Goal: Information Seeking & Learning: Learn about a topic

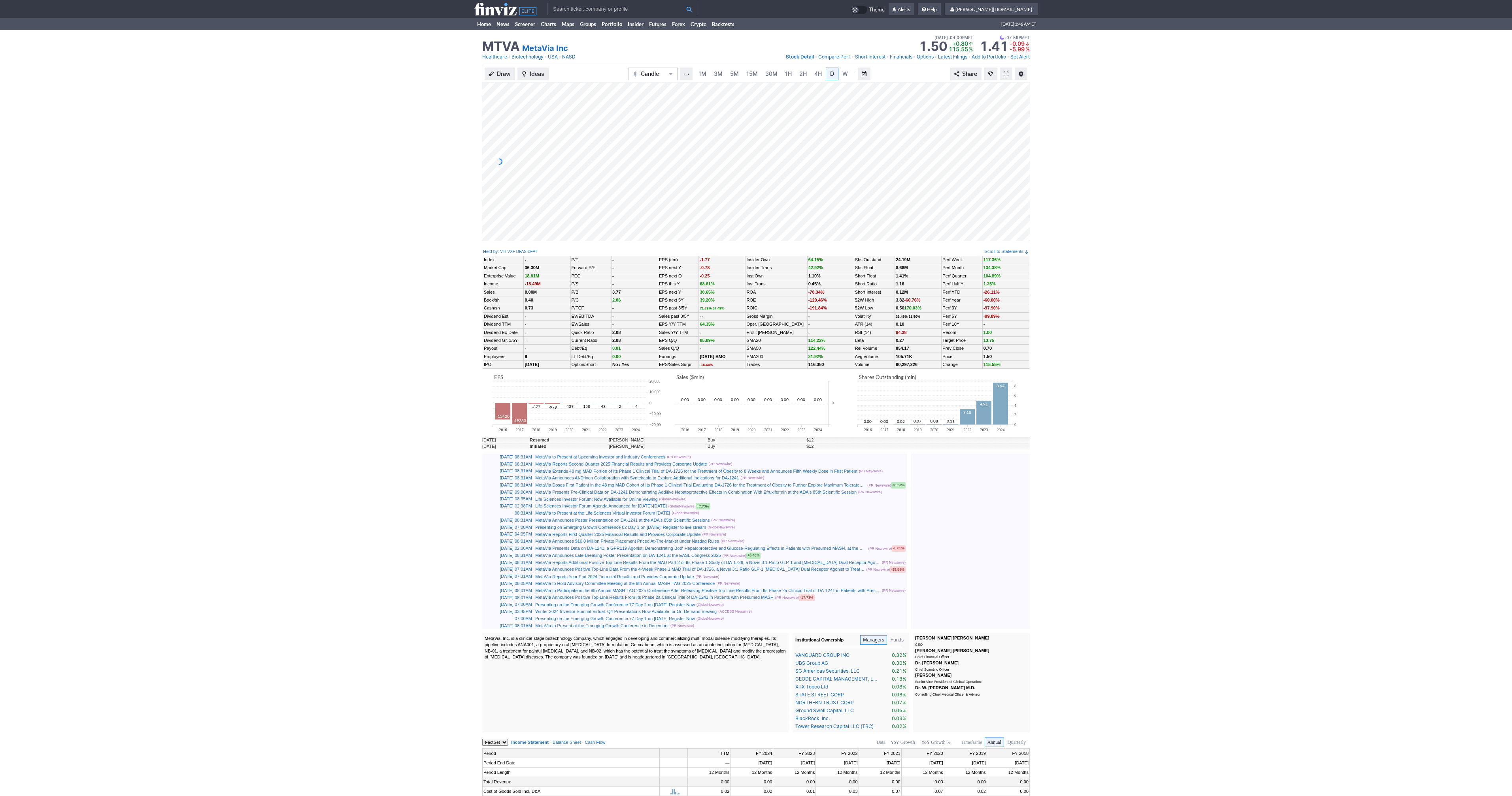
scroll to position [0, 8]
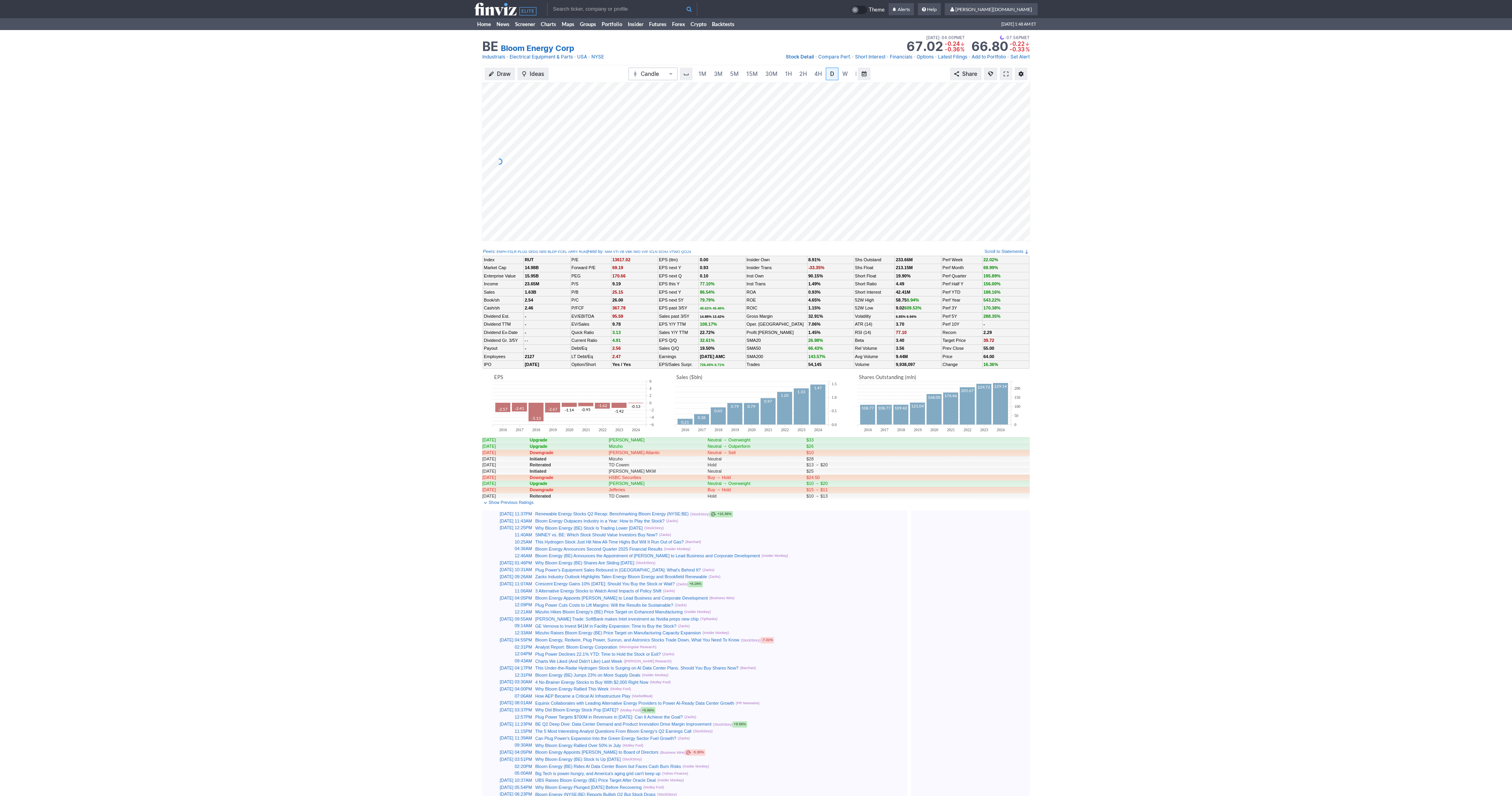
scroll to position [0, 8]
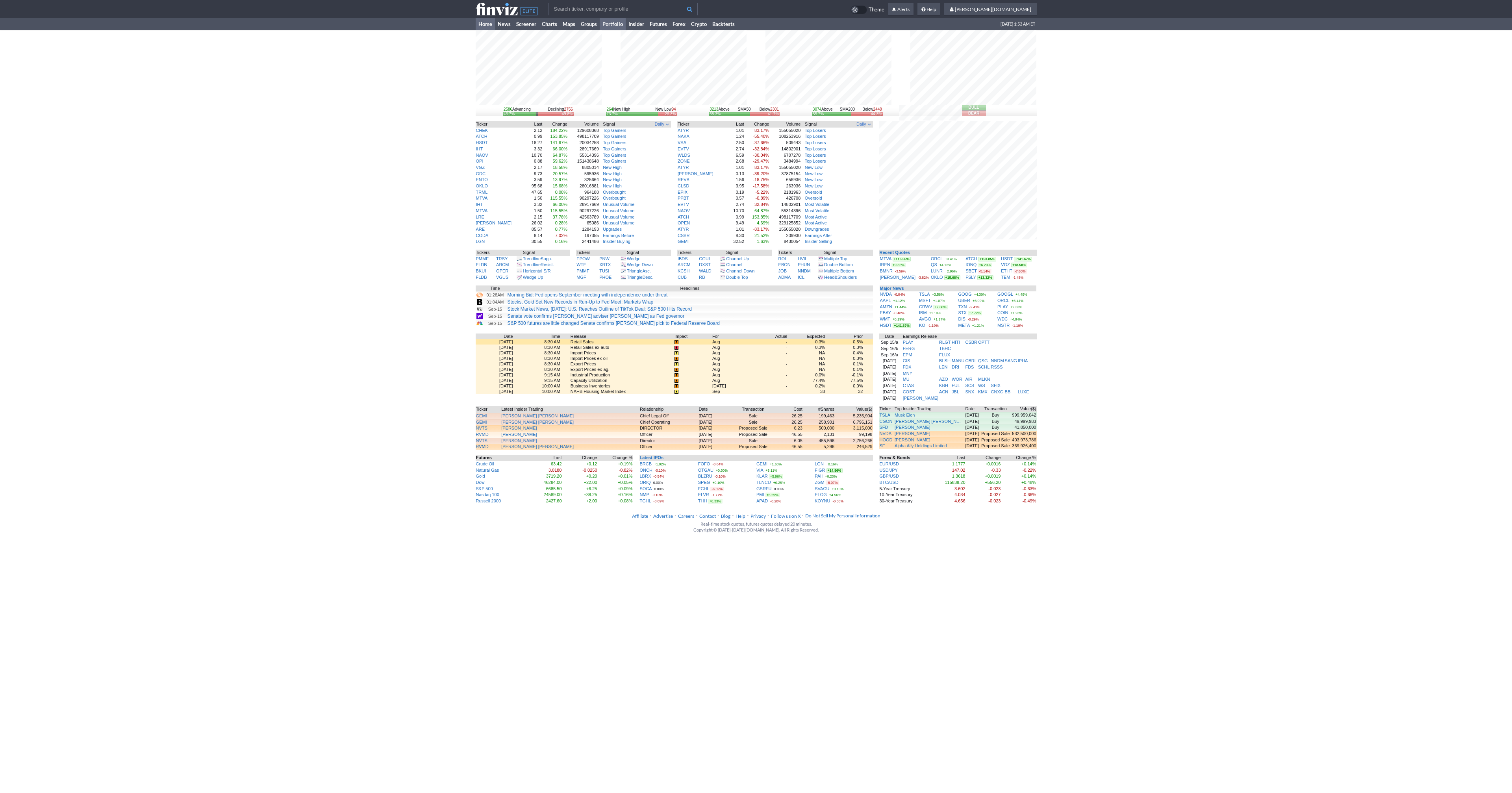
click at [612, 26] on link "Portfolio" at bounding box center [612, 23] width 26 height 12
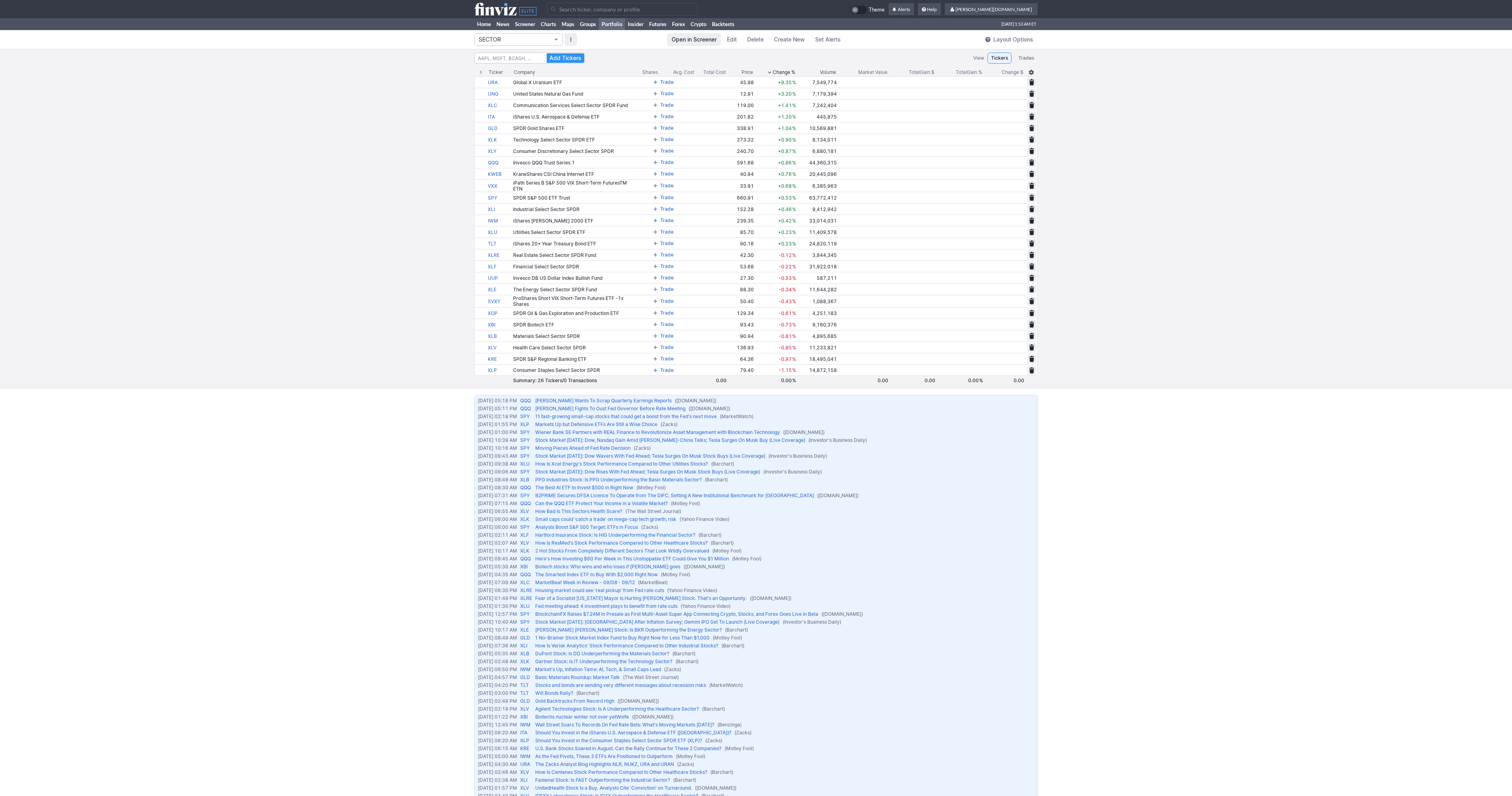
click at [553, 38] on button "SECTOR" at bounding box center [519, 39] width 89 height 13
click at [512, 203] on span "TREND" at bounding box center [519, 207] width 76 height 8
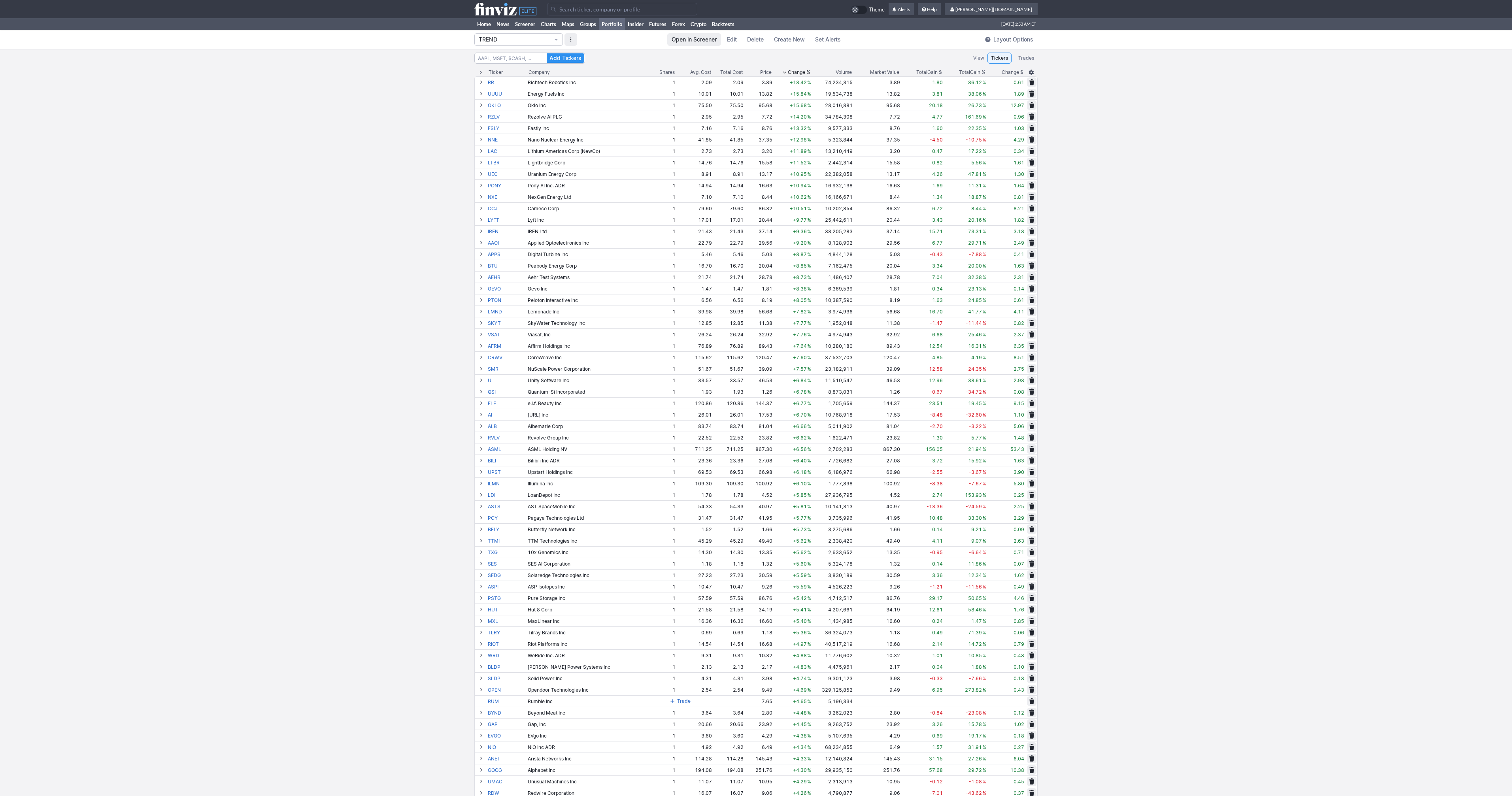
click at [791, 70] on span "Change %" at bounding box center [799, 72] width 23 height 8
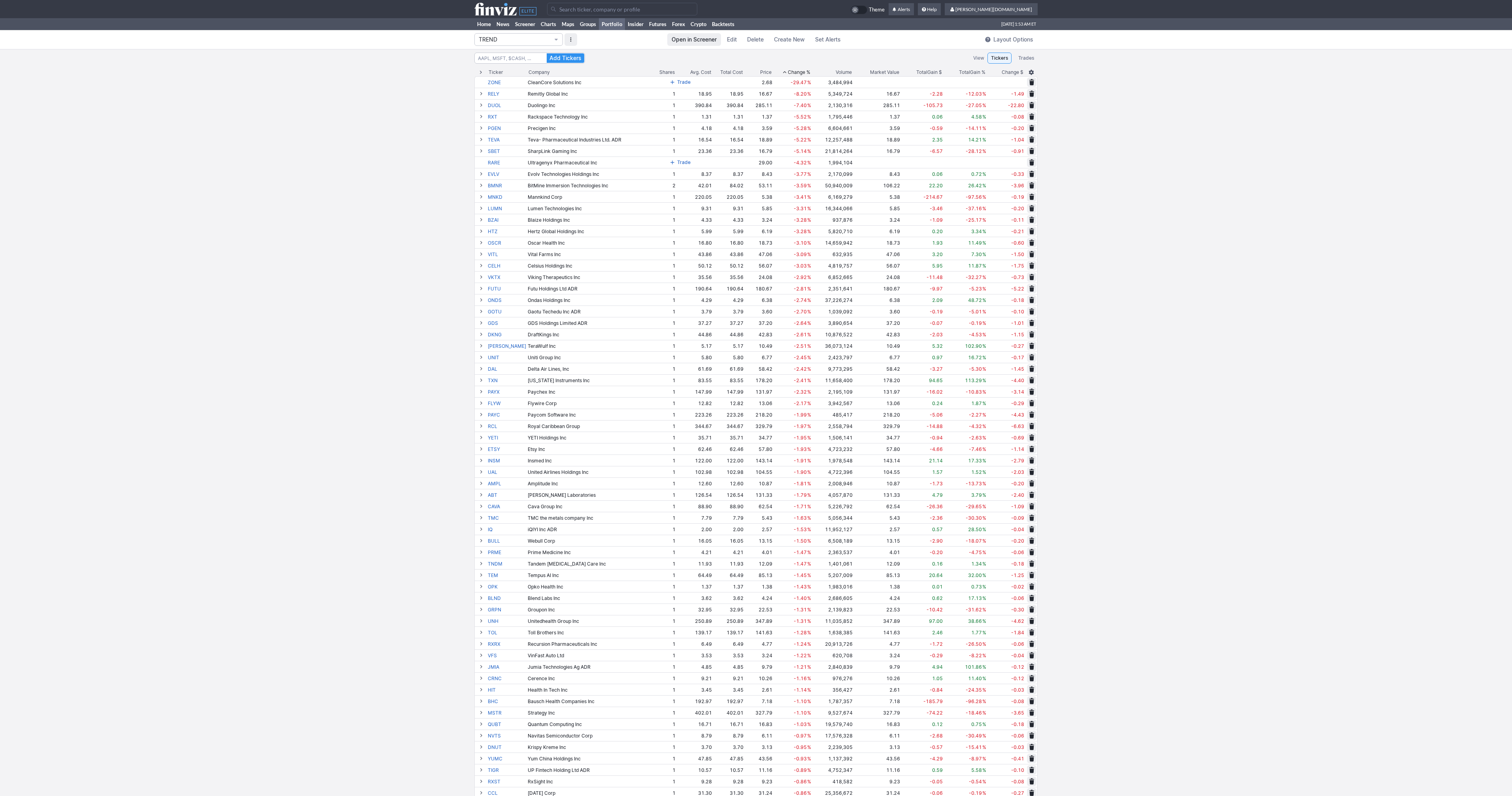
click at [791, 70] on span "Change %" at bounding box center [799, 72] width 23 height 8
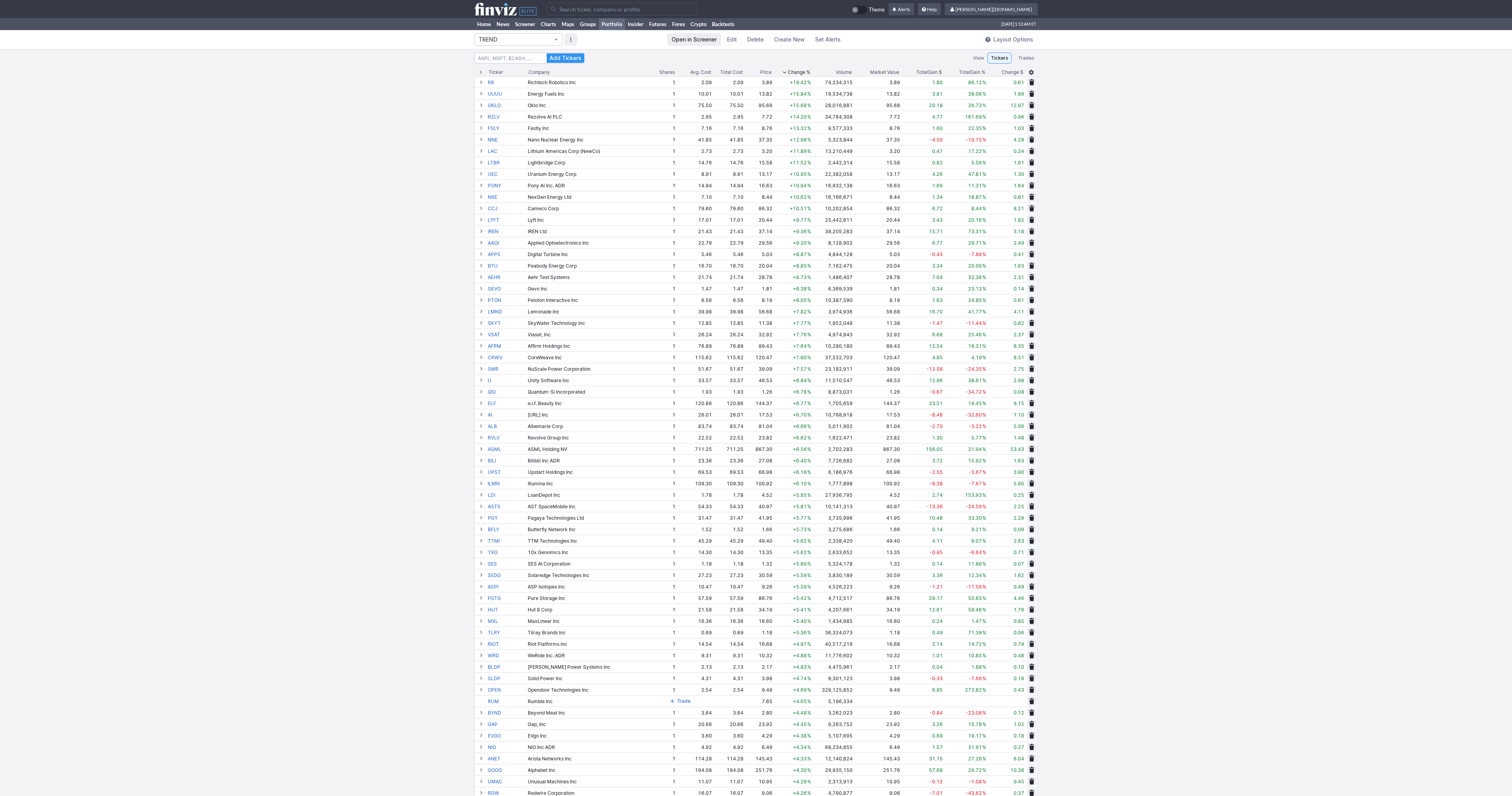
click at [791, 70] on span "Change %" at bounding box center [799, 72] width 23 height 8
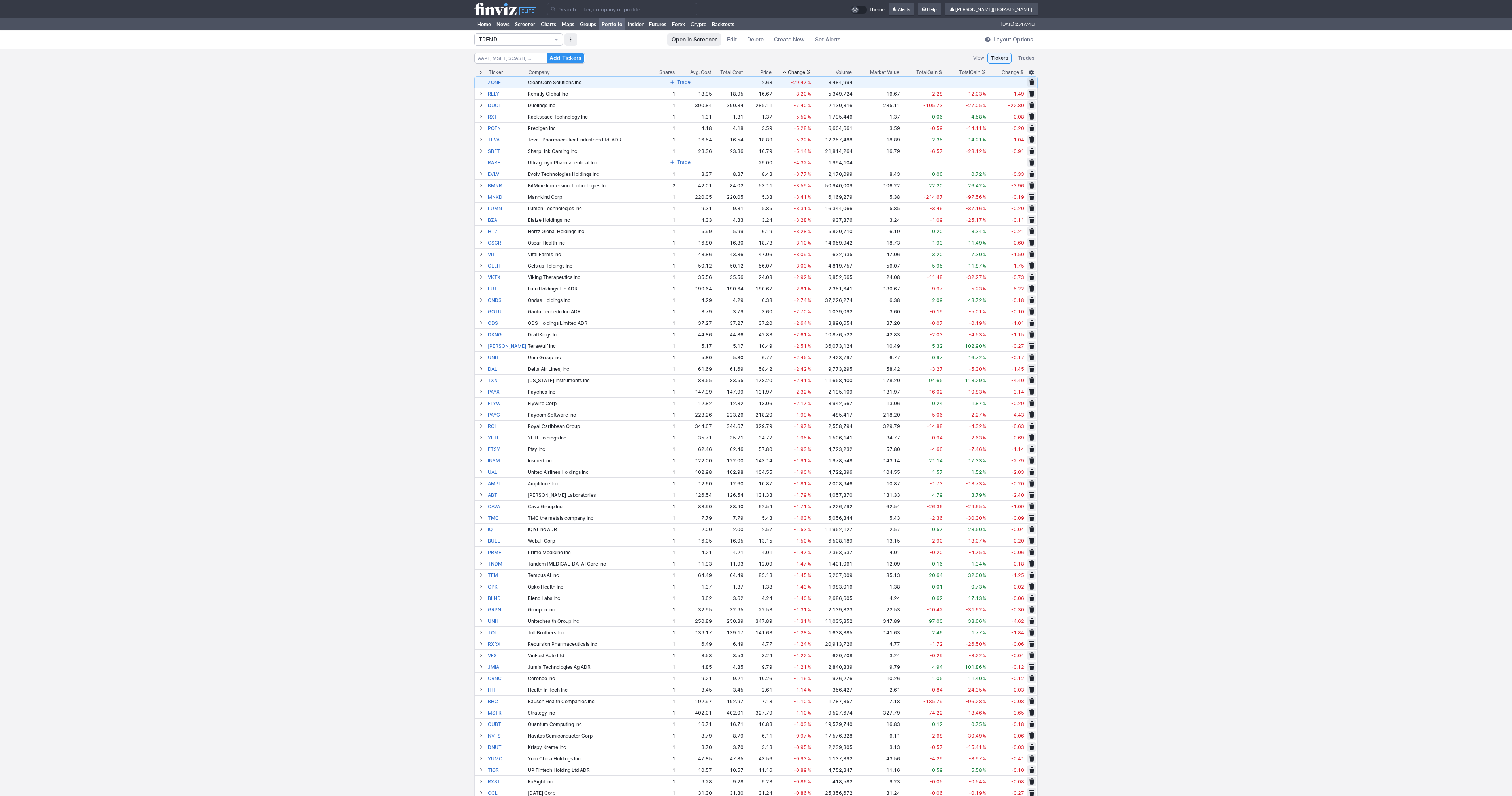
click at [1031, 80] on span at bounding box center [1032, 82] width 5 height 6
click at [1004, 82] on span "Delete" at bounding box center [1004, 82] width 15 height 8
click at [828, 70] on th "Volume" at bounding box center [832, 72] width 41 height 8
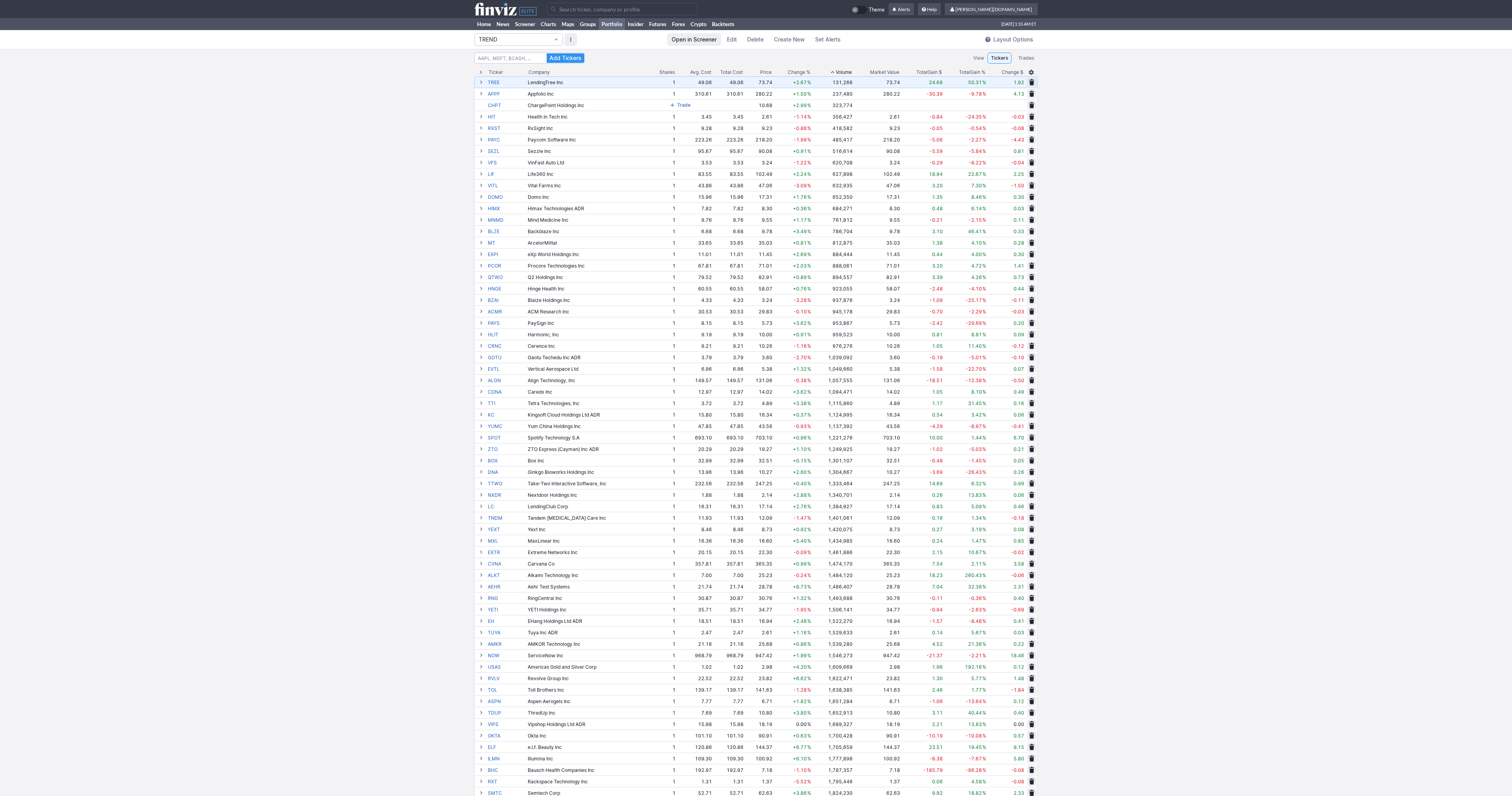
click at [828, 70] on th "Volume" at bounding box center [832, 72] width 41 height 8
click at [797, 72] on span "Change %" at bounding box center [799, 72] width 23 height 8
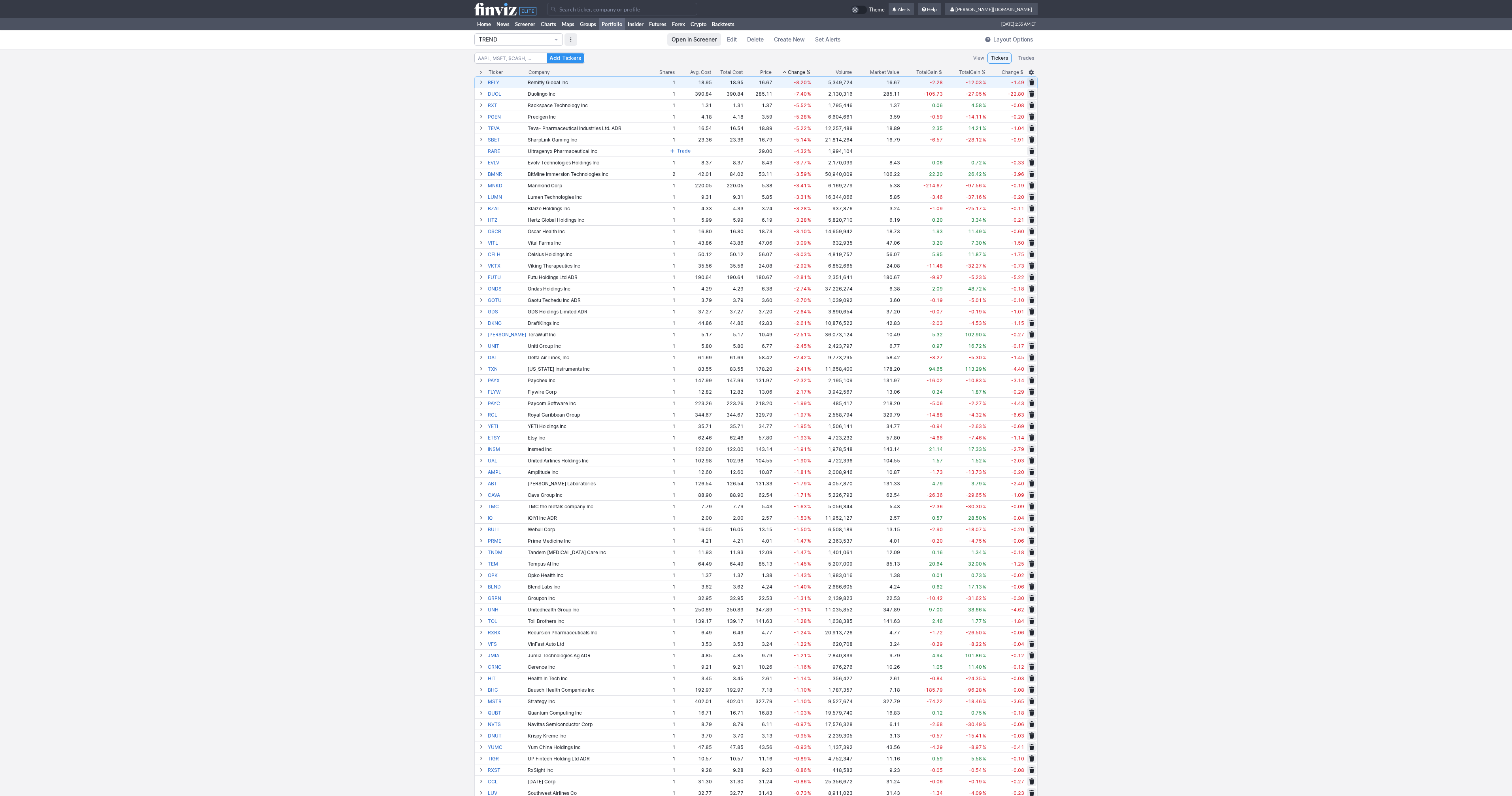
click at [797, 72] on span "Change %" at bounding box center [799, 72] width 23 height 8
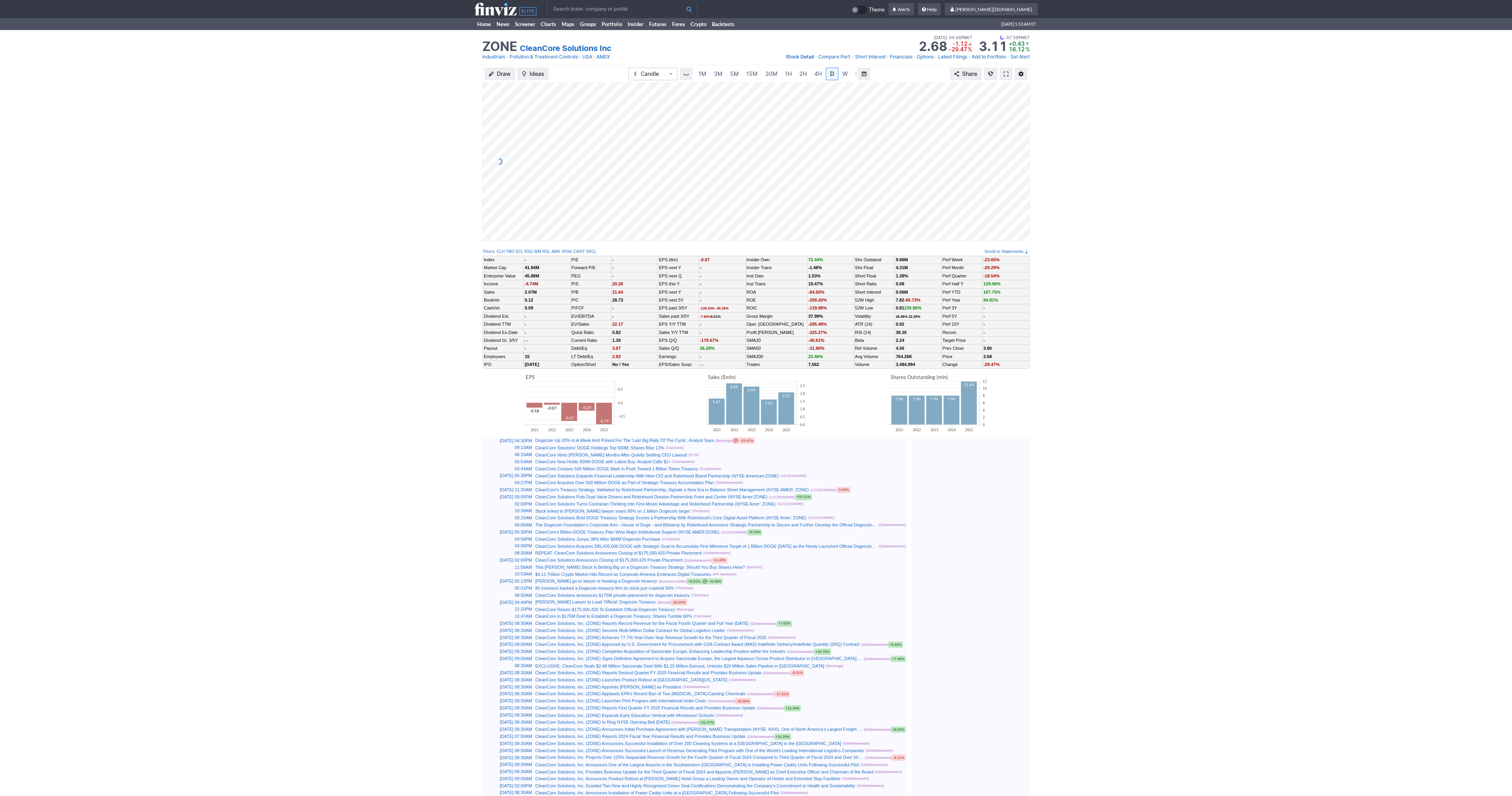
scroll to position [0, 8]
click at [1003, 75] on link at bounding box center [1006, 74] width 13 height 13
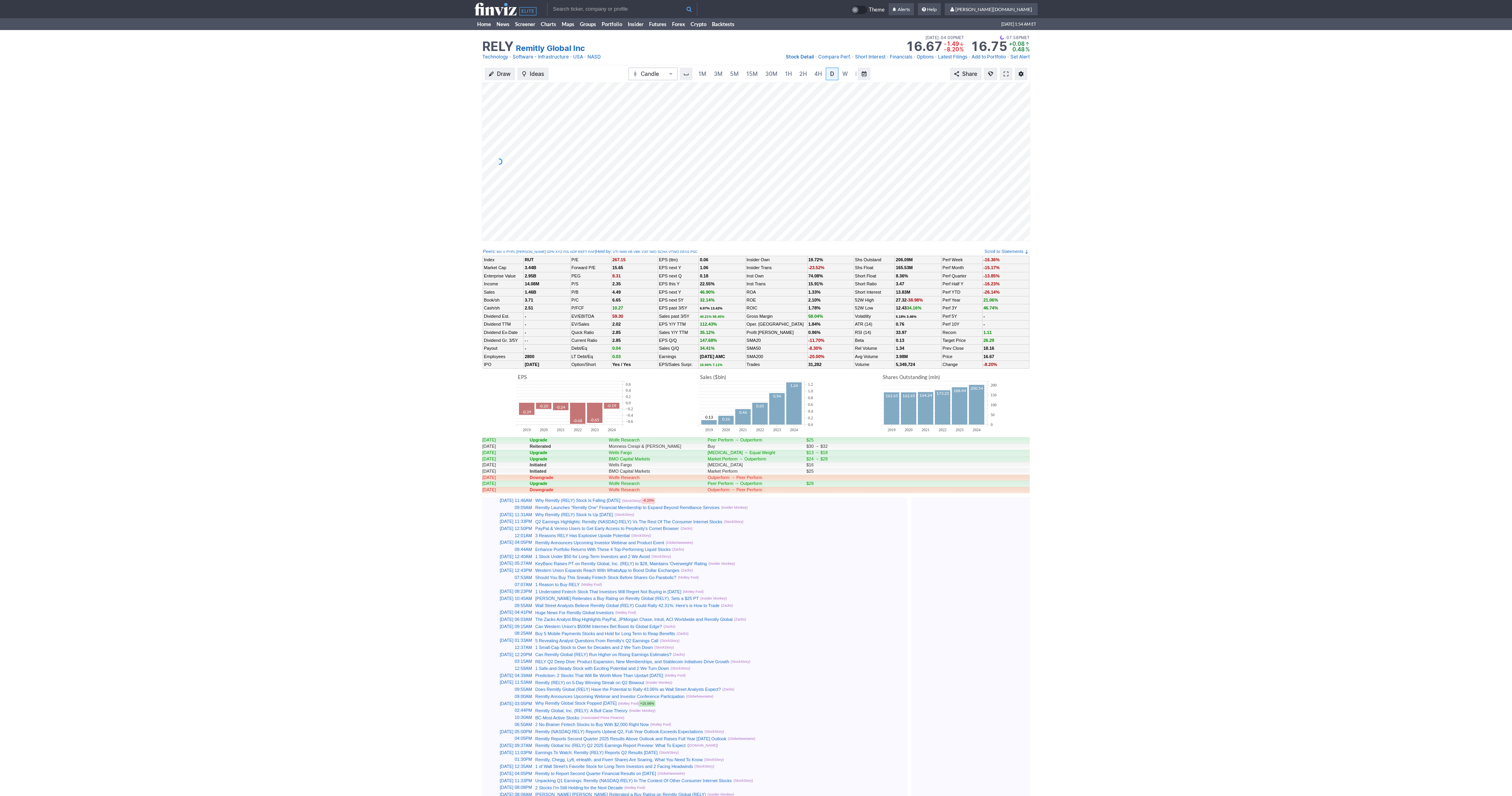
scroll to position [0, 8]
click at [1004, 73] on span at bounding box center [1006, 74] width 5 height 6
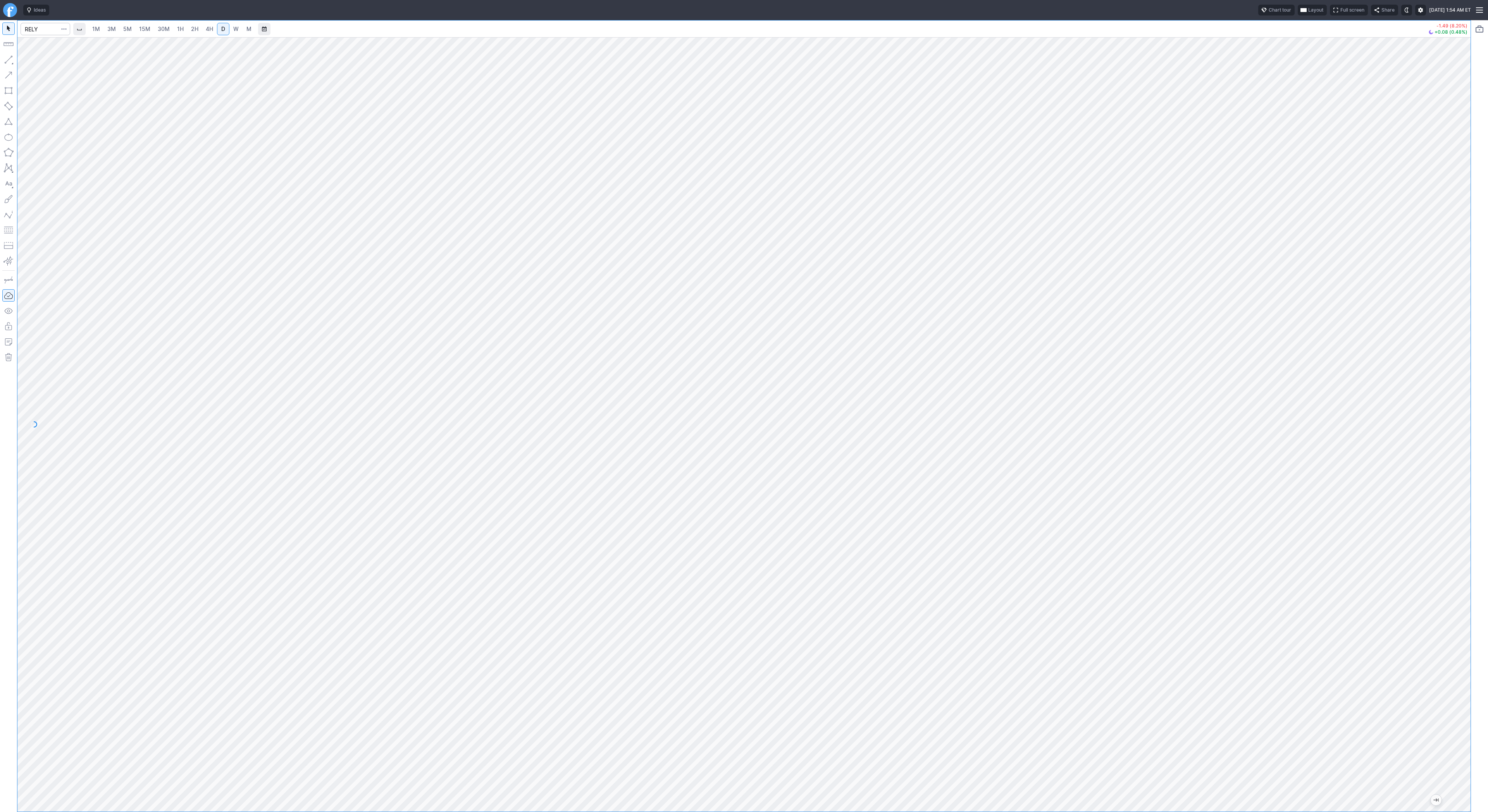
click at [239, 31] on link "W" at bounding box center [236, 29] width 13 height 13
click at [36, 60] on span "Line" at bounding box center [45, 62] width 31 height 8
click at [219, 31] on link "D" at bounding box center [223, 29] width 13 height 13
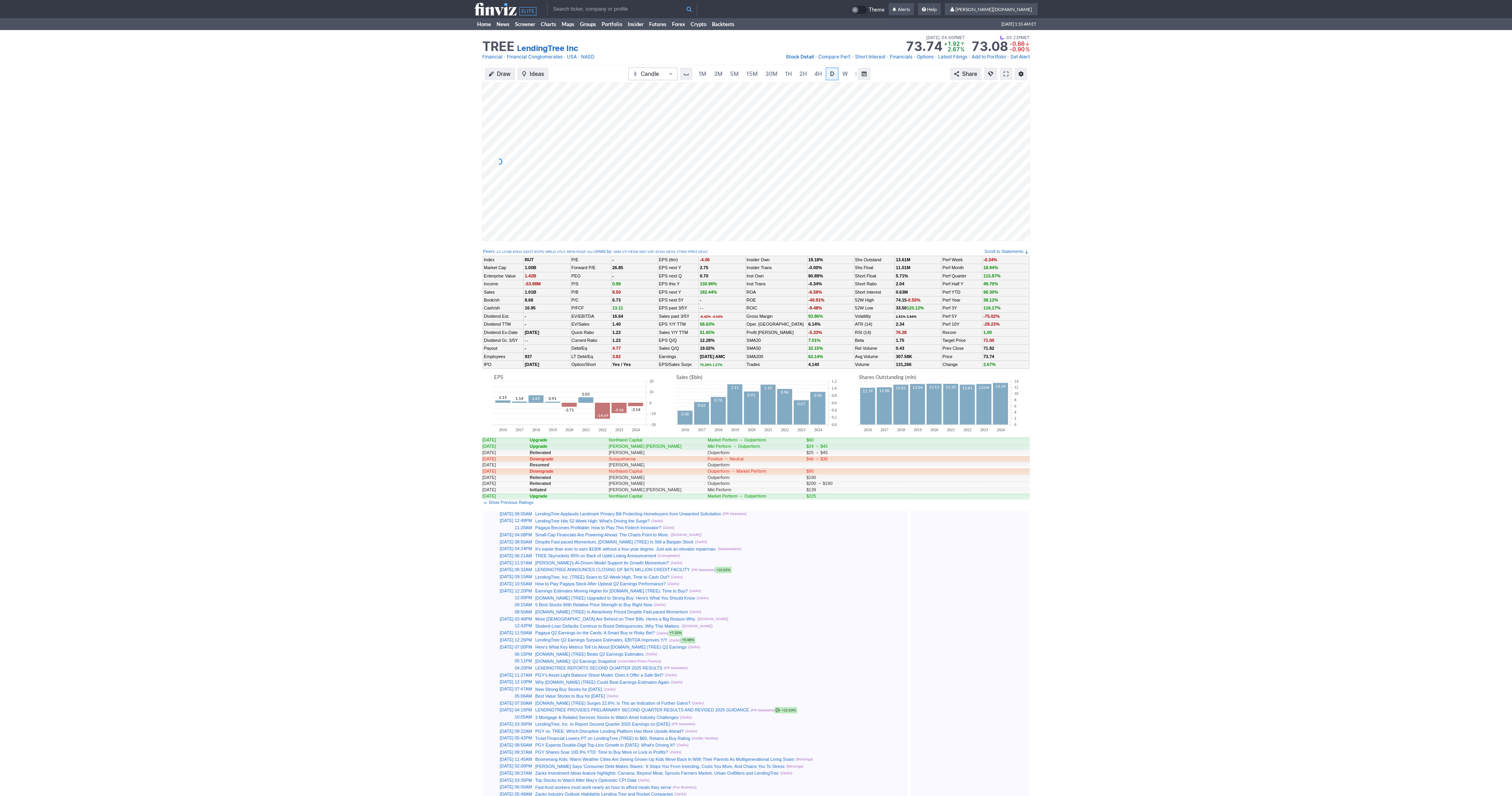
scroll to position [0, 8]
click at [836, 72] on span "W" at bounding box center [837, 73] width 6 height 7
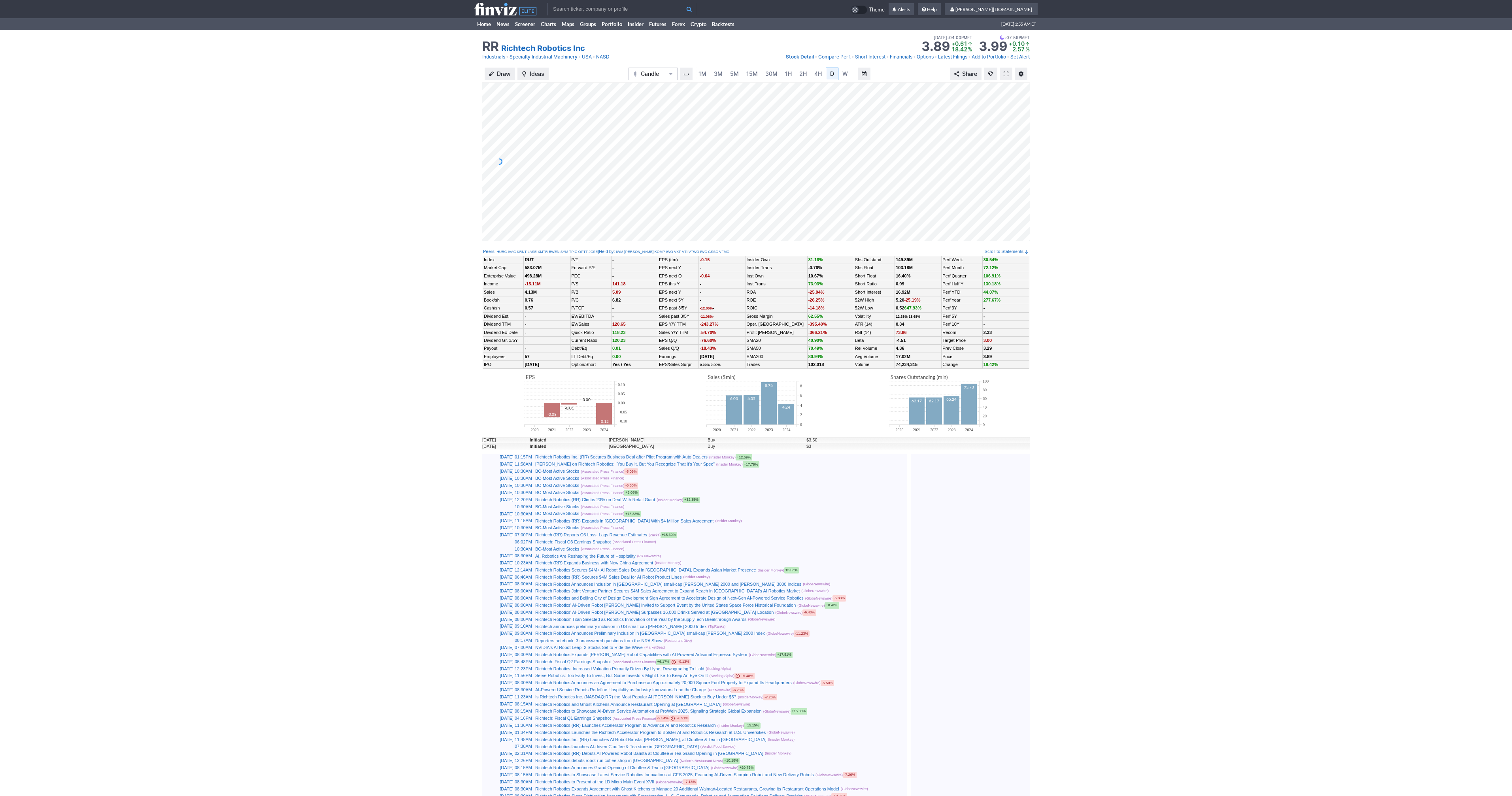
scroll to position [0, 8]
click at [1007, 75] on span at bounding box center [1006, 74] width 5 height 6
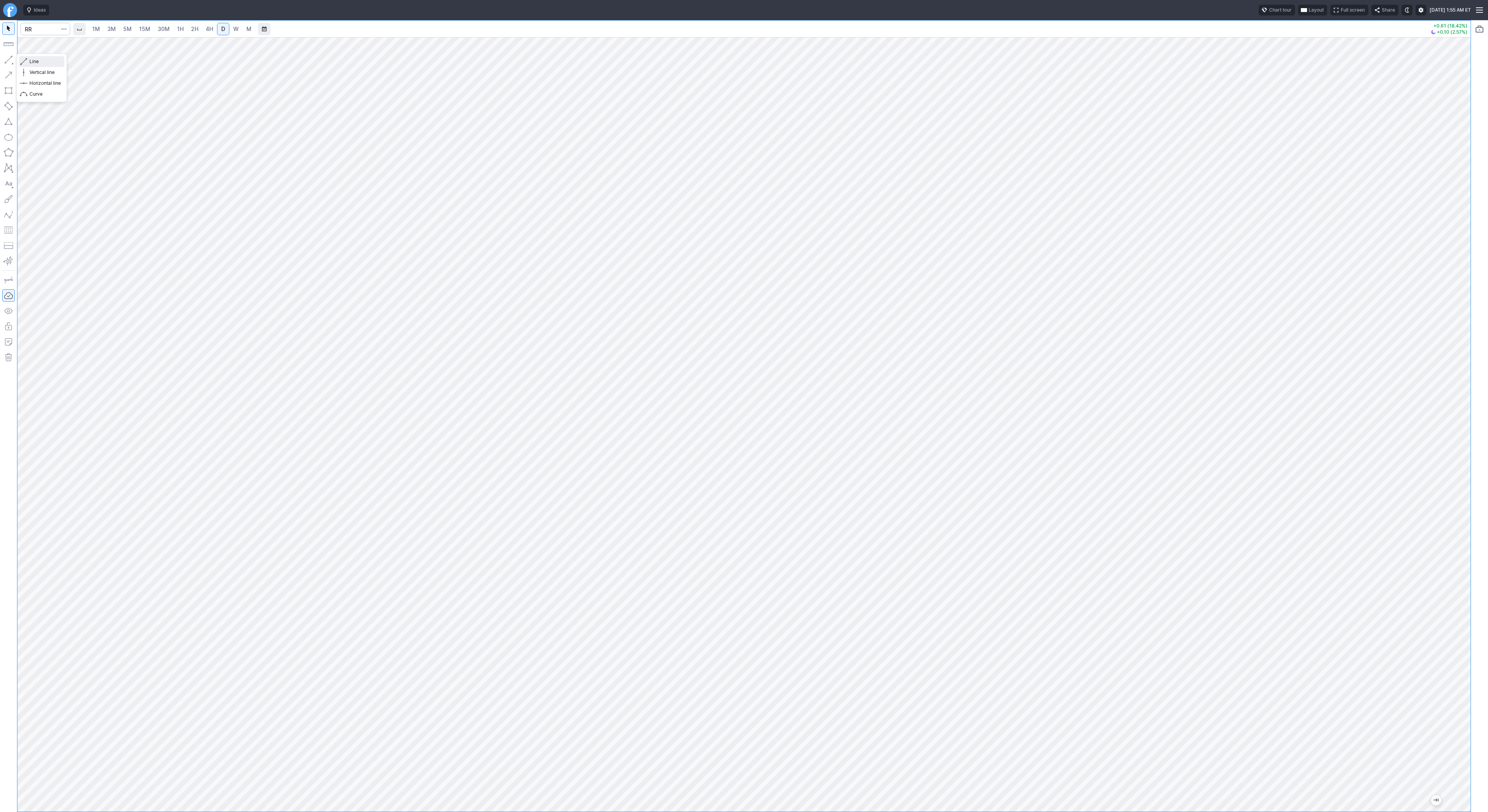
click at [36, 61] on span "Line" at bounding box center [45, 62] width 31 height 8
click at [38, 61] on span "Line" at bounding box center [45, 62] width 31 height 8
click at [28, 62] on button "Line" at bounding box center [41, 62] width 45 height 11
drag, startPoint x: 31, startPoint y: 60, endPoint x: 65, endPoint y: 100, distance: 52.5
click at [31, 60] on span "Line" at bounding box center [45, 62] width 31 height 8
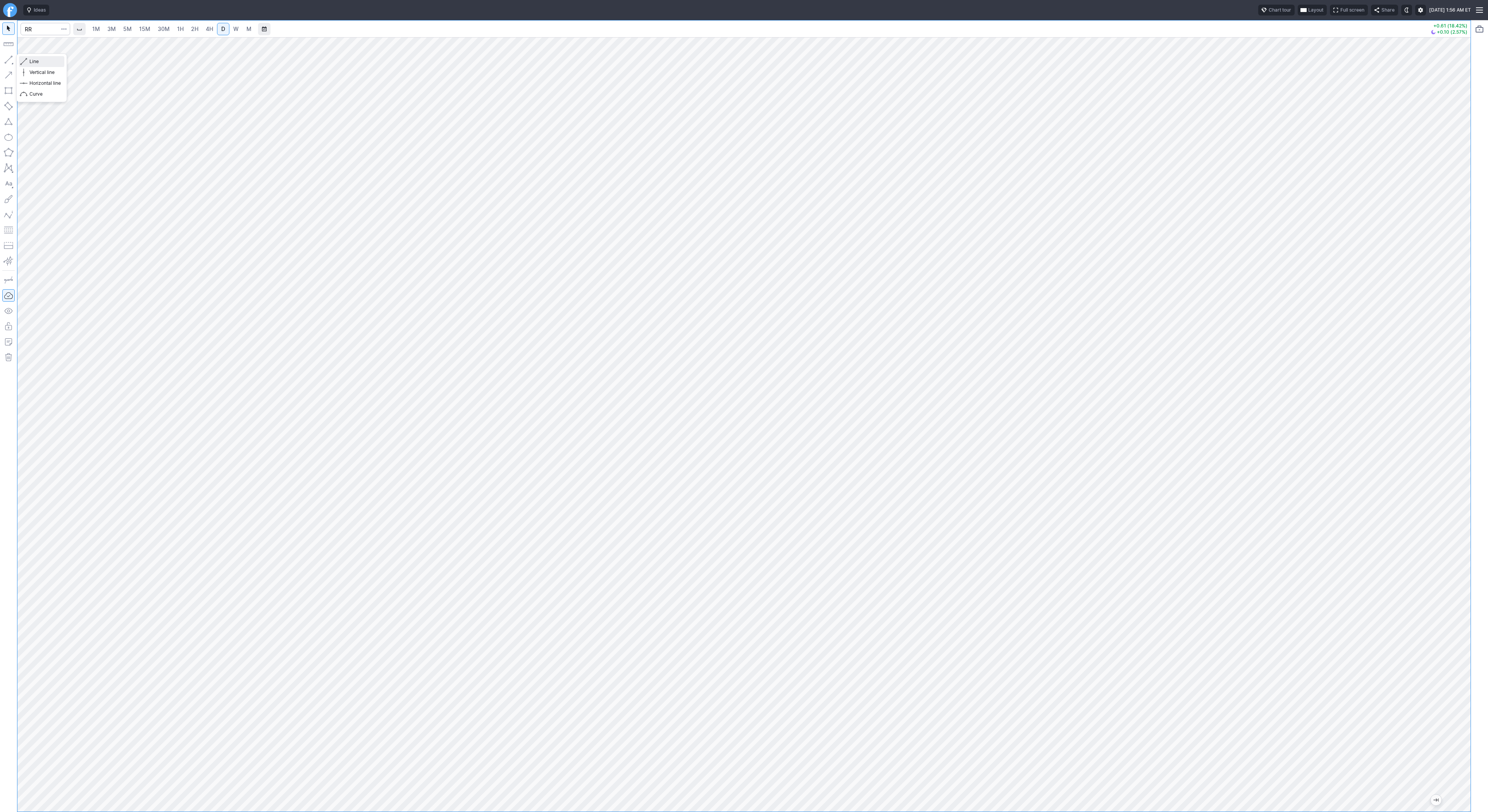
click at [37, 62] on span "Line" at bounding box center [45, 62] width 31 height 8
click at [6, 60] on button "button" at bounding box center [8, 59] width 13 height 13
click at [39, 30] on input "Search" at bounding box center [45, 29] width 50 height 13
click at [32, 24] on input "Search" at bounding box center [45, 29] width 50 height 13
type input "fubo"
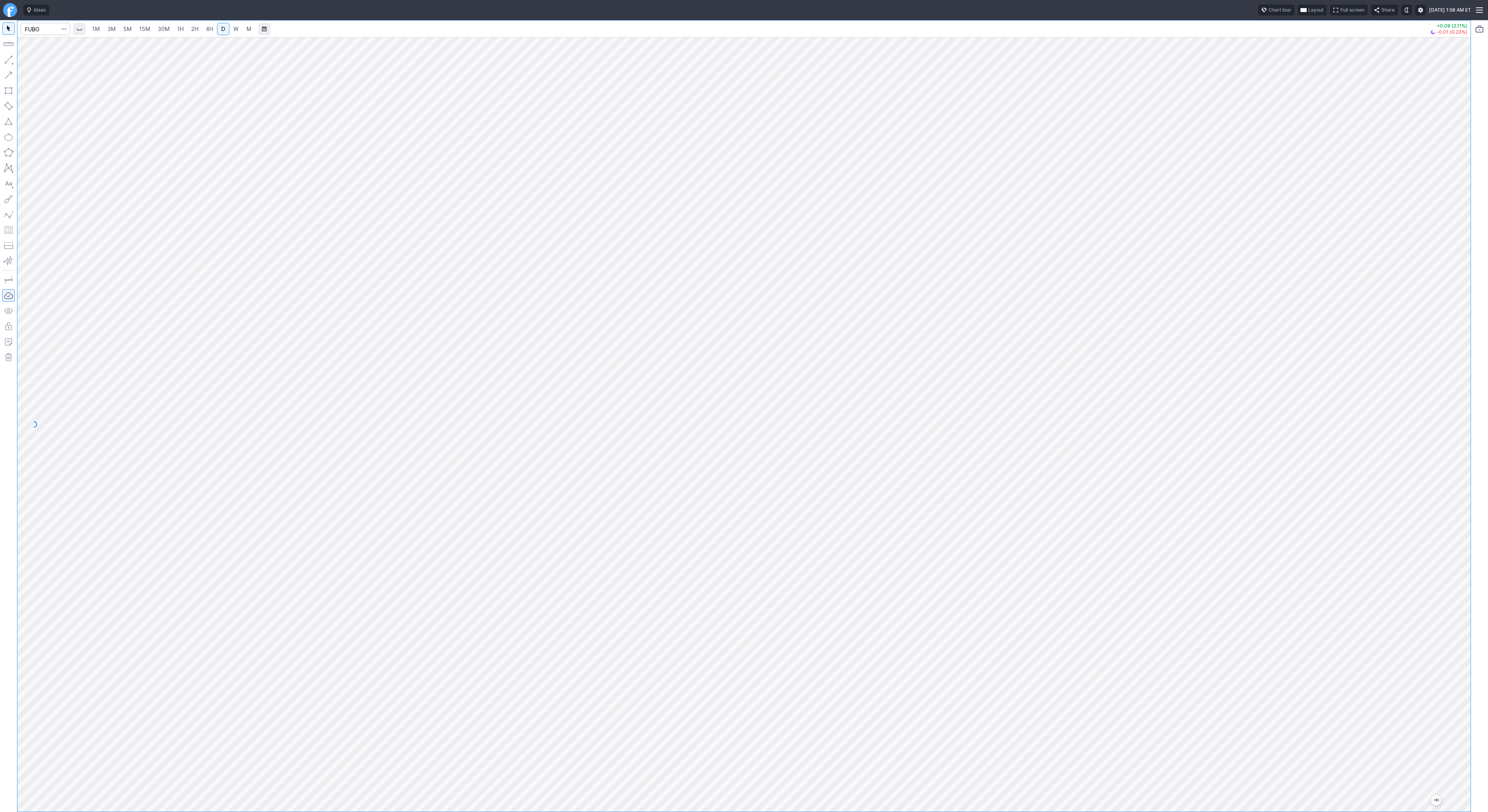
click at [108, 32] on span "3M" at bounding box center [112, 29] width 8 height 8
click at [137, 31] on link "15M" at bounding box center [144, 29] width 18 height 13
click at [225, 31] on link "D" at bounding box center [223, 29] width 13 height 13
click at [52, 30] on input "Search" at bounding box center [45, 29] width 50 height 13
type input "qs"
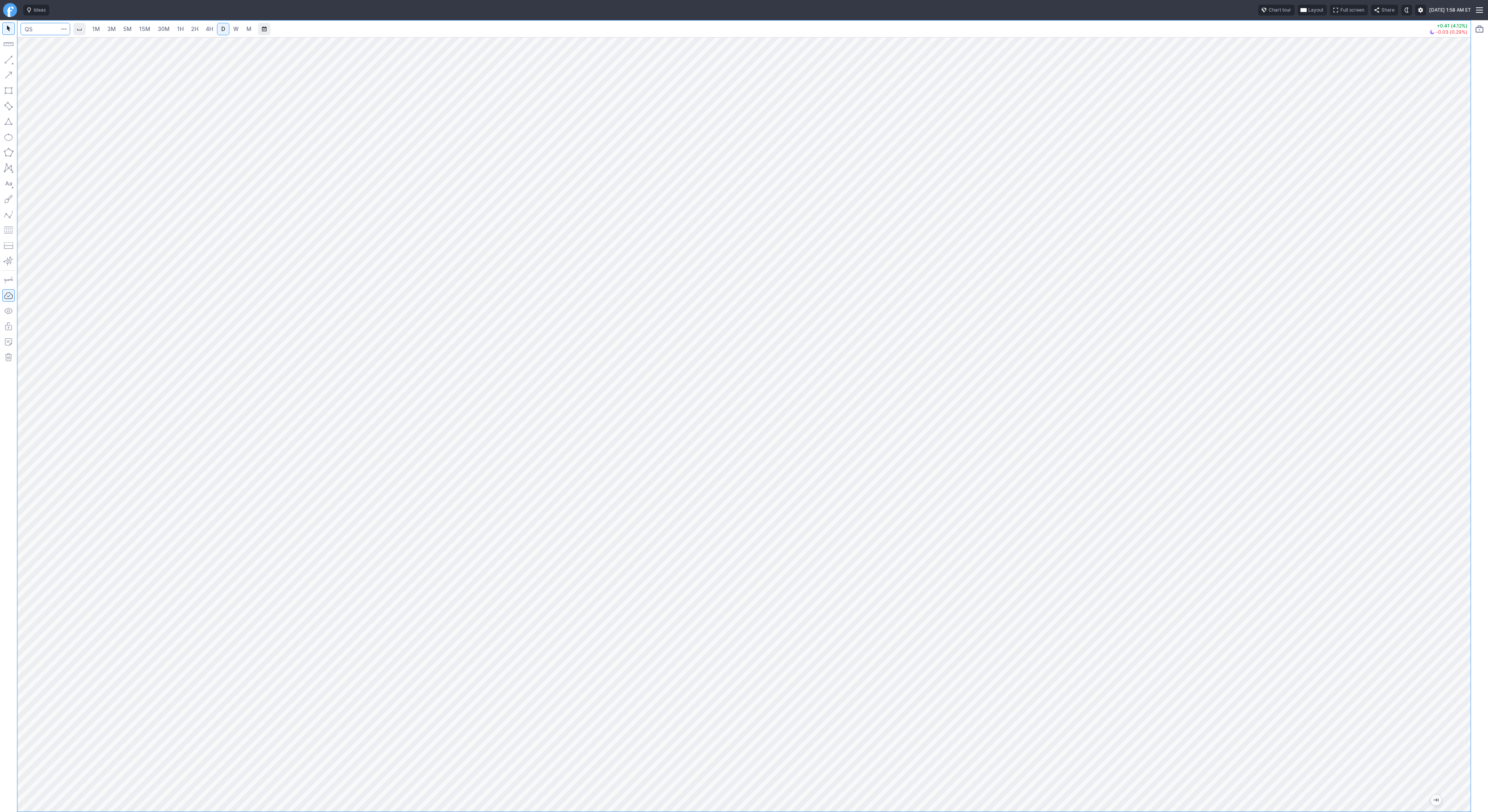
click at [38, 23] on input "Search" at bounding box center [45, 29] width 50 height 13
click at [36, 27] on input "Search" at bounding box center [45, 29] width 50 height 13
type input "apld"
drag, startPoint x: 35, startPoint y: 63, endPoint x: 54, endPoint y: 84, distance: 28.3
click at [35, 65] on span "Line" at bounding box center [45, 62] width 31 height 8
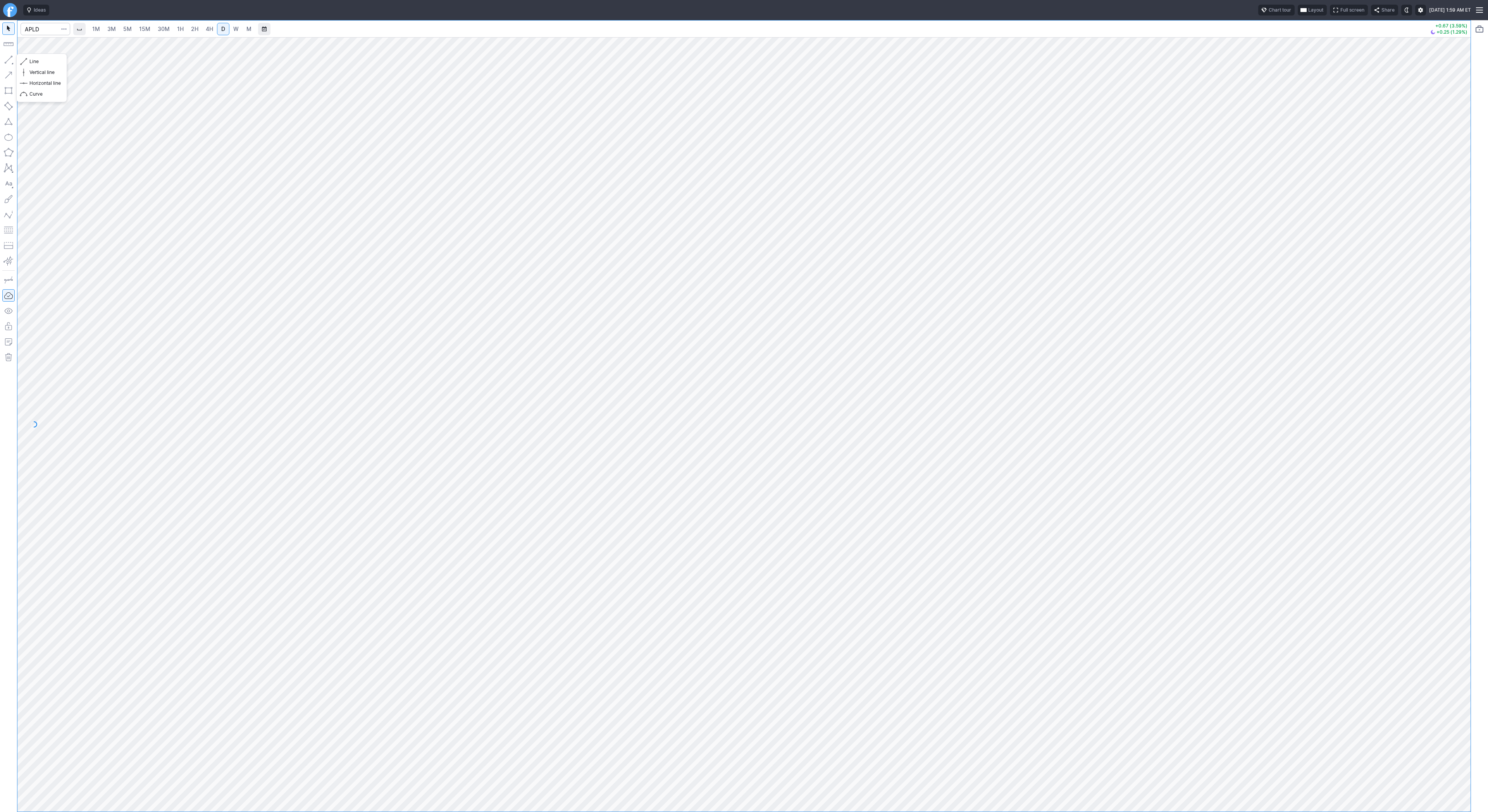
click at [9, 61] on button "button" at bounding box center [8, 59] width 13 height 13
click at [42, 62] on span "Line" at bounding box center [45, 62] width 31 height 8
click at [31, 63] on span "Line" at bounding box center [45, 62] width 31 height 8
click at [38, 28] on input "Search" at bounding box center [45, 29] width 50 height 13
type input "grab"
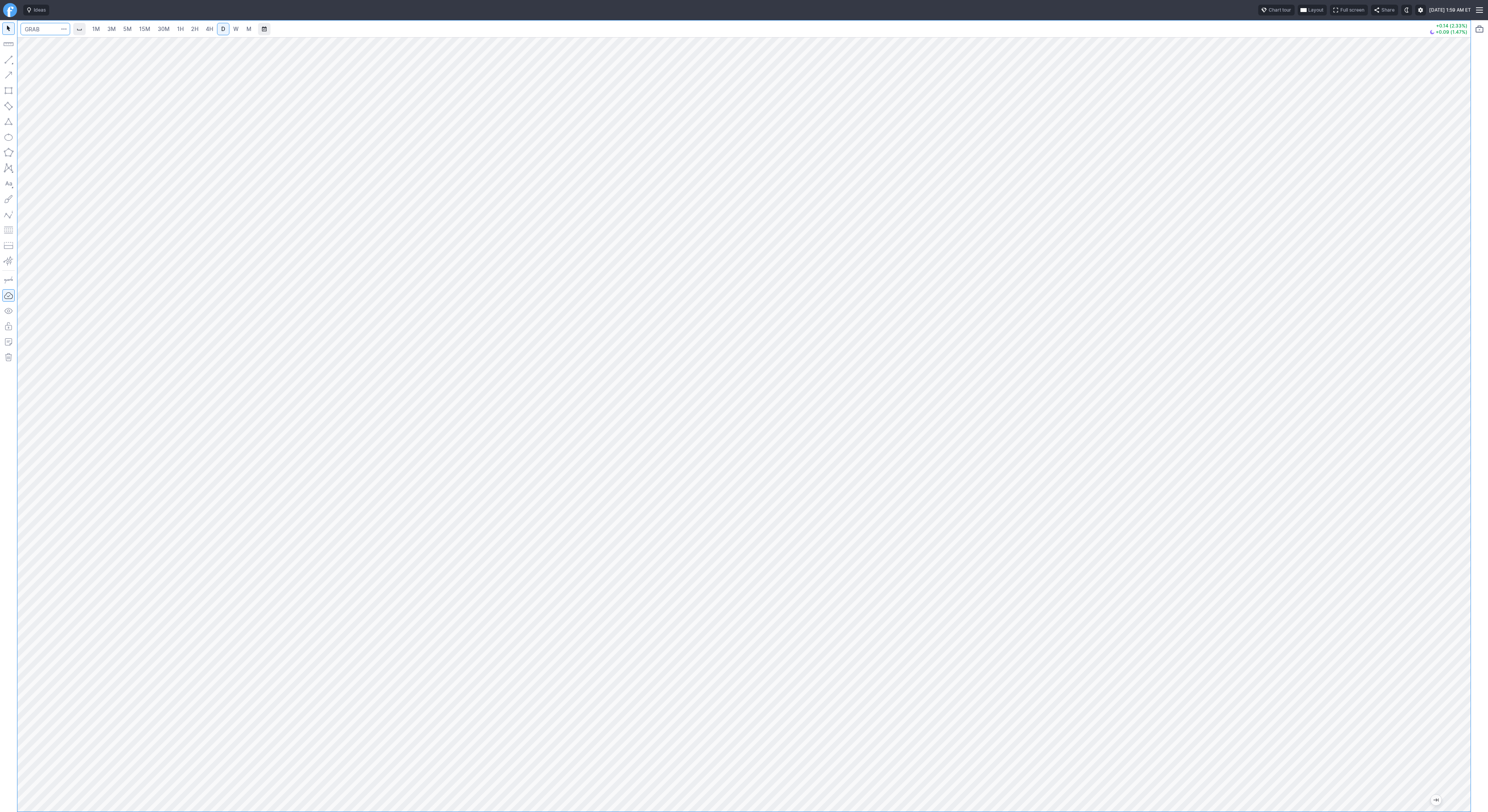
click at [37, 31] on input "Search" at bounding box center [45, 29] width 50 height 13
type input "sbet"
click at [5, 224] on div "1M 3M 5M 15M 30M 1H 2H 4H D W M -0.91 (5.14%) +0.09 (0.54%)" at bounding box center [736, 416] width 1471 height 792
click at [38, 28] on input "Search" at bounding box center [45, 29] width 50 height 13
type input "ses"
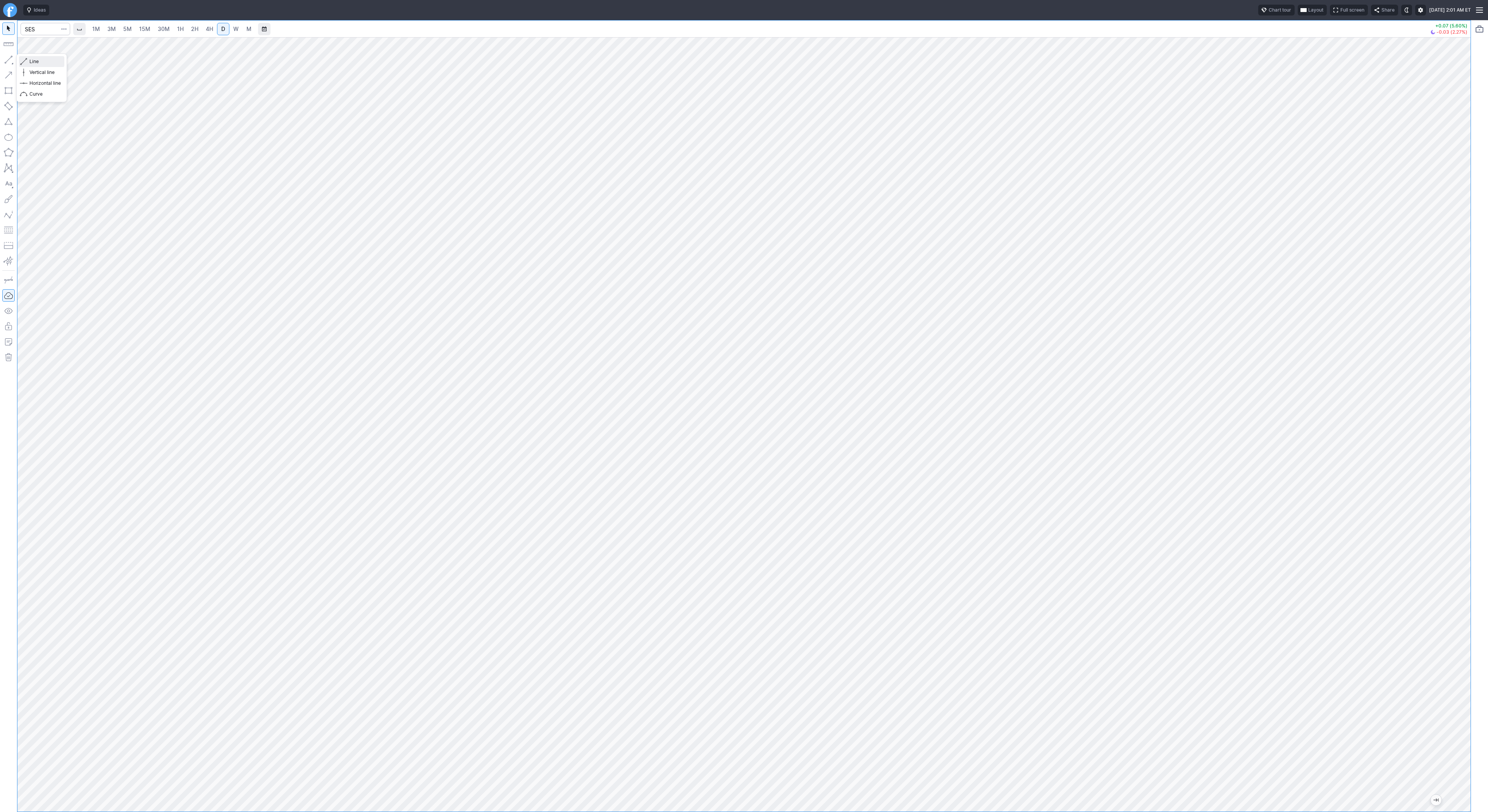
click at [33, 63] on span "Line" at bounding box center [45, 62] width 31 height 8
click at [39, 32] on input "Search" at bounding box center [45, 29] width 50 height 13
type input "evgo"
click at [45, 30] on input "Search" at bounding box center [45, 29] width 50 height 13
type input "mara"
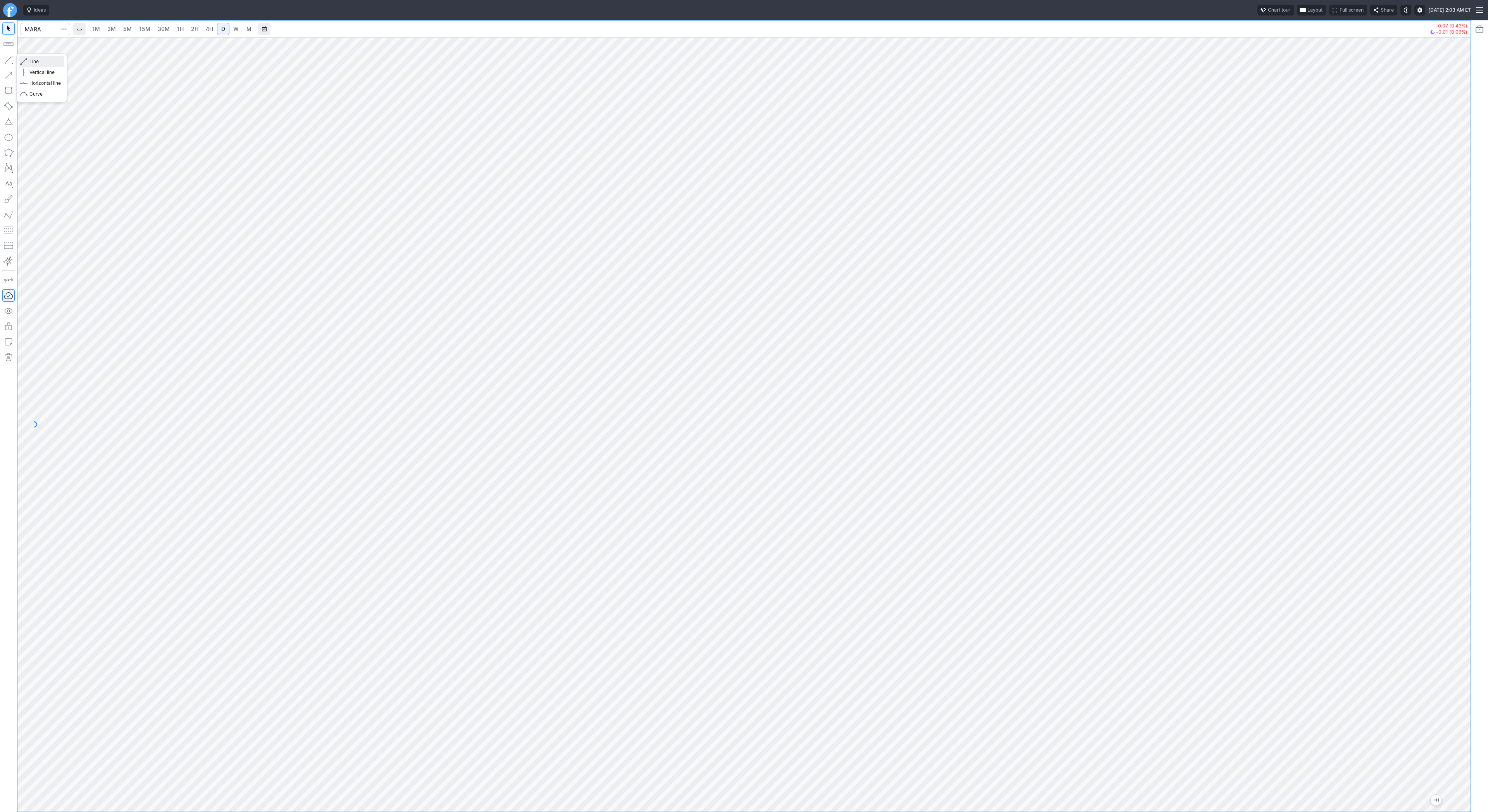
click at [44, 62] on span "Line" at bounding box center [45, 62] width 31 height 8
click at [39, 62] on span "Line" at bounding box center [45, 62] width 31 height 8
drag, startPoint x: 38, startPoint y: 62, endPoint x: 46, endPoint y: 71, distance: 12.0
click at [38, 63] on span "Line" at bounding box center [45, 62] width 31 height 8
click at [7, 61] on button "button" at bounding box center [8, 59] width 13 height 13
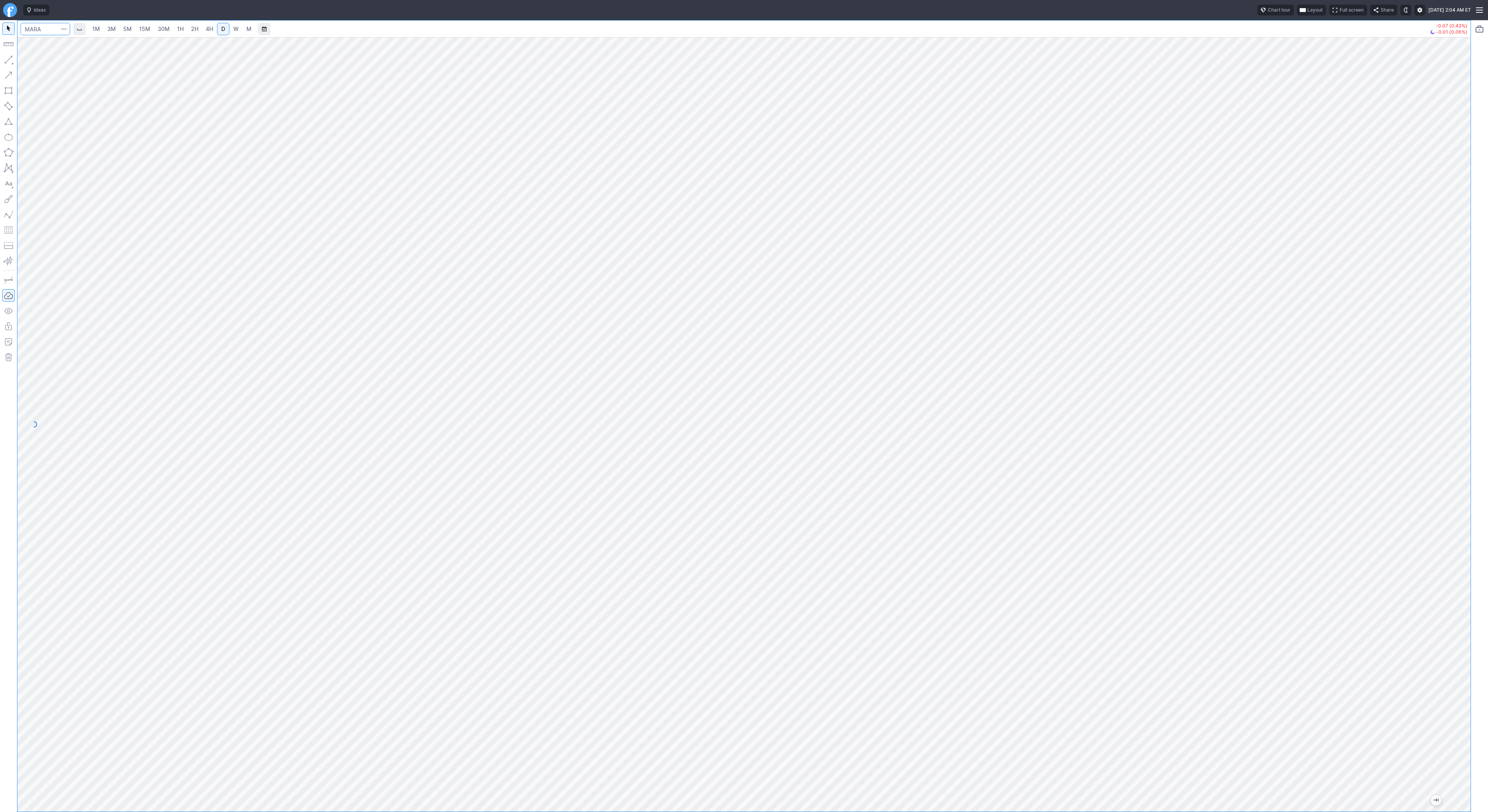
click at [43, 29] on input "Search" at bounding box center [45, 29] width 50 height 13
type input "skyt"
click at [34, 60] on span "Line" at bounding box center [45, 62] width 31 height 8
click at [6, 60] on button "button" at bounding box center [8, 59] width 13 height 13
drag, startPoint x: 33, startPoint y: 64, endPoint x: 43, endPoint y: 76, distance: 15.6
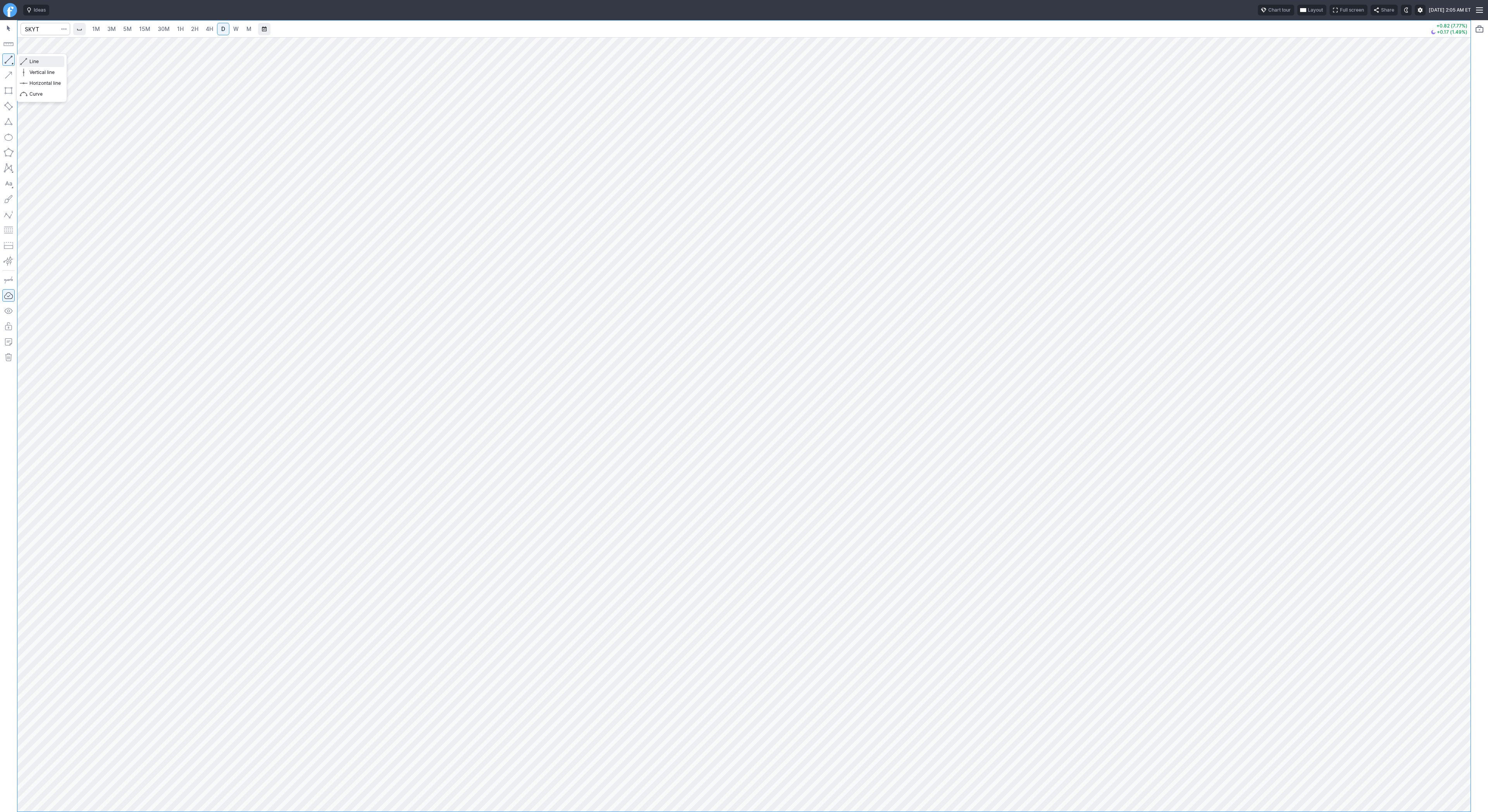
click at [33, 64] on span "Line" at bounding box center [45, 62] width 31 height 8
click at [5, 59] on button "button" at bounding box center [8, 59] width 13 height 13
drag, startPoint x: 39, startPoint y: 63, endPoint x: 64, endPoint y: 77, distance: 28.7
click at [39, 63] on span "Line" at bounding box center [45, 62] width 31 height 8
click at [7, 59] on button "button" at bounding box center [8, 59] width 13 height 13
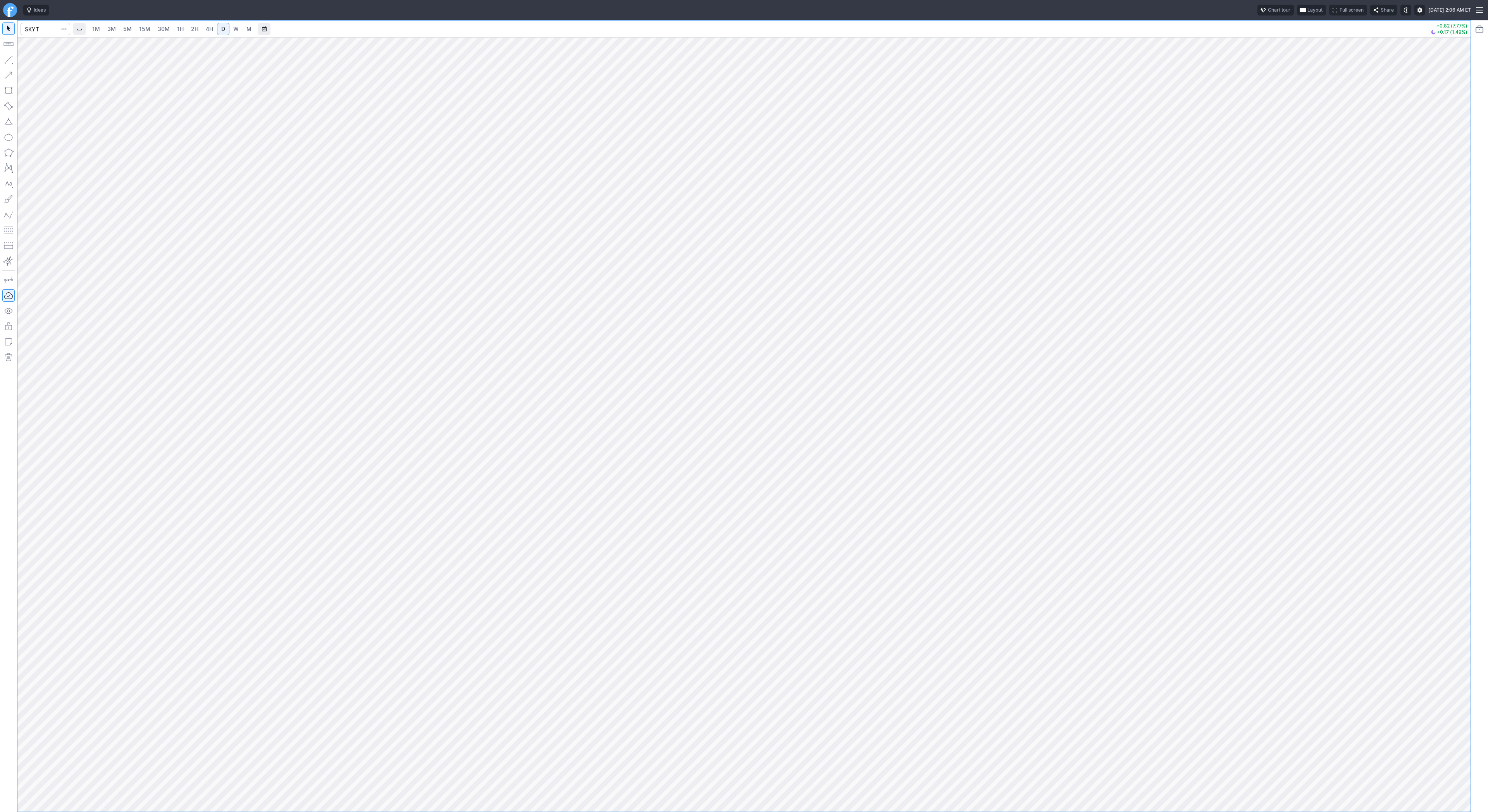
click at [10, 60] on button "button" at bounding box center [8, 59] width 13 height 13
click at [44, 63] on span "Line" at bounding box center [45, 62] width 31 height 8
click at [36, 63] on span "Line" at bounding box center [45, 62] width 31 height 8
click at [46, 62] on span "Line" at bounding box center [45, 62] width 31 height 8
click at [11, 65] on button "button" at bounding box center [8, 59] width 13 height 13
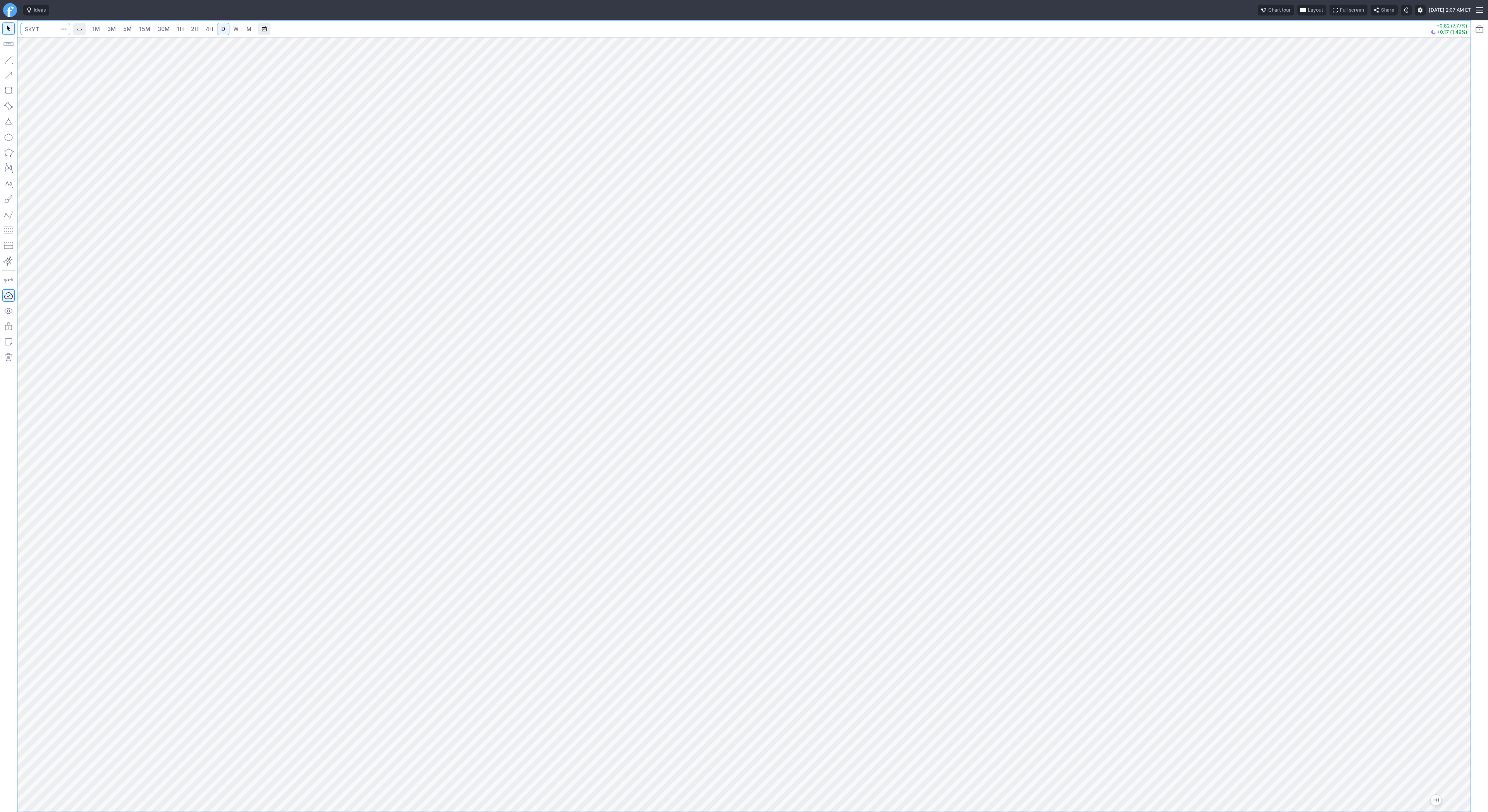
click at [43, 28] on input "Search" at bounding box center [45, 29] width 50 height 13
type input "lunr"
click at [36, 61] on span "Line" at bounding box center [45, 62] width 31 height 8
click at [6, 59] on button "button" at bounding box center [8, 59] width 13 height 13
click at [36, 63] on span "Line" at bounding box center [45, 62] width 31 height 8
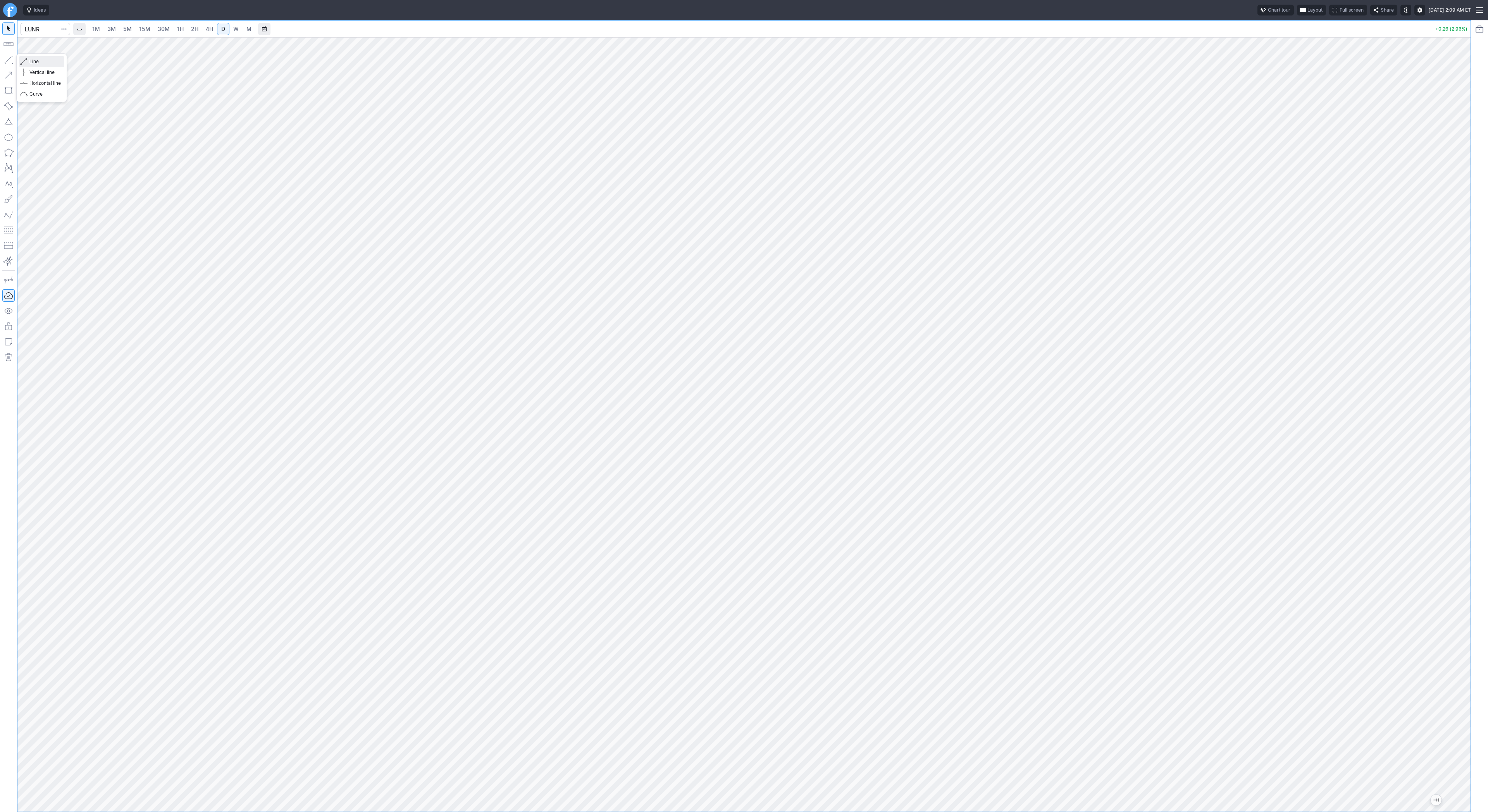
click at [32, 65] on span "Line" at bounding box center [45, 62] width 31 height 8
click at [8, 55] on button "button" at bounding box center [8, 59] width 13 height 13
click at [49, 60] on span "Line" at bounding box center [45, 62] width 31 height 8
click at [37, 65] on button "Line" at bounding box center [41, 62] width 45 height 11
drag, startPoint x: 10, startPoint y: 59, endPoint x: 27, endPoint y: 94, distance: 38.9
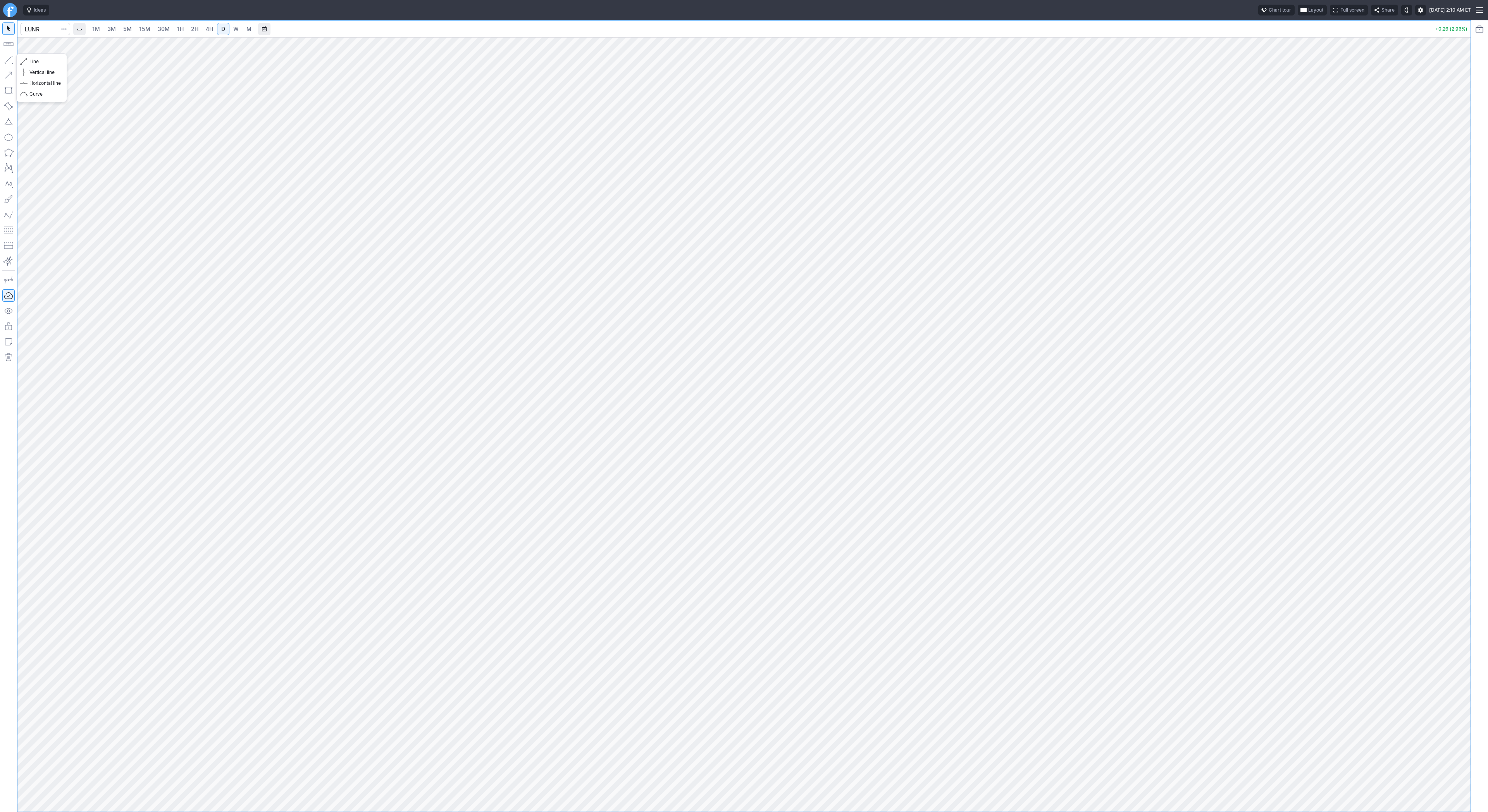
click at [10, 61] on button "button" at bounding box center [8, 59] width 13 height 13
click at [13, 59] on button "button" at bounding box center [8, 59] width 13 height 13
click at [10, 57] on button "button" at bounding box center [8, 59] width 13 height 13
click at [33, 61] on span "Line" at bounding box center [45, 62] width 31 height 8
click at [42, 30] on input "Search" at bounding box center [45, 29] width 50 height 13
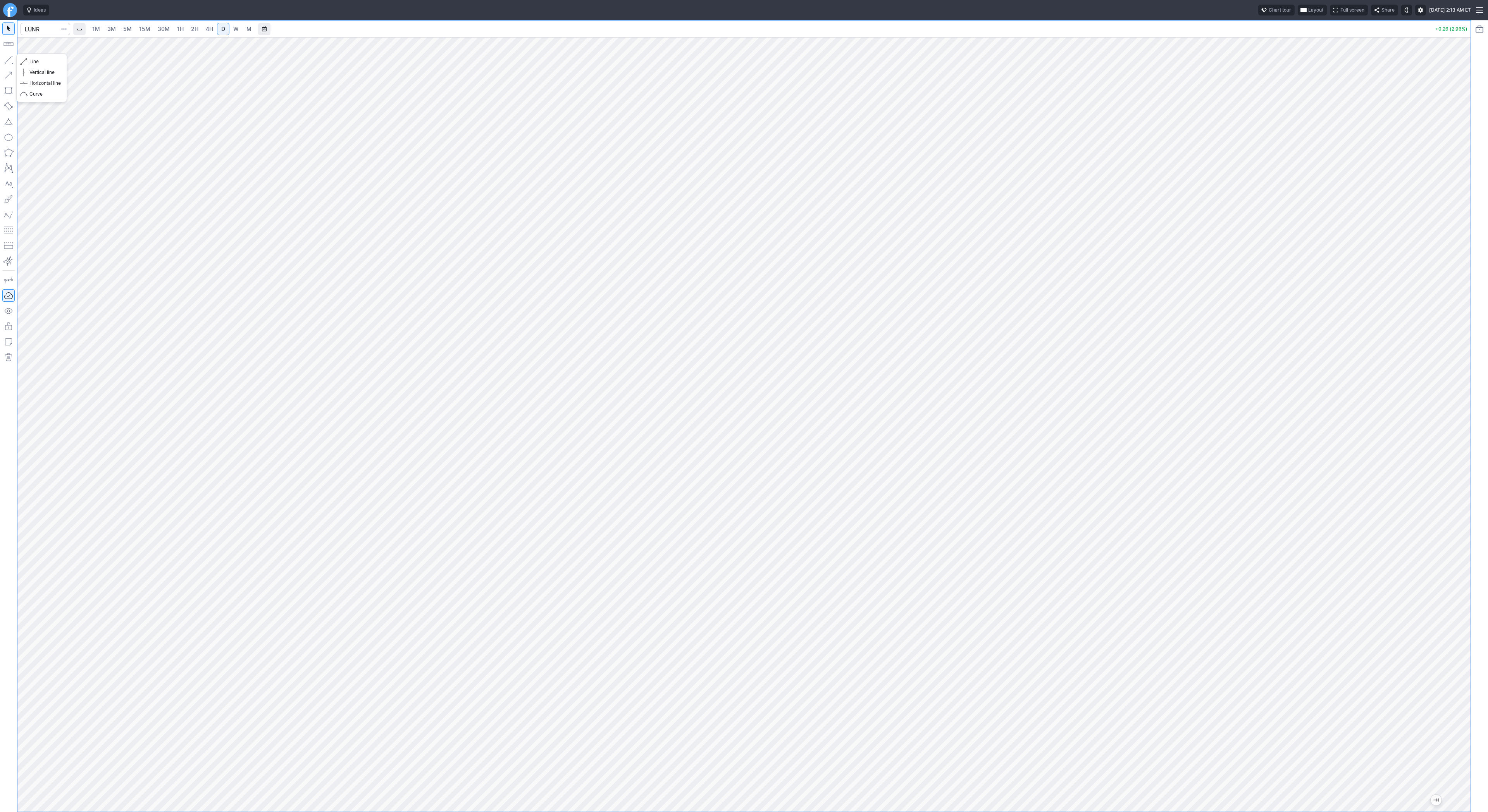
click at [10, 57] on button "button" at bounding box center [8, 59] width 13 height 13
drag, startPoint x: 7, startPoint y: 59, endPoint x: 7, endPoint y: 65, distance: 6.0
click at [7, 60] on button "button" at bounding box center [8, 59] width 13 height 13
click at [1438, 668] on div at bounding box center [744, 425] width 1453 height 775
click at [40, 31] on input "Search" at bounding box center [45, 29] width 50 height 13
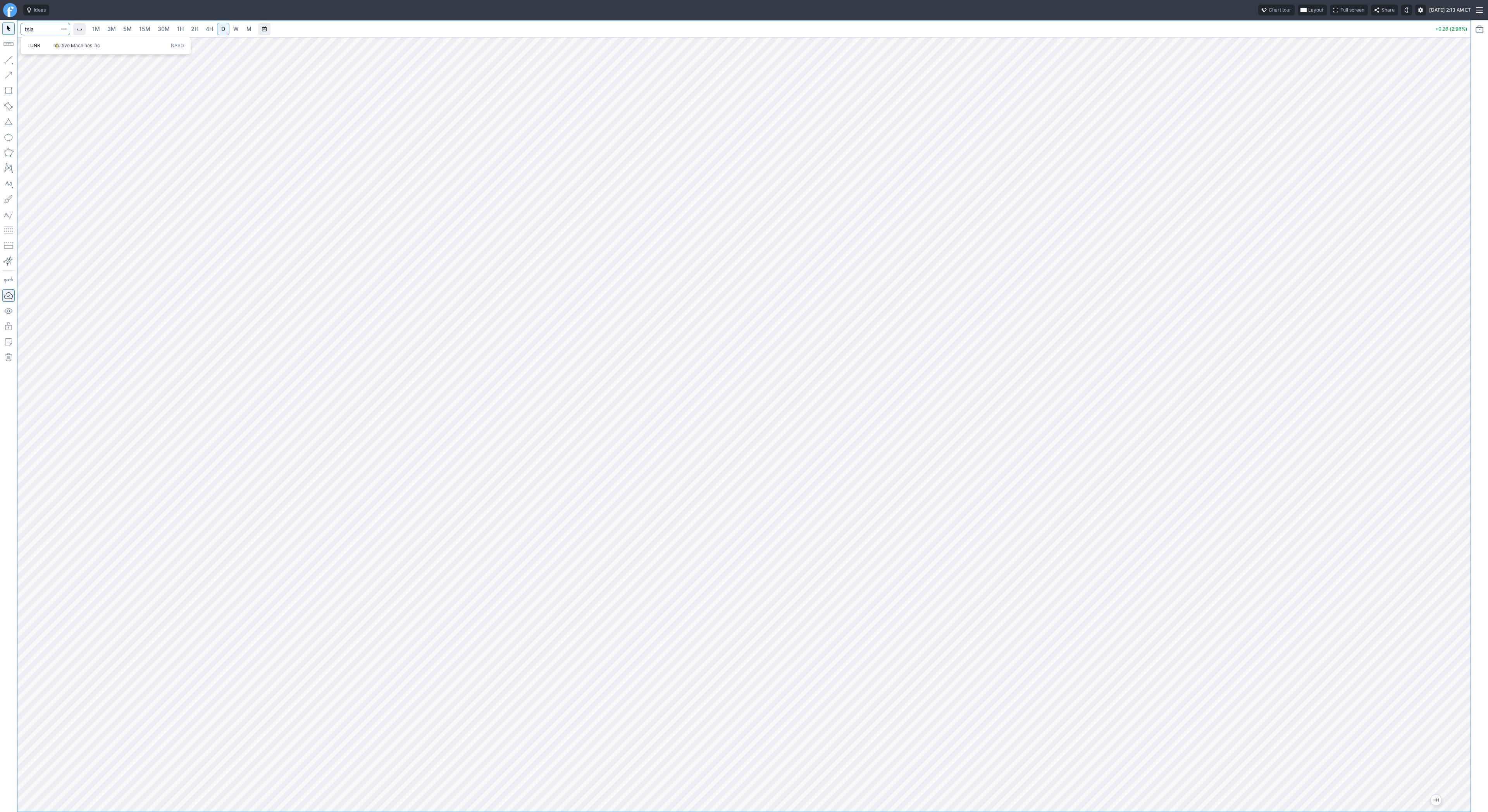
type input "tsla"
click at [34, 64] on span "Line" at bounding box center [45, 62] width 31 height 8
click at [37, 62] on span "Line" at bounding box center [45, 62] width 31 height 8
click at [28, 60] on button "Line" at bounding box center [41, 62] width 45 height 11
click at [8, 60] on button "button" at bounding box center [8, 59] width 13 height 13
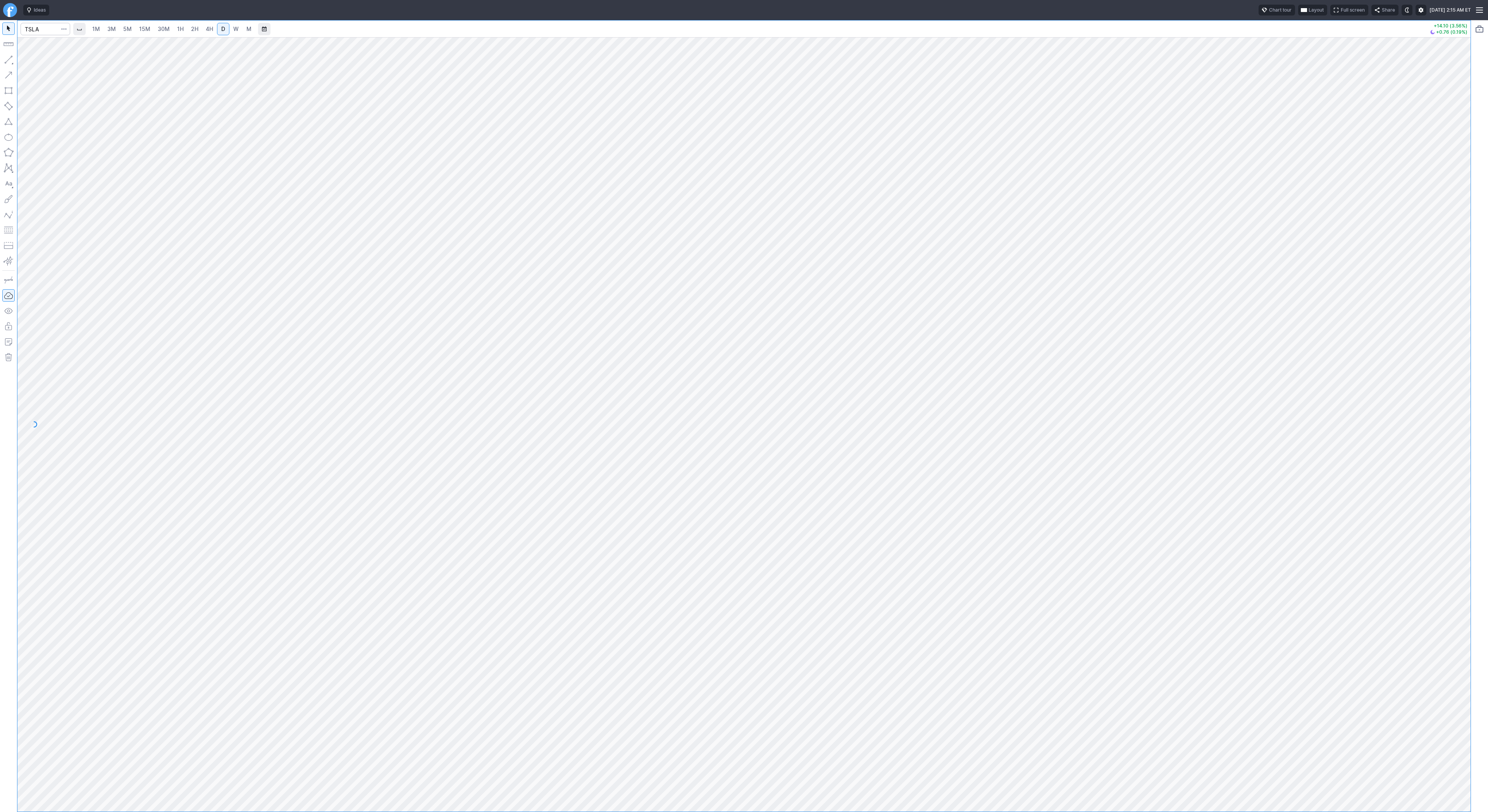
click at [9, 60] on button "button" at bounding box center [8, 59] width 13 height 13
drag, startPoint x: 6, startPoint y: 62, endPoint x: 21, endPoint y: 95, distance: 36.2
click at [7, 65] on button "button" at bounding box center [8, 59] width 13 height 13
drag, startPoint x: 1464, startPoint y: 174, endPoint x: 1455, endPoint y: 213, distance: 40.0
click at [1458, 216] on div at bounding box center [1462, 422] width 16 height 755
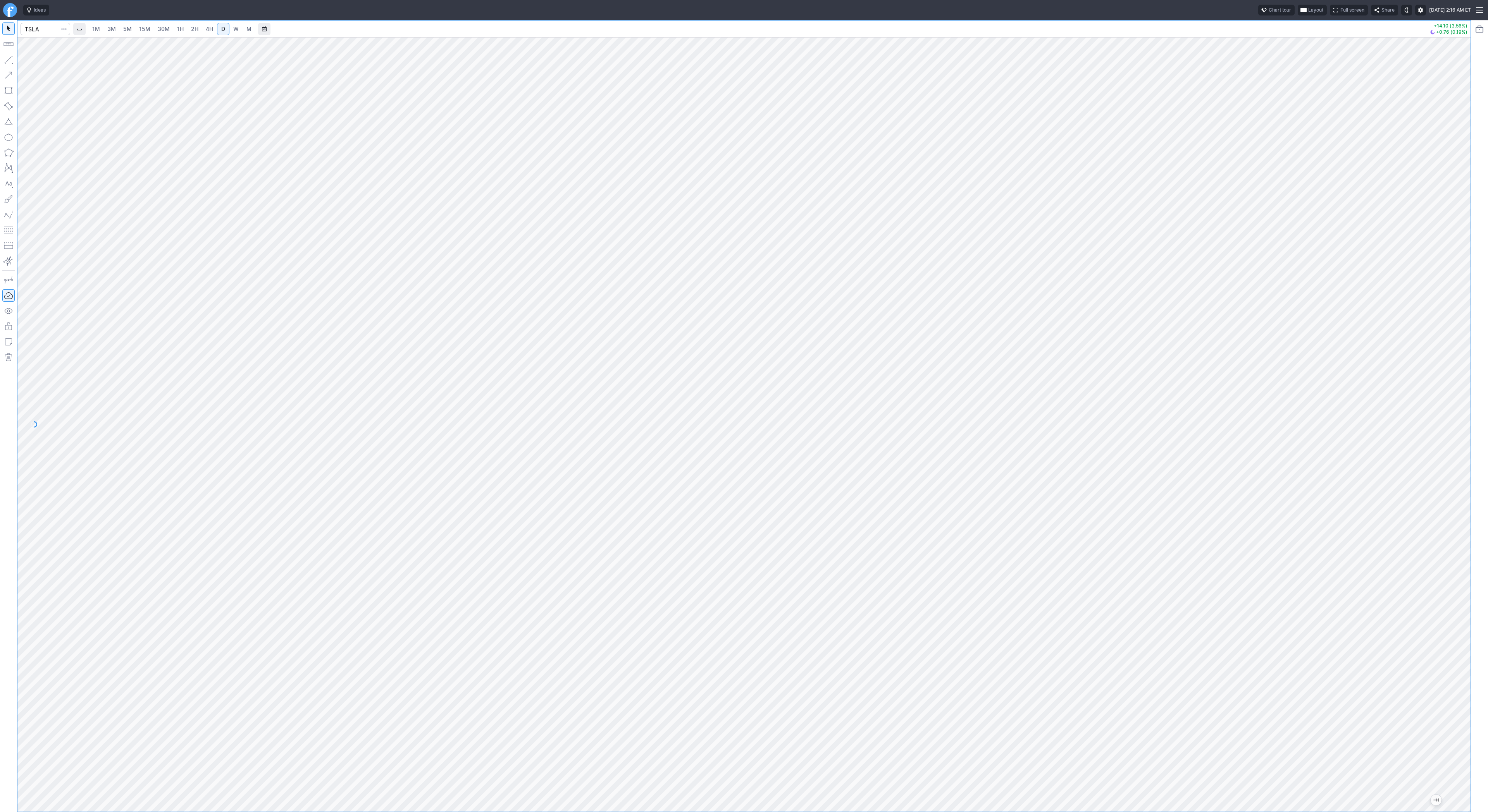
drag, startPoint x: 1456, startPoint y: 228, endPoint x: 1454, endPoint y: 285, distance: 57.0
click at [1454, 285] on div at bounding box center [1462, 422] width 16 height 755
click at [10, 60] on button "button" at bounding box center [8, 59] width 13 height 13
click at [35, 28] on input "Search" at bounding box center [45, 29] width 50 height 13
type input "clsk"
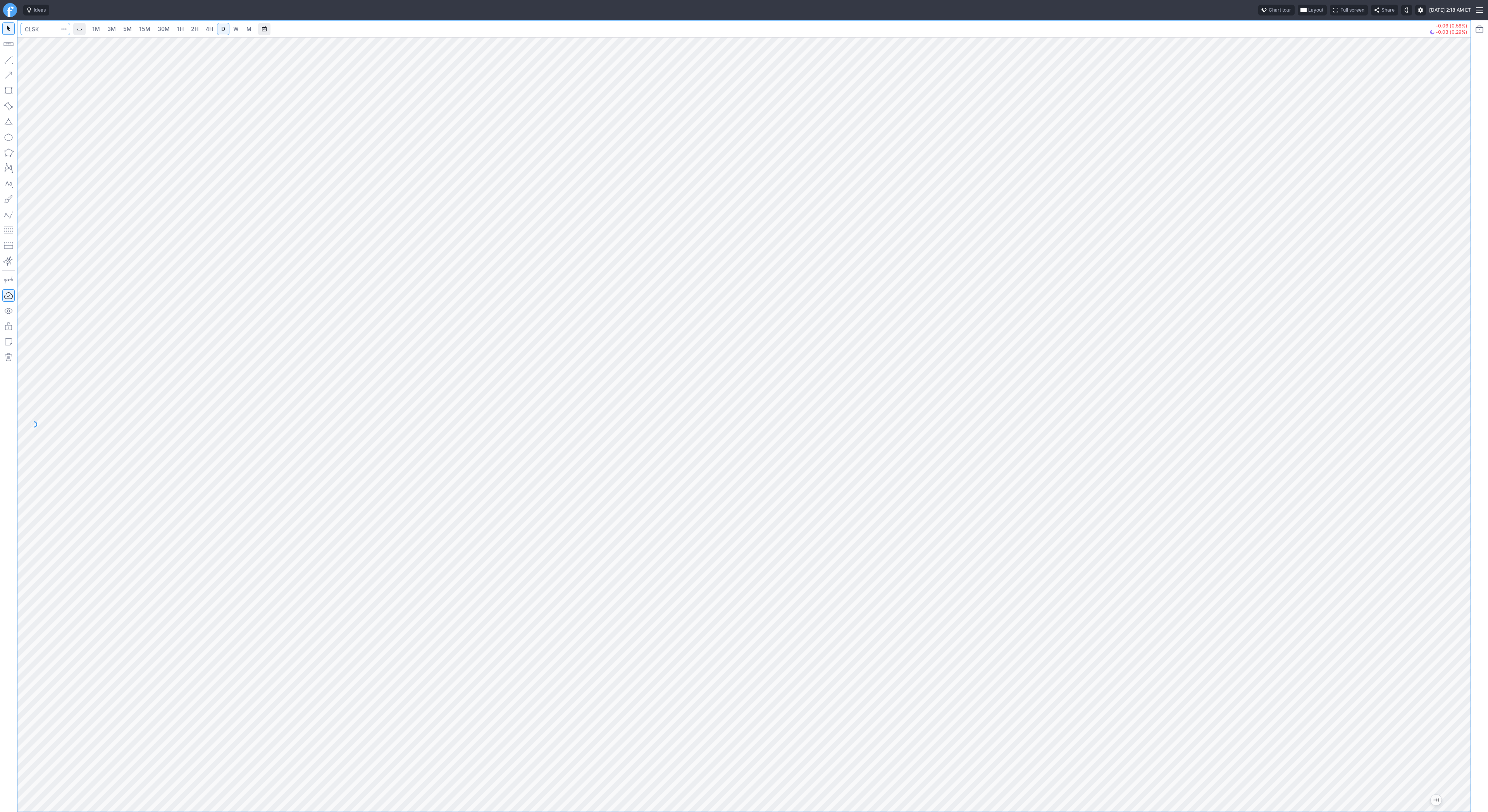
click at [48, 32] on input "Search" at bounding box center [45, 29] width 50 height 13
click at [37, 30] on input "Search" at bounding box center [45, 29] width 50 height 13
type input "iren"
click at [13, 59] on button "button" at bounding box center [8, 59] width 13 height 13
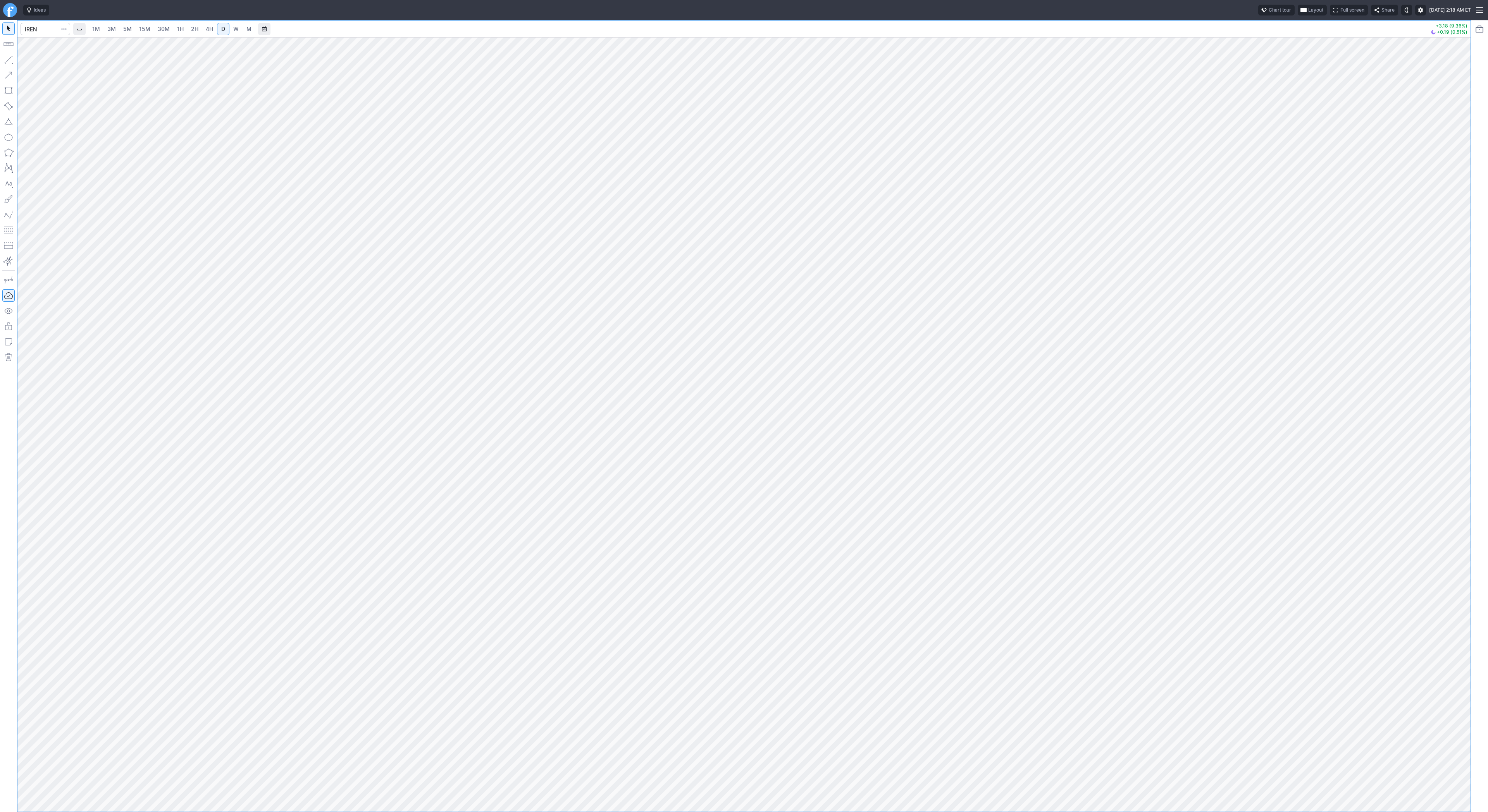
drag, startPoint x: 9, startPoint y: 62, endPoint x: 24, endPoint y: 82, distance: 25.0
click at [9, 62] on button "button" at bounding box center [8, 59] width 13 height 13
click at [6, 59] on button "button" at bounding box center [8, 59] width 13 height 13
drag, startPoint x: 7, startPoint y: 57, endPoint x: 39, endPoint y: 97, distance: 51.2
click at [7, 58] on button "button" at bounding box center [8, 59] width 13 height 13
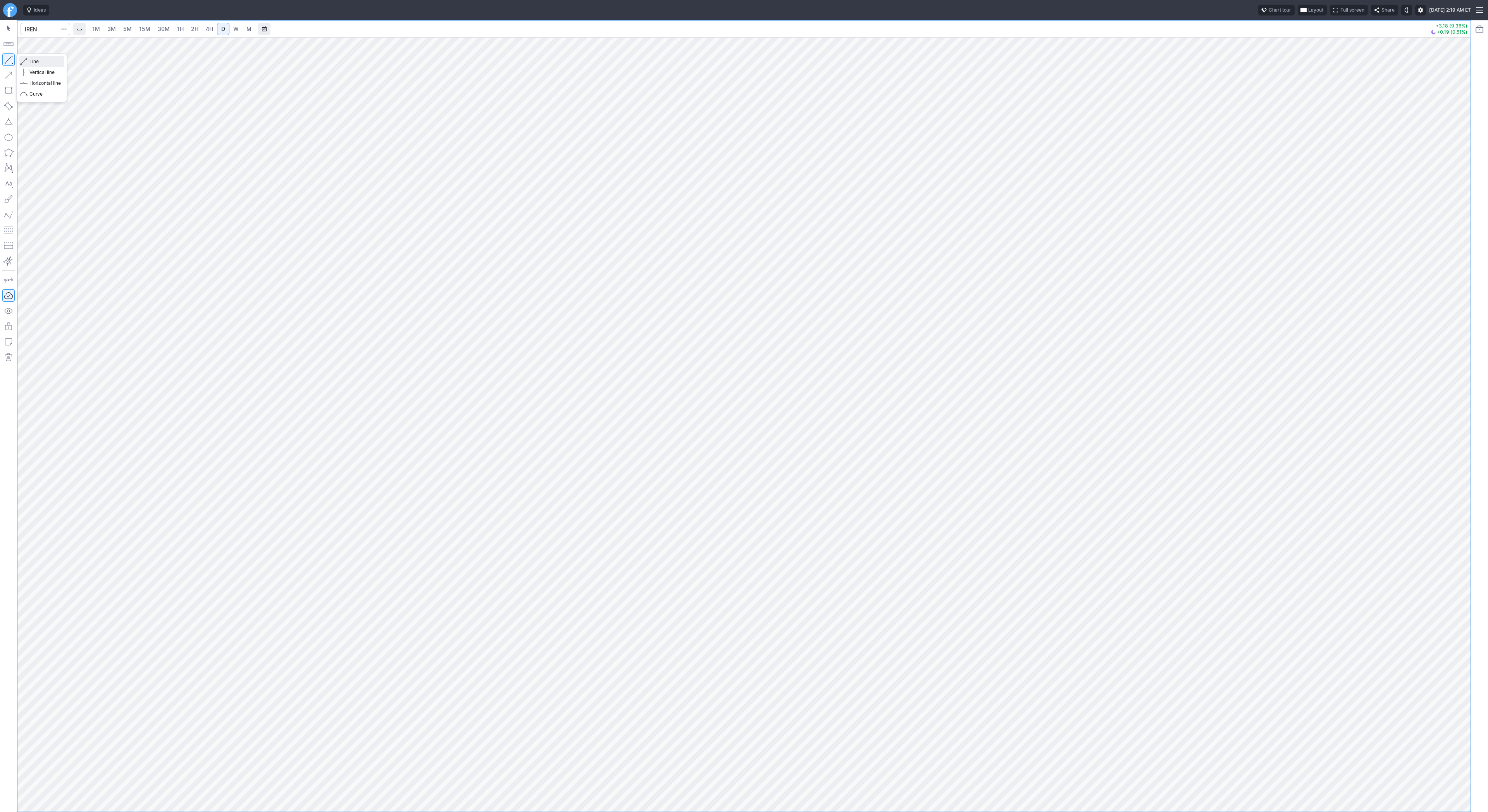
drag, startPoint x: 39, startPoint y: 63, endPoint x: 59, endPoint y: 94, distance: 36.9
click at [39, 64] on span "Line" at bounding box center [45, 62] width 31 height 8
click at [9, 57] on button "button" at bounding box center [8, 59] width 13 height 13
click at [2, 60] on button "button" at bounding box center [8, 59] width 13 height 13
click at [42, 34] on input "Search" at bounding box center [45, 29] width 50 height 13
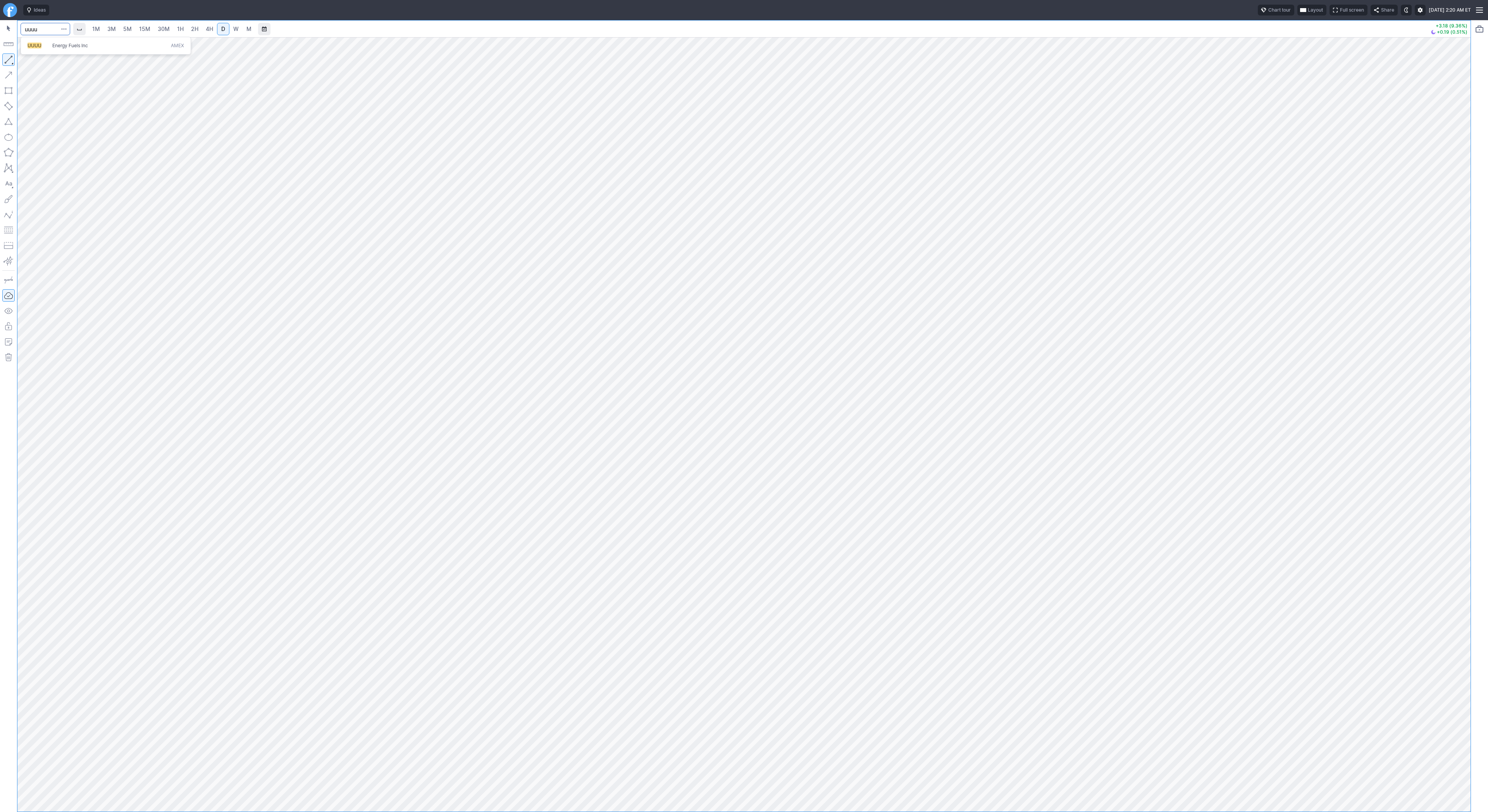
type input "uuuu"
click at [235, 31] on span "W" at bounding box center [236, 28] width 5 height 7
click at [9, 61] on button "button" at bounding box center [8, 59] width 13 height 13
click at [5, 59] on button "button" at bounding box center [8, 59] width 13 height 13
click at [7, 59] on button "button" at bounding box center [8, 59] width 13 height 13
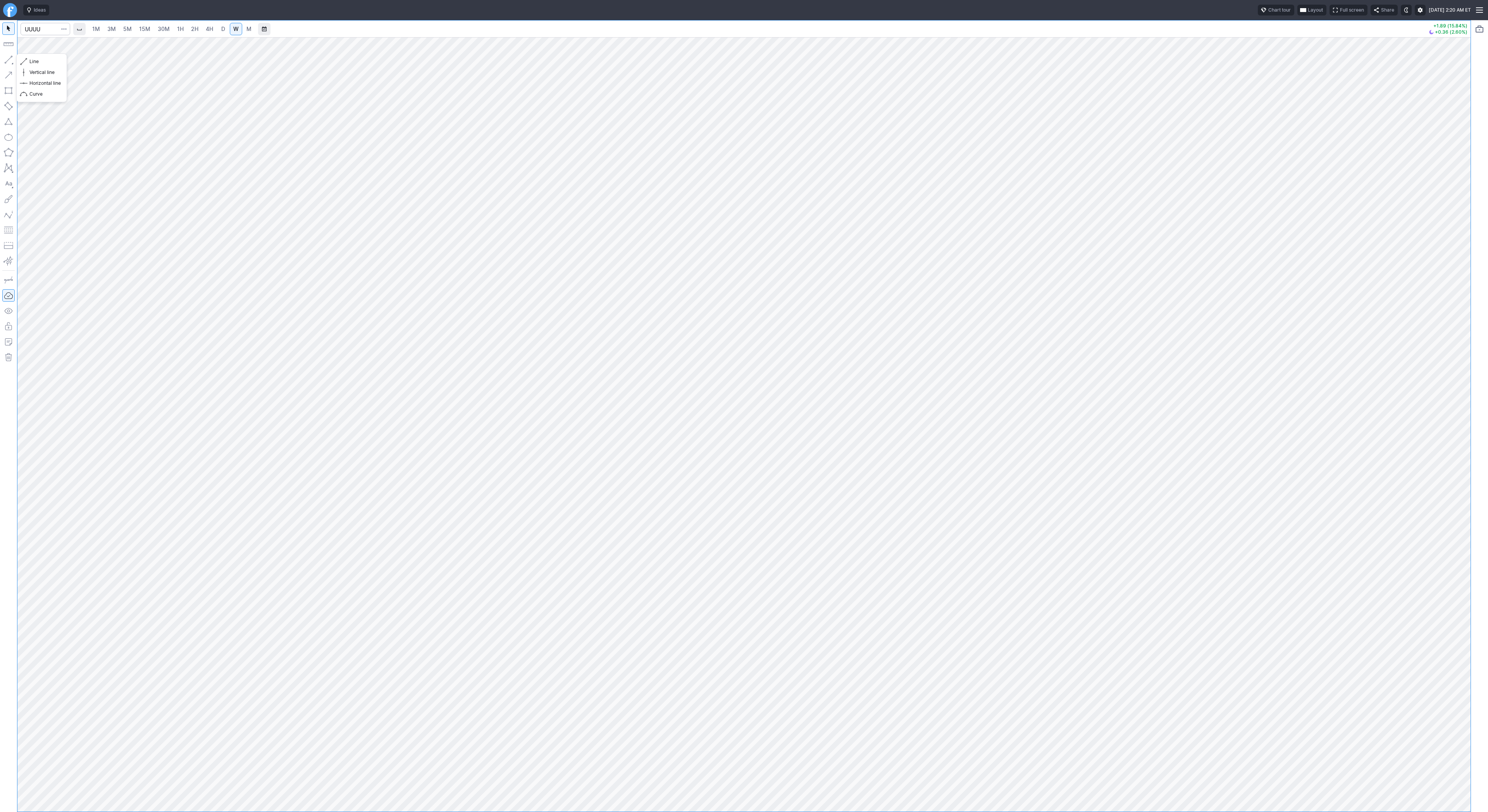
drag, startPoint x: 7, startPoint y: 58, endPoint x: 8, endPoint y: 62, distance: 4.1
click at [7, 60] on button "button" at bounding box center [8, 59] width 13 height 13
click at [6, 57] on button "button" at bounding box center [8, 59] width 13 height 13
click at [9, 60] on button "button" at bounding box center [8, 59] width 13 height 13
drag, startPoint x: 9, startPoint y: 58, endPoint x: 21, endPoint y: 81, distance: 25.9
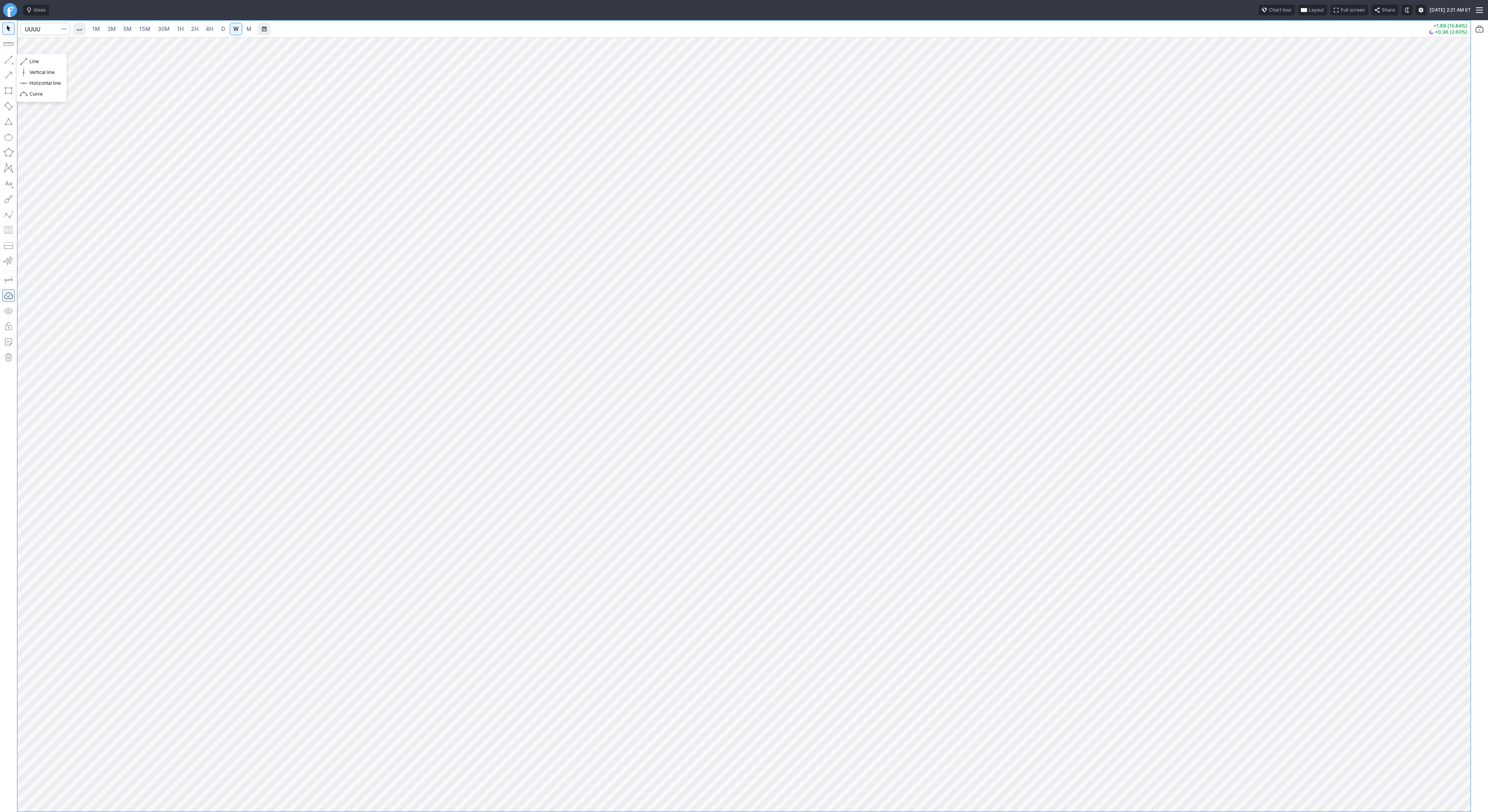
click at [9, 59] on button "button" at bounding box center [8, 59] width 13 height 13
click at [33, 31] on input "Search" at bounding box center [45, 29] width 50 height 13
type input "eth"
click at [64, 142] on span "ereum / USD" at bounding box center [73, 143] width 28 height 6
click at [113, 24] on link "3M" at bounding box center [112, 29] width 16 height 13
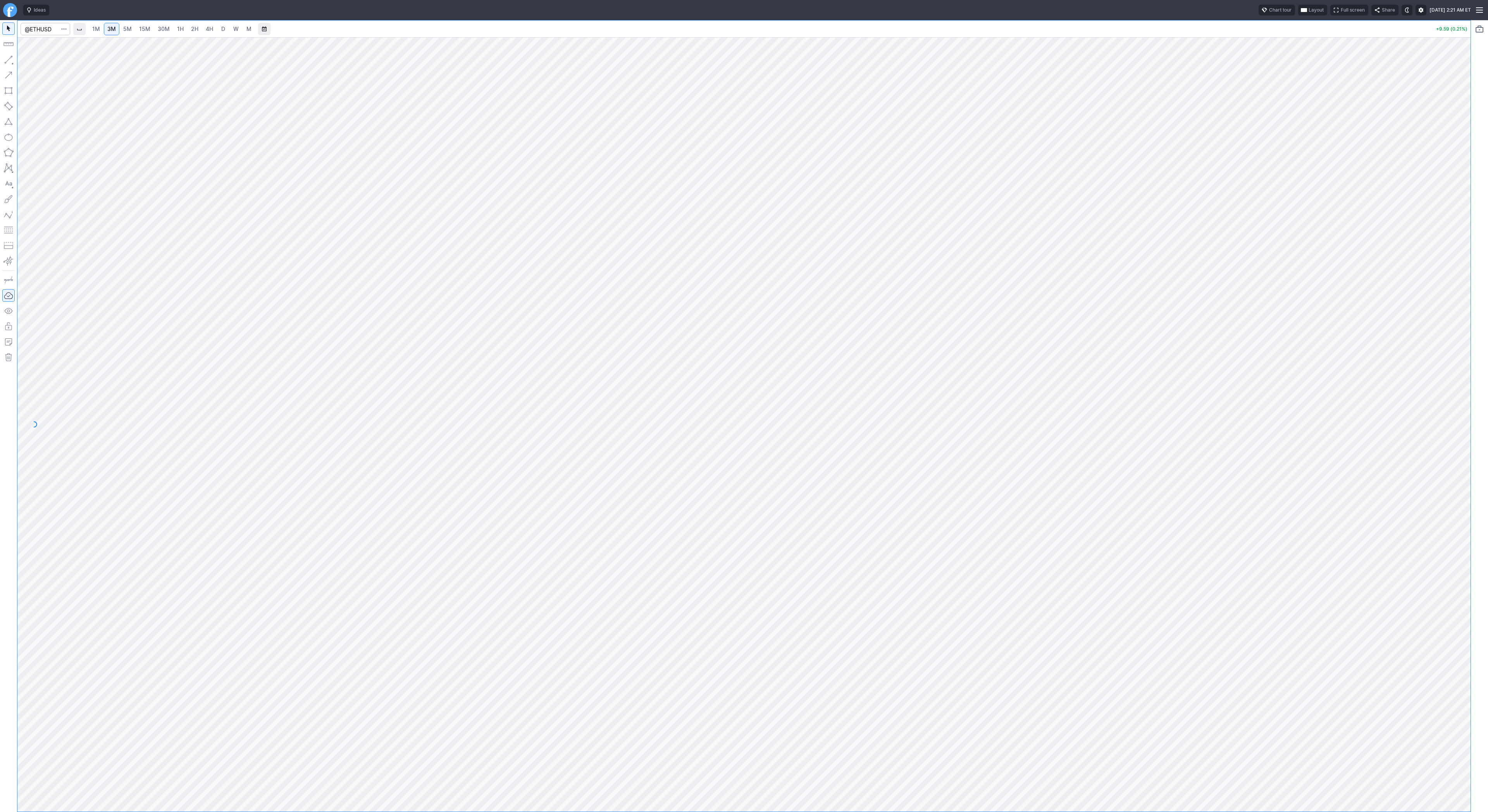
click at [152, 29] on link "15M" at bounding box center [144, 29] width 18 height 13
click at [231, 30] on link "W" at bounding box center [236, 29] width 13 height 13
click at [45, 24] on input "Search" at bounding box center [45, 29] width 50 height 13
type input "qs"
click at [53, 46] on span "QuantumScape Corp" at bounding box center [75, 46] width 45 height 6
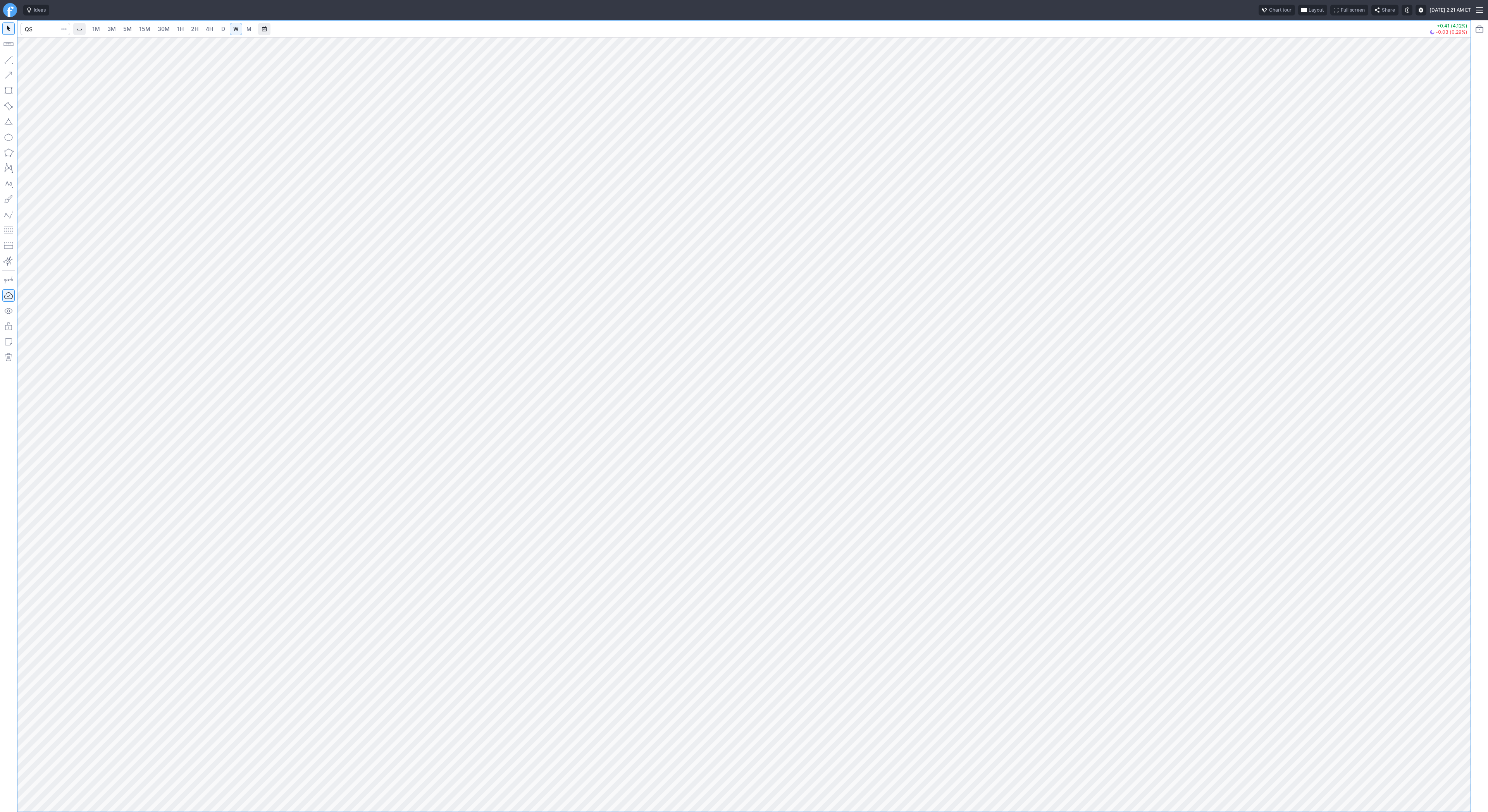
click at [225, 28] on link "D" at bounding box center [223, 29] width 13 height 13
click at [9, 59] on button "button" at bounding box center [8, 59] width 13 height 13
click at [5, 60] on button "button" at bounding box center [8, 59] width 13 height 13
click at [8, 62] on button "button" at bounding box center [8, 59] width 13 height 13
click at [38, 66] on button "Line" at bounding box center [41, 62] width 45 height 11
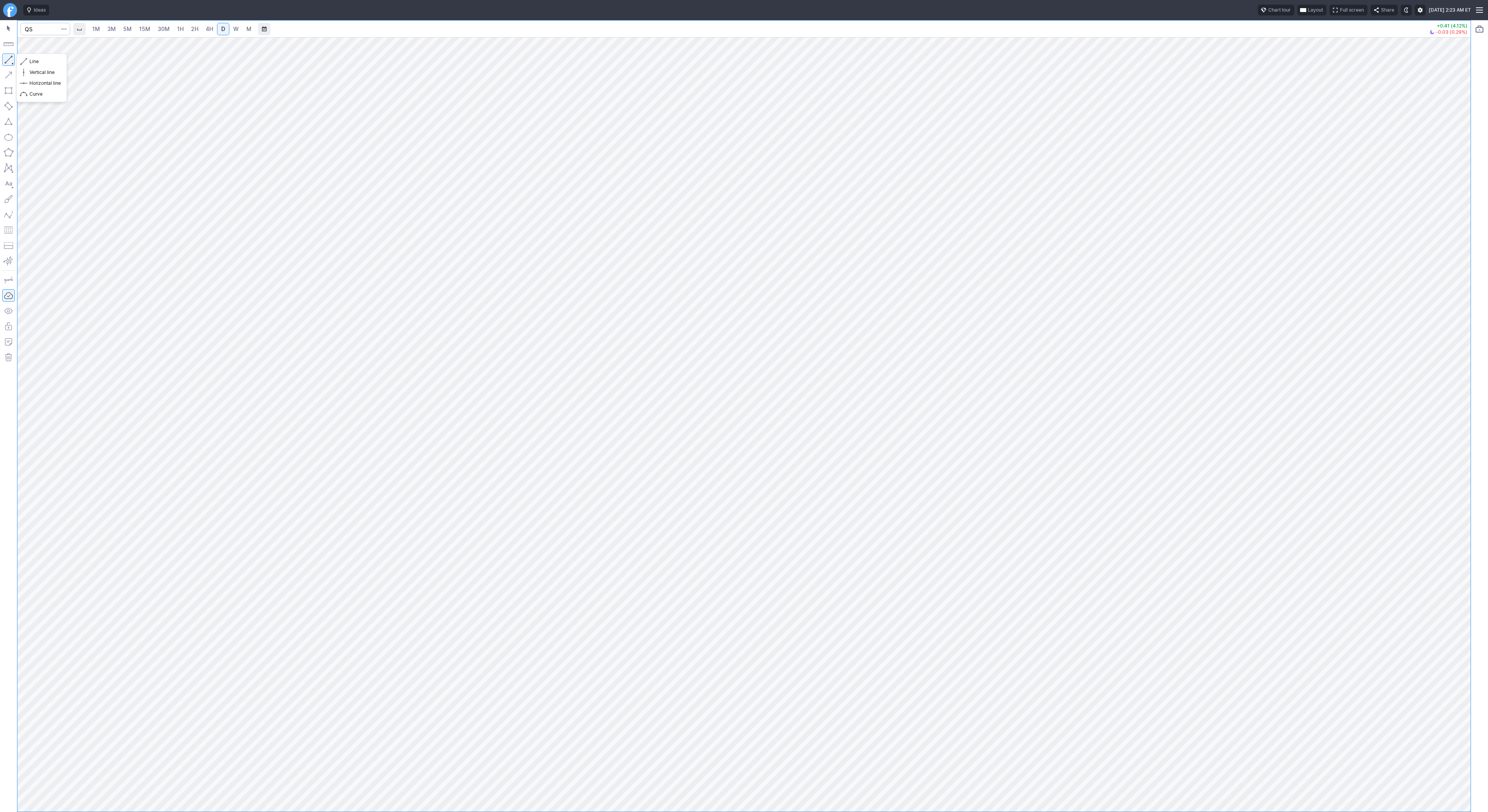
click at [8, 60] on button "button" at bounding box center [8, 59] width 13 height 13
click at [1461, 247] on div at bounding box center [1462, 422] width 16 height 755
drag, startPoint x: 1466, startPoint y: 222, endPoint x: 1460, endPoint y: 251, distance: 29.6
click at [1461, 251] on div at bounding box center [1462, 422] width 16 height 755
click at [36, 61] on span "Line" at bounding box center [45, 62] width 31 height 8
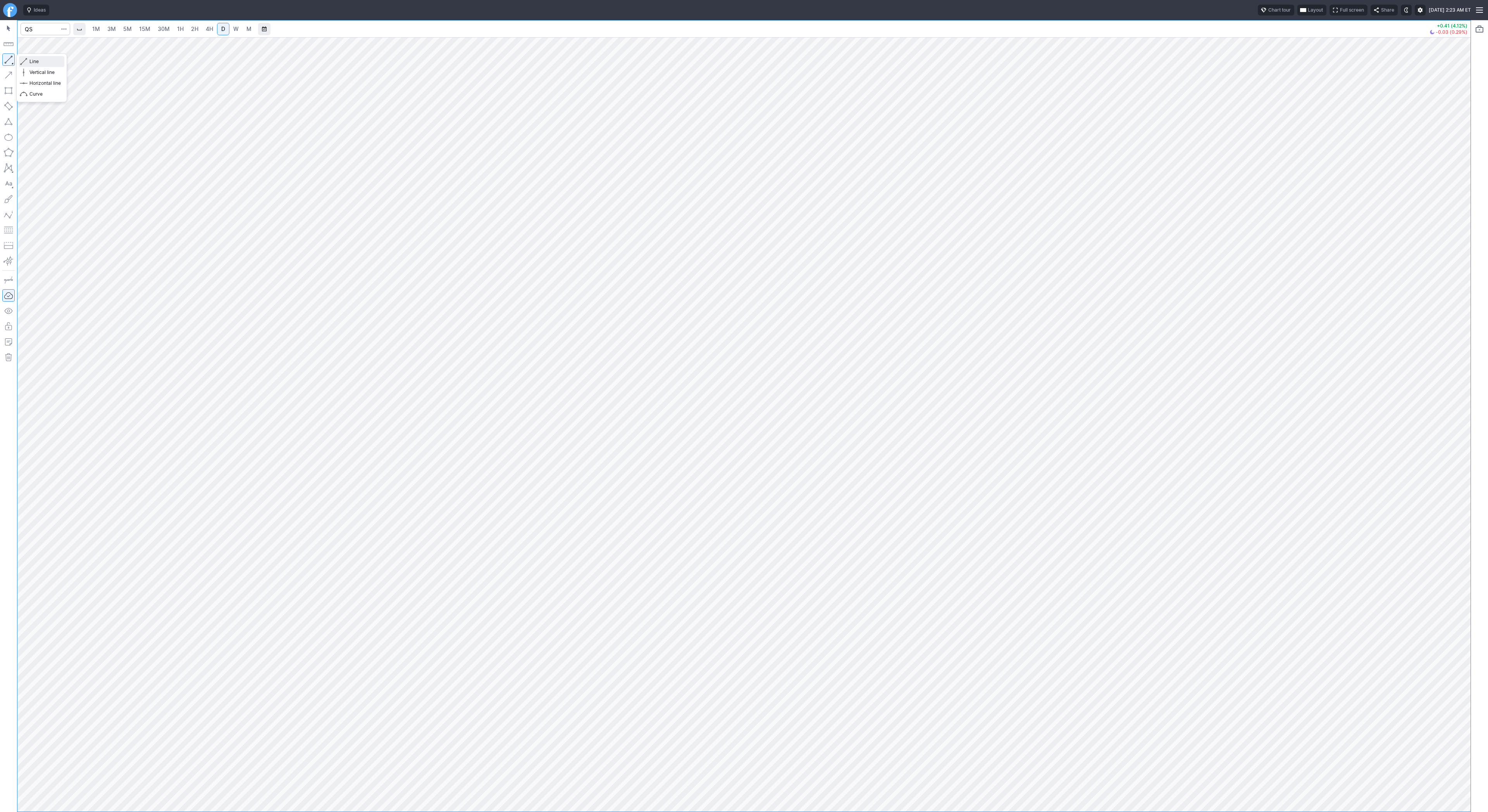
click at [30, 61] on span "Line" at bounding box center [45, 62] width 31 height 8
click at [45, 31] on input "Search" at bounding box center [45, 29] width 50 height 13
type input "sbet"
click at [59, 48] on span "SharpLink Gaming Inc" at bounding box center [76, 46] width 48 height 6
click at [40, 32] on input "Search" at bounding box center [45, 29] width 50 height 13
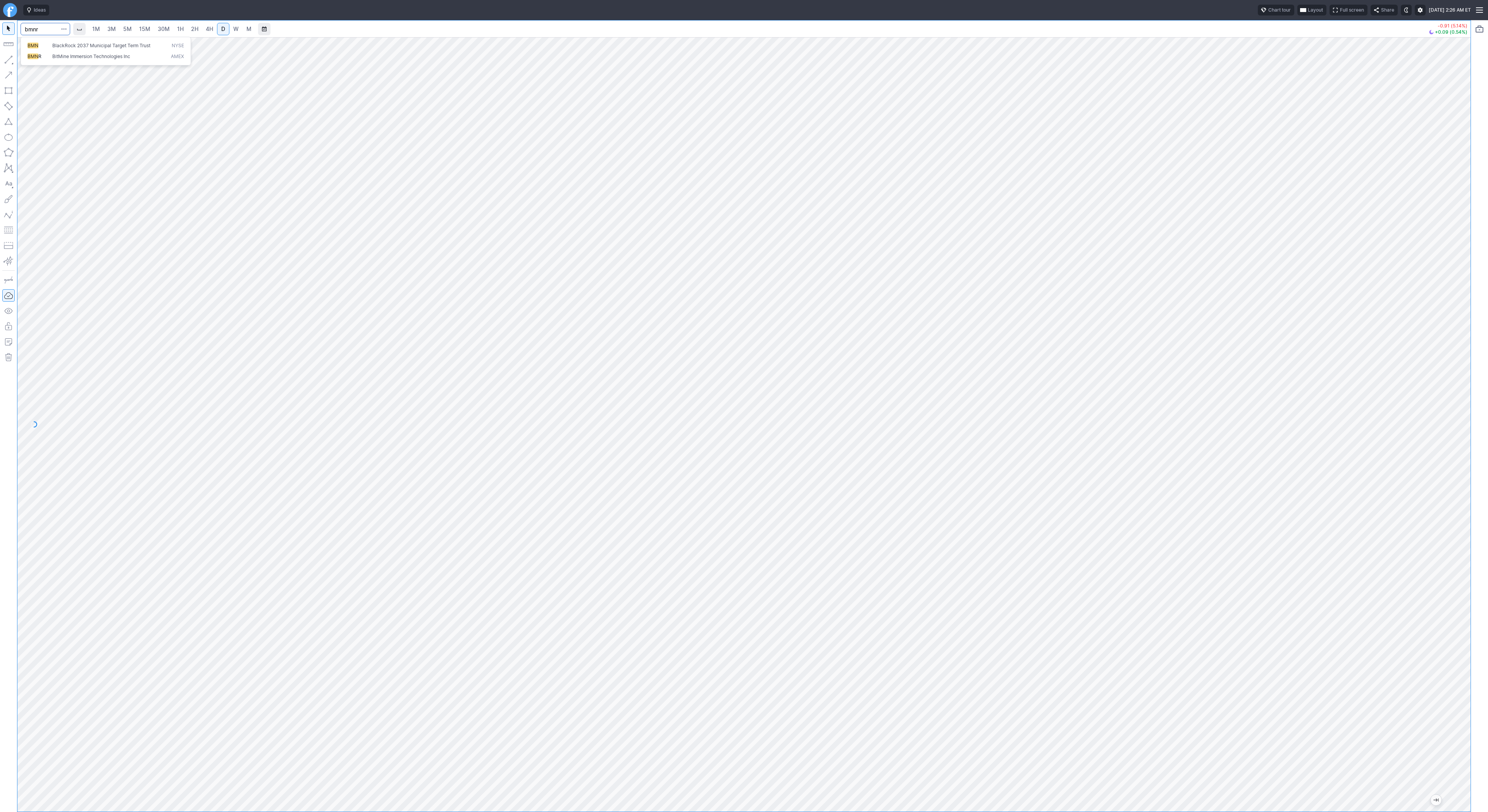
type input "bmnr"
click at [53, 33] on input "Search" at bounding box center [45, 29] width 50 height 13
type input "t"
type input "tlry"
click at [10, 60] on button "button" at bounding box center [8, 59] width 13 height 13
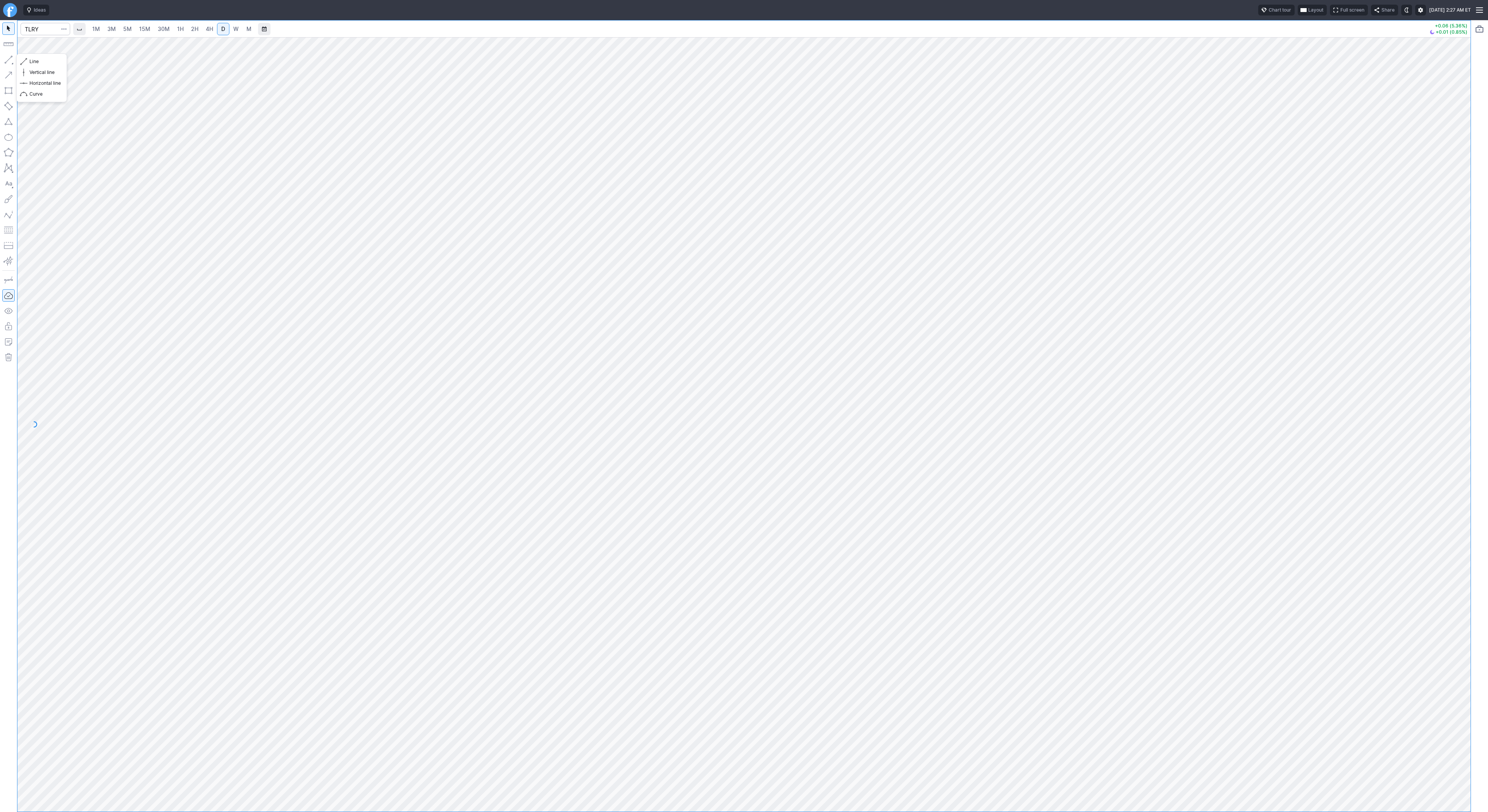
click at [6, 57] on button "button" at bounding box center [8, 59] width 13 height 13
drag, startPoint x: 10, startPoint y: 58, endPoint x: 13, endPoint y: 64, distance: 6.7
click at [10, 59] on button "button" at bounding box center [8, 59] width 13 height 13
click at [10, 60] on button "button" at bounding box center [8, 59] width 13 height 13
click at [12, 58] on button "button" at bounding box center [8, 59] width 13 height 13
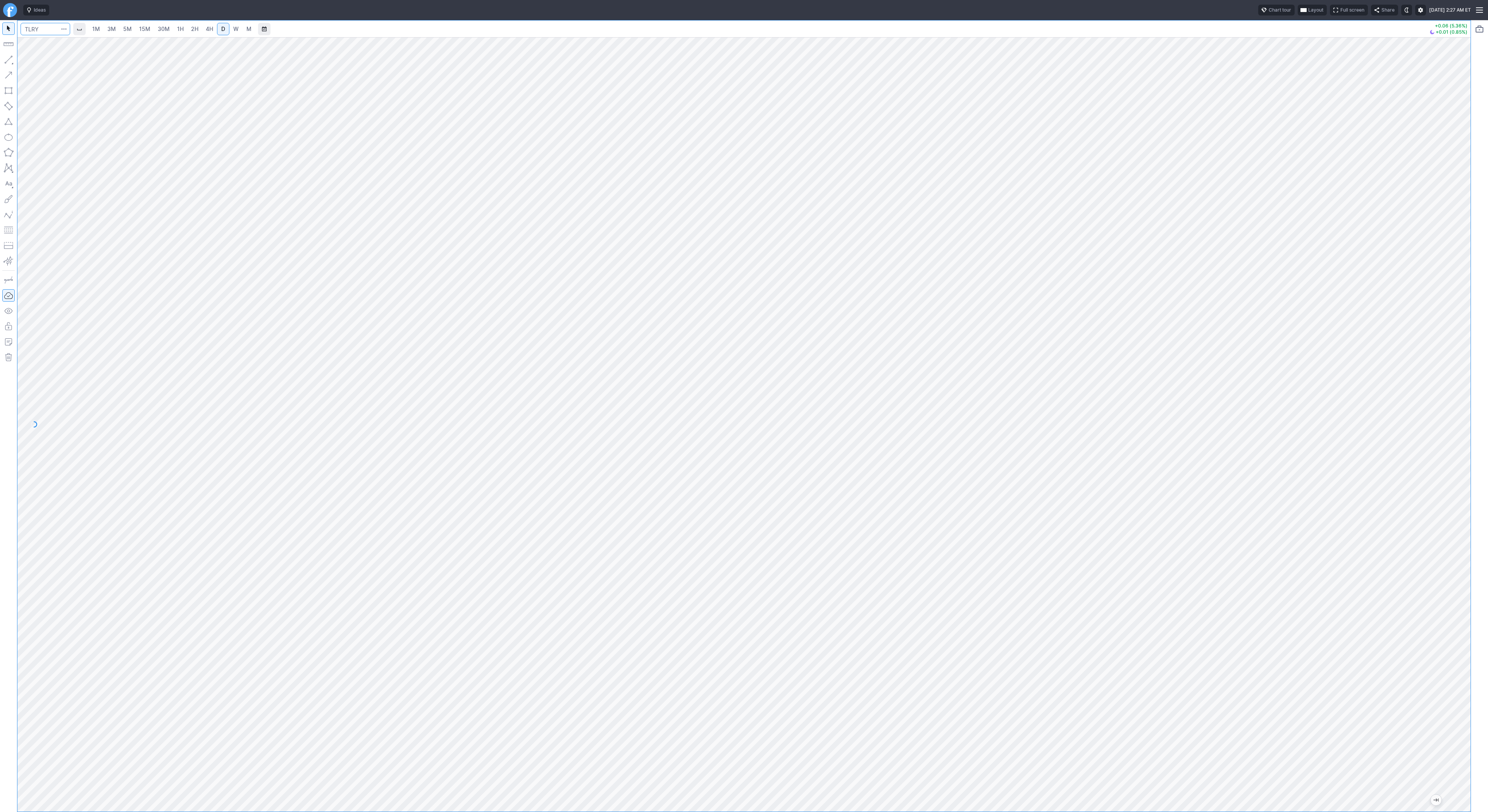
click at [45, 30] on input "Search" at bounding box center [45, 29] width 50 height 13
click at [40, 30] on input "Search" at bounding box center [45, 29] width 50 height 13
type input "open"
click at [9, 62] on button "button" at bounding box center [8, 59] width 13 height 13
click at [8, 57] on button "button" at bounding box center [8, 59] width 13 height 13
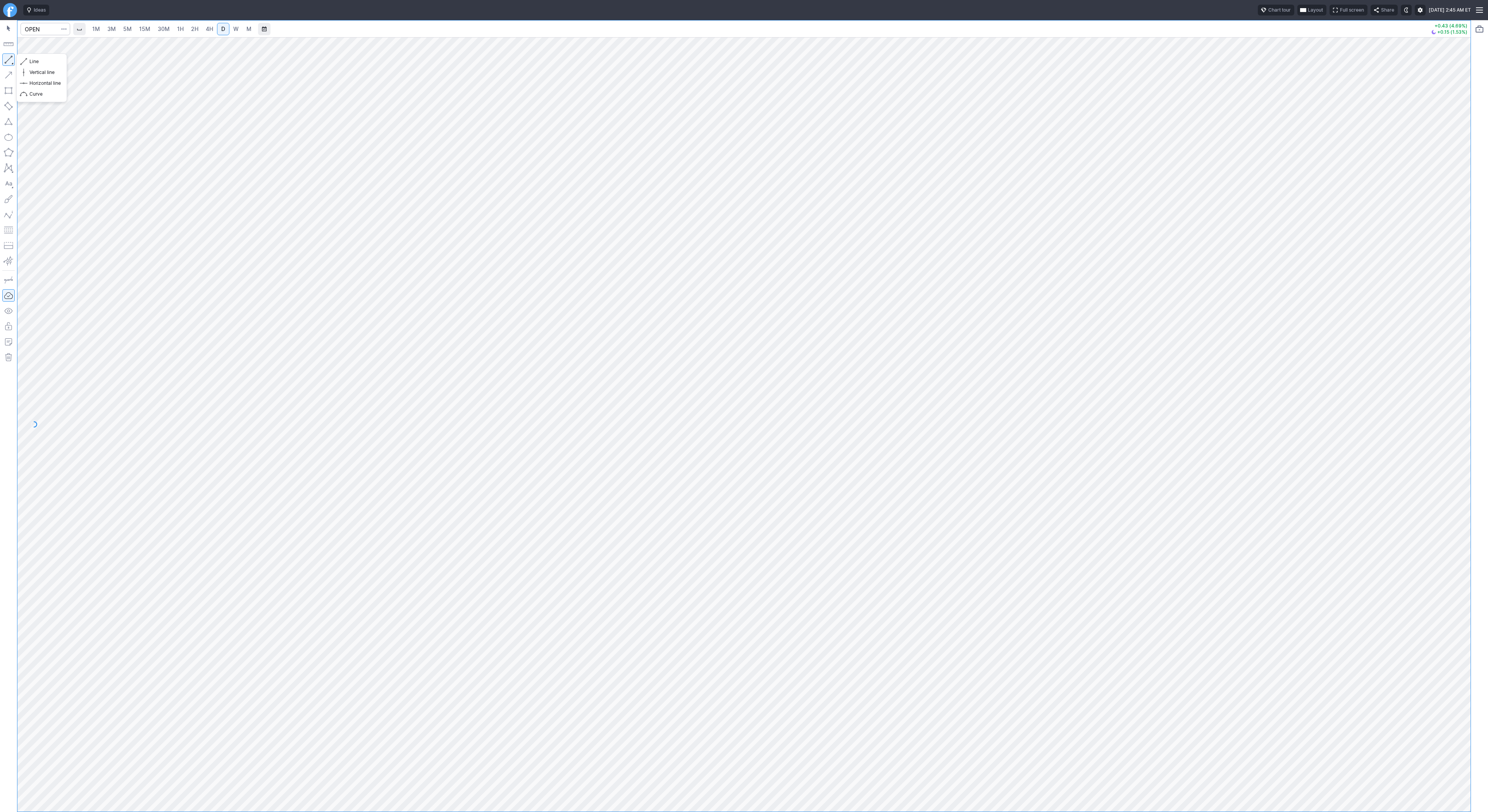
click at [6, 59] on button "button" at bounding box center [8, 59] width 13 height 13
click at [41, 28] on input "Search" at bounding box center [45, 29] width 50 height 13
click at [8, 60] on button "button" at bounding box center [8, 59] width 13 height 13
click at [5, 61] on button "button" at bounding box center [8, 59] width 13 height 13
drag, startPoint x: 37, startPoint y: 61, endPoint x: 44, endPoint y: 68, distance: 9.9
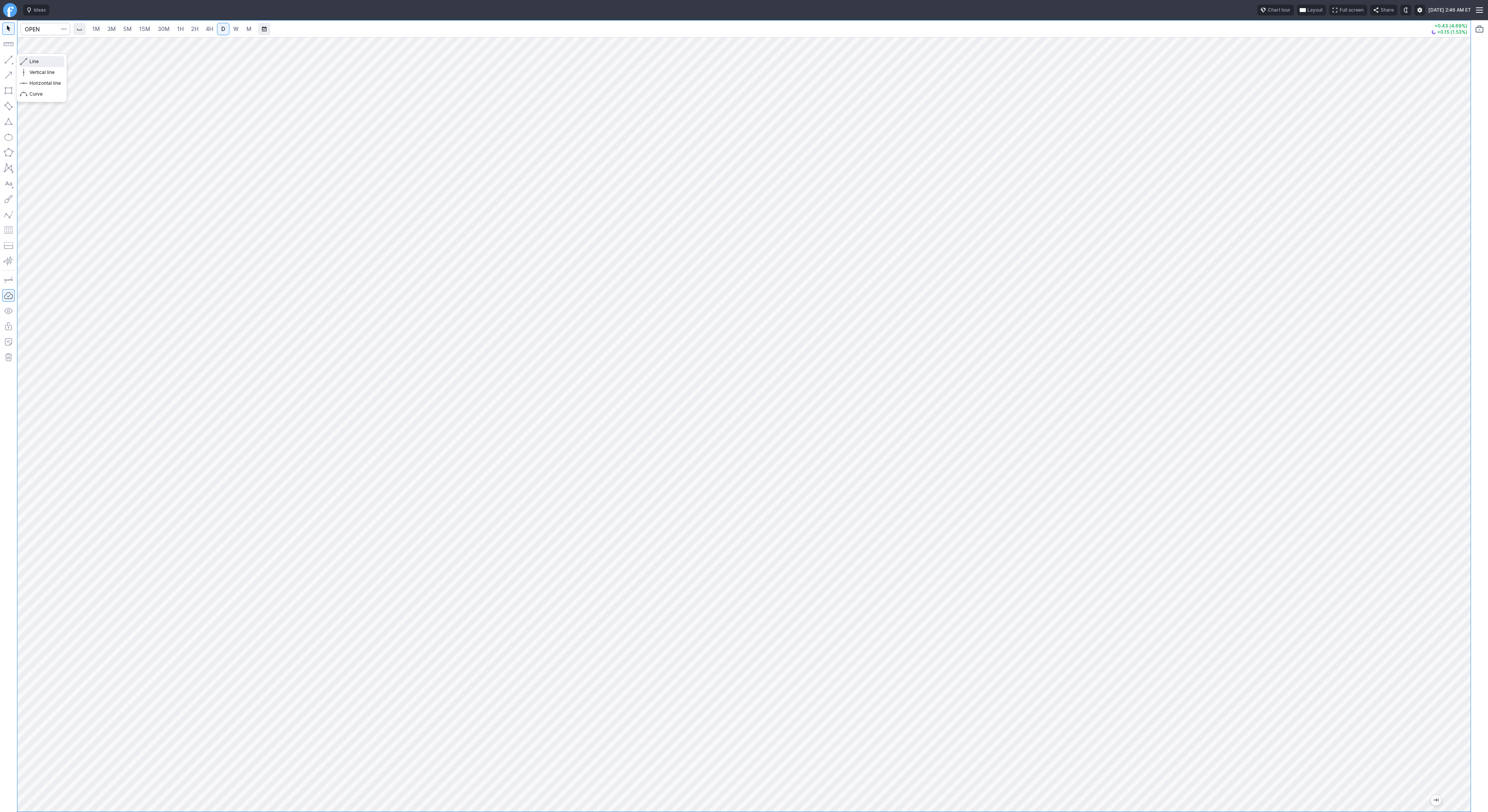
click at [37, 61] on span "Line" at bounding box center [45, 62] width 31 height 8
click at [49, 32] on input "Search" at bounding box center [45, 29] width 50 height 13
type input "bmnr"
click at [47, 28] on input "Search" at bounding box center [45, 29] width 50 height 13
type input "eth"
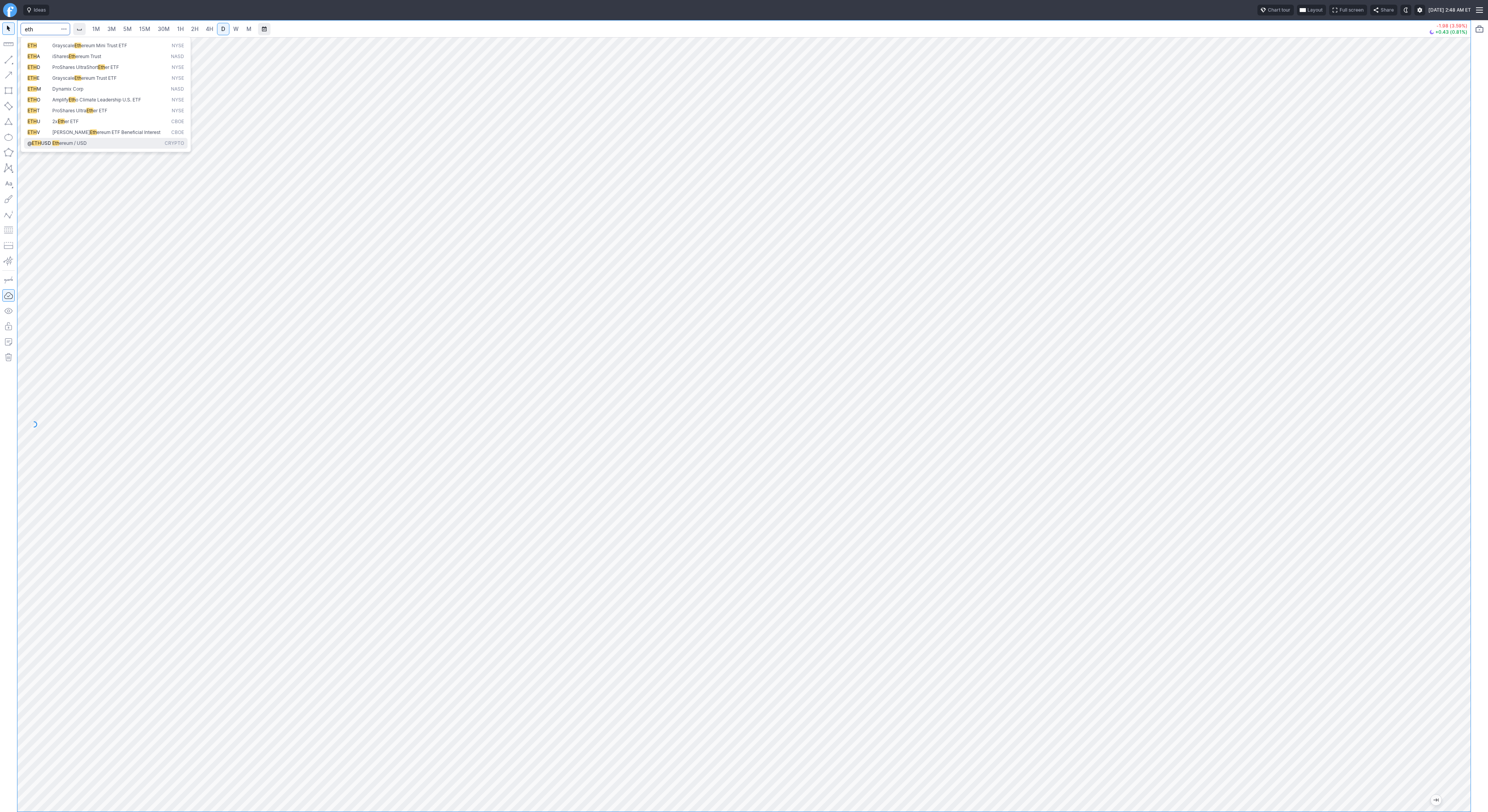
click at [106, 144] on span "Eth ereum / USD" at bounding box center [107, 143] width 112 height 7
click at [209, 30] on span "4H" at bounding box center [209, 28] width 7 height 7
click at [11, 58] on button "button" at bounding box center [8, 59] width 13 height 13
click at [217, 26] on link "D" at bounding box center [223, 29] width 13 height 13
click at [233, 28] on span "W" at bounding box center [236, 28] width 5 height 7
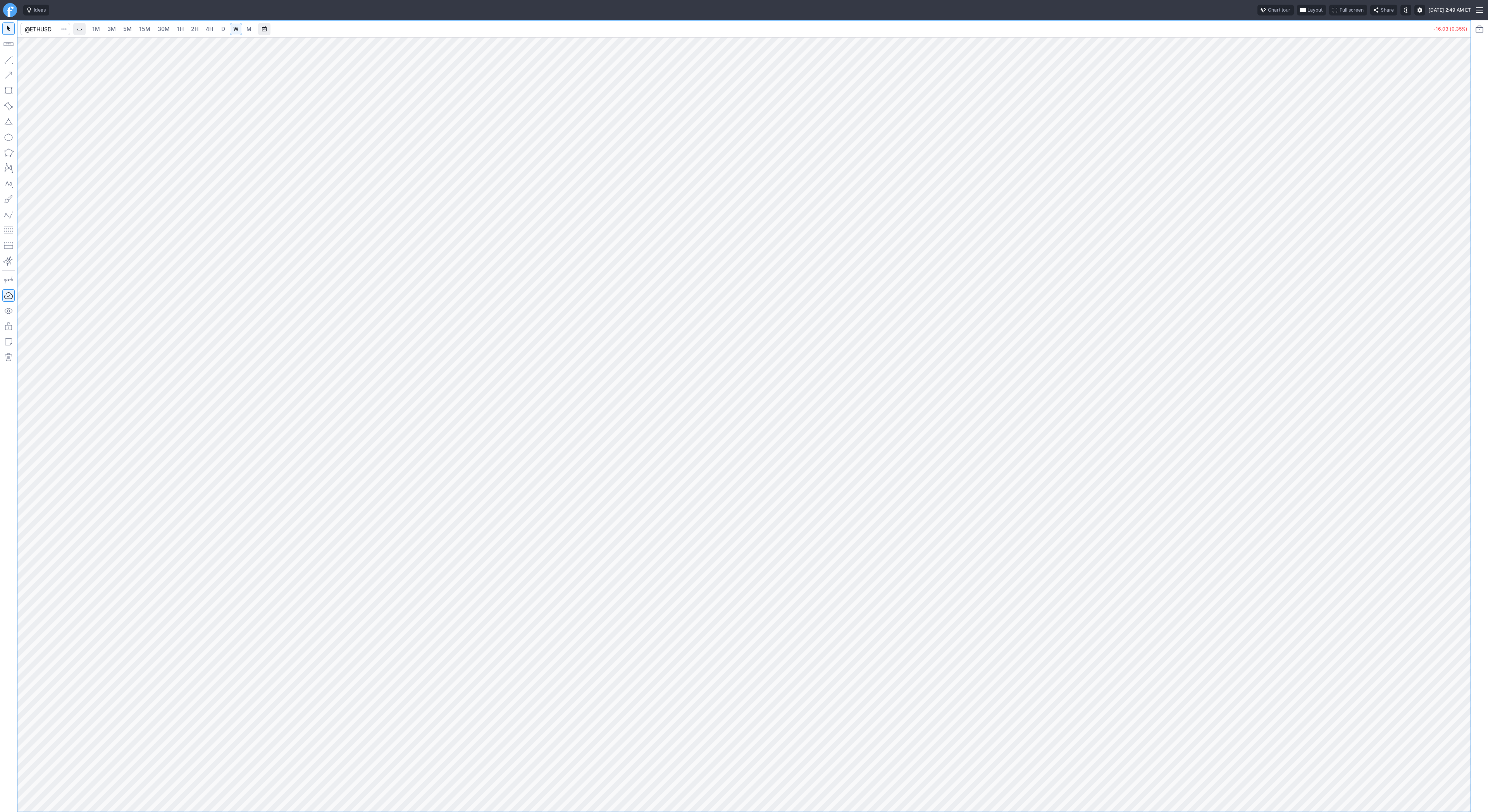
click at [225, 27] on link "D" at bounding box center [223, 29] width 13 height 13
click at [37, 61] on span "Line" at bounding box center [45, 62] width 31 height 8
click at [35, 59] on span "Line" at bounding box center [45, 62] width 31 height 8
click at [7, 57] on button "button" at bounding box center [8, 59] width 13 height 13
click at [33, 58] on span "Line" at bounding box center [45, 62] width 31 height 8
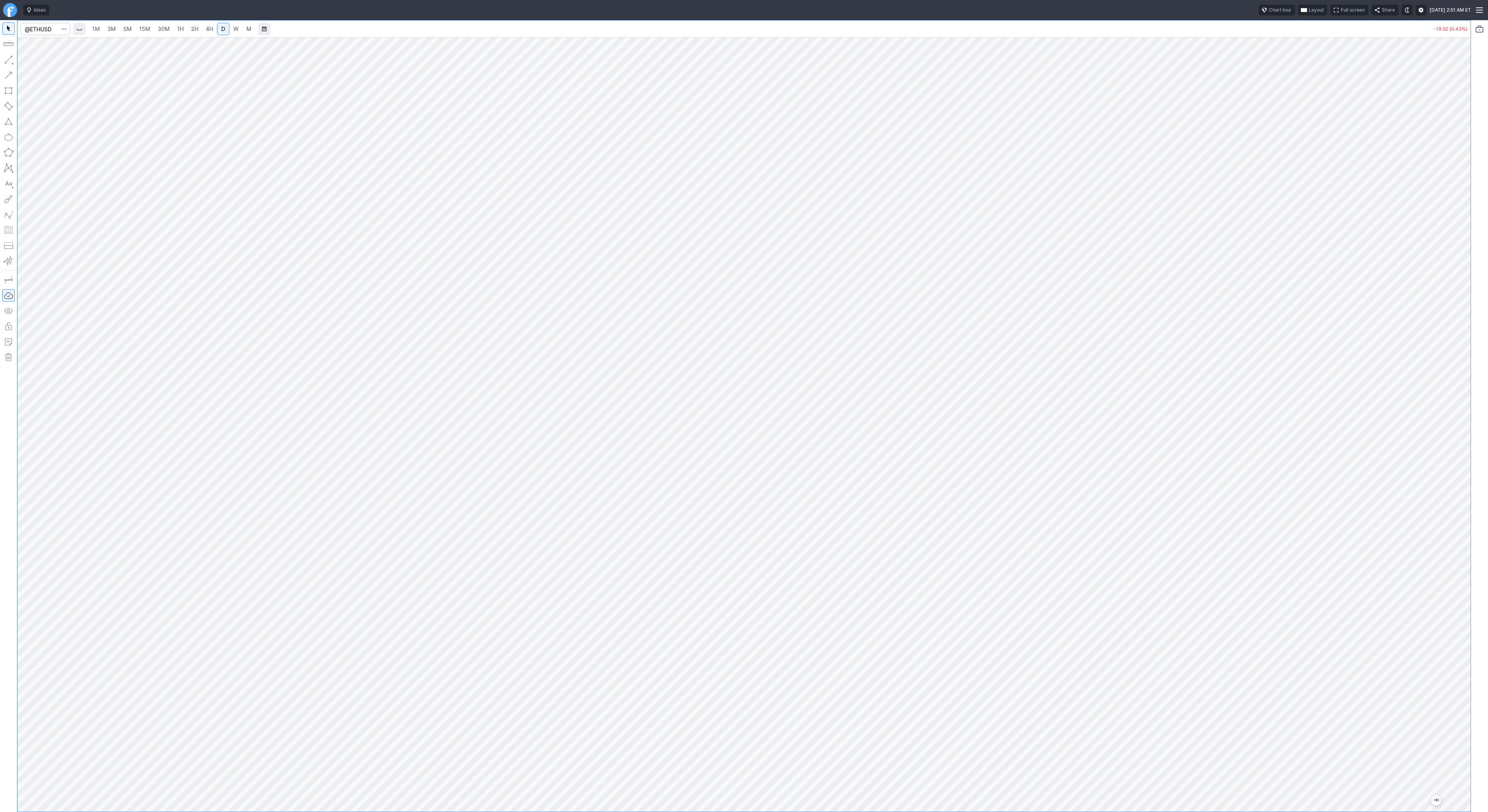
click at [10, 58] on button "button" at bounding box center [8, 59] width 13 height 13
click at [46, 65] on span "Line" at bounding box center [45, 62] width 31 height 8
click at [37, 31] on input "Search" at bounding box center [45, 29] width 50 height 13
click at [230, 26] on link "W" at bounding box center [236, 29] width 13 height 13
click at [28, 60] on button "Line" at bounding box center [41, 62] width 45 height 11
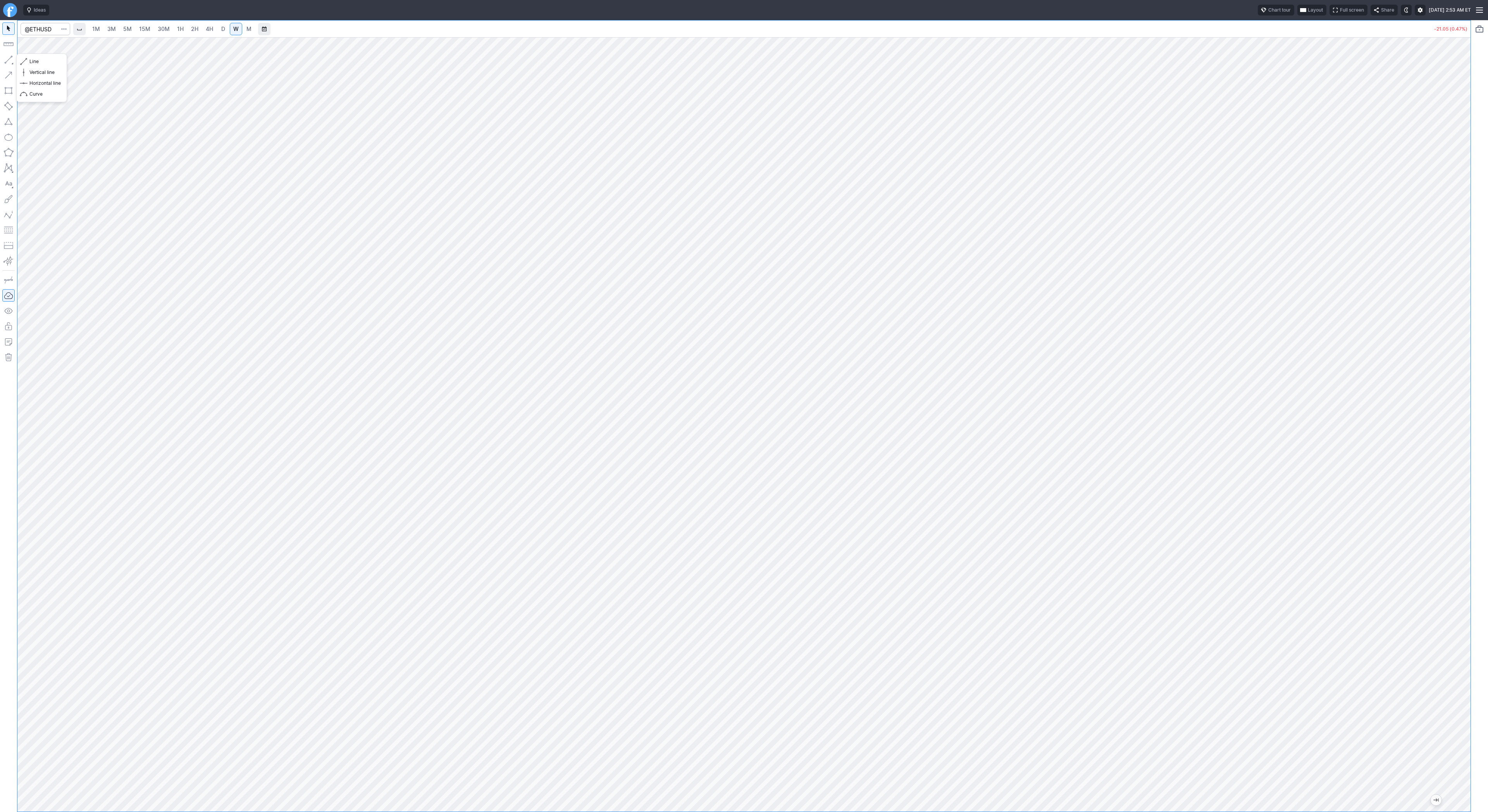
click at [5, 59] on button "button" at bounding box center [8, 59] width 13 height 13
click at [6, 56] on button "button" at bounding box center [8, 59] width 13 height 13
drag, startPoint x: 5, startPoint y: 57, endPoint x: 13, endPoint y: 99, distance: 42.8
click at [5, 58] on button "button" at bounding box center [8, 59] width 13 height 13
drag, startPoint x: 219, startPoint y: 22, endPoint x: 219, endPoint y: 25, distance: 3.0
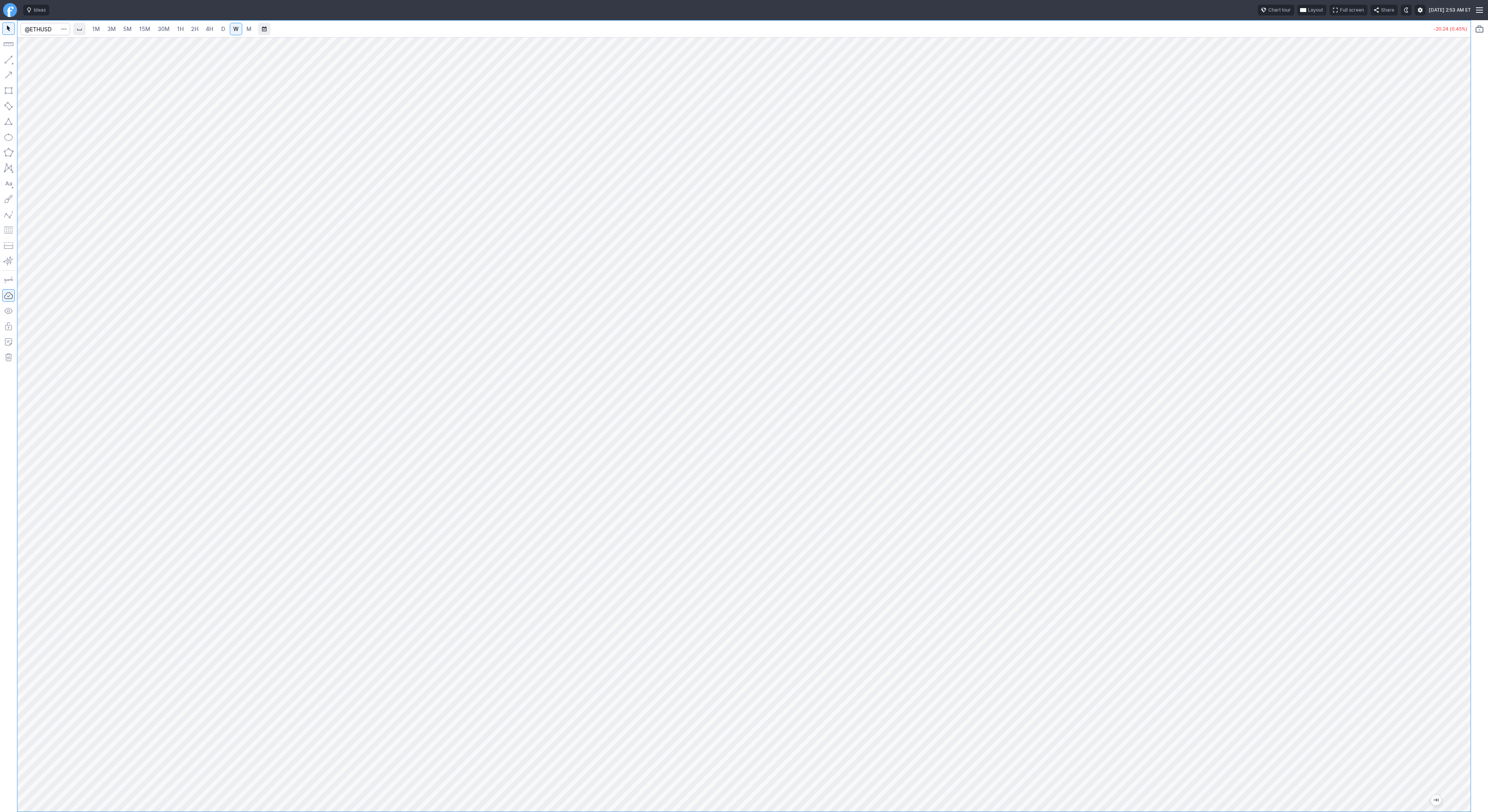
click at [219, 22] on div "1M 3M 5M 15M 30M 1H 2H 4H D W M" at bounding box center [172, 29] width 168 height 14
click at [221, 30] on span "D" at bounding box center [223, 28] width 4 height 7
click at [9, 59] on button "button" at bounding box center [8, 59] width 13 height 13
click at [7, 57] on button "button" at bounding box center [8, 59] width 13 height 13
click at [235, 27] on span "W" at bounding box center [236, 28] width 5 height 7
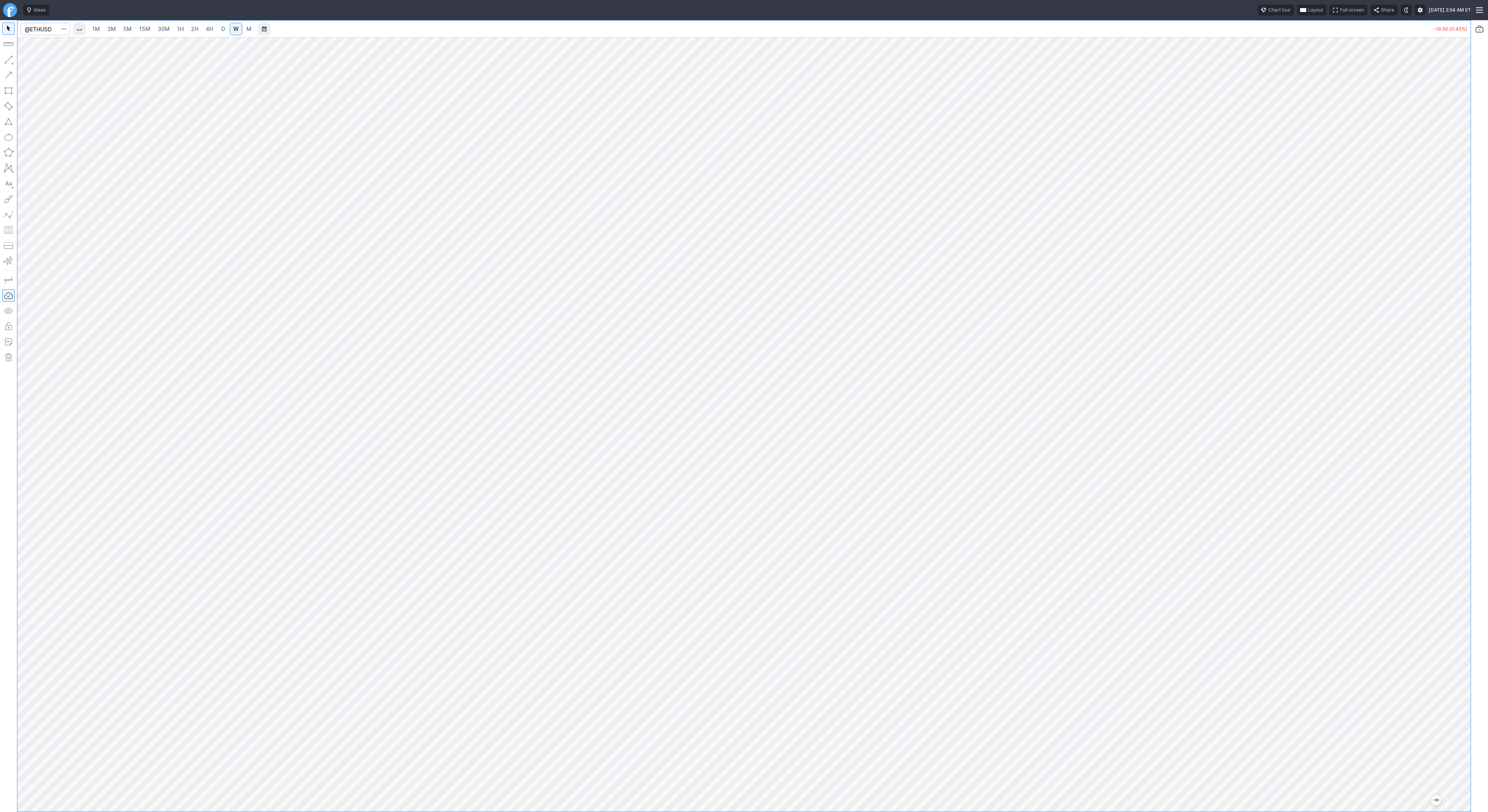
drag, startPoint x: 1458, startPoint y: 197, endPoint x: 1464, endPoint y: 276, distance: 79.2
click at [1466, 275] on div at bounding box center [1462, 422] width 16 height 755
drag, startPoint x: 1464, startPoint y: 257, endPoint x: 1455, endPoint y: 314, distance: 57.7
click at [1457, 314] on div at bounding box center [1462, 422] width 16 height 755
click at [1484, 396] on div "1M 3M 5M 15M 30M 1H 2H 4H D W M -19.50 (0.43%)" at bounding box center [744, 416] width 1488 height 792
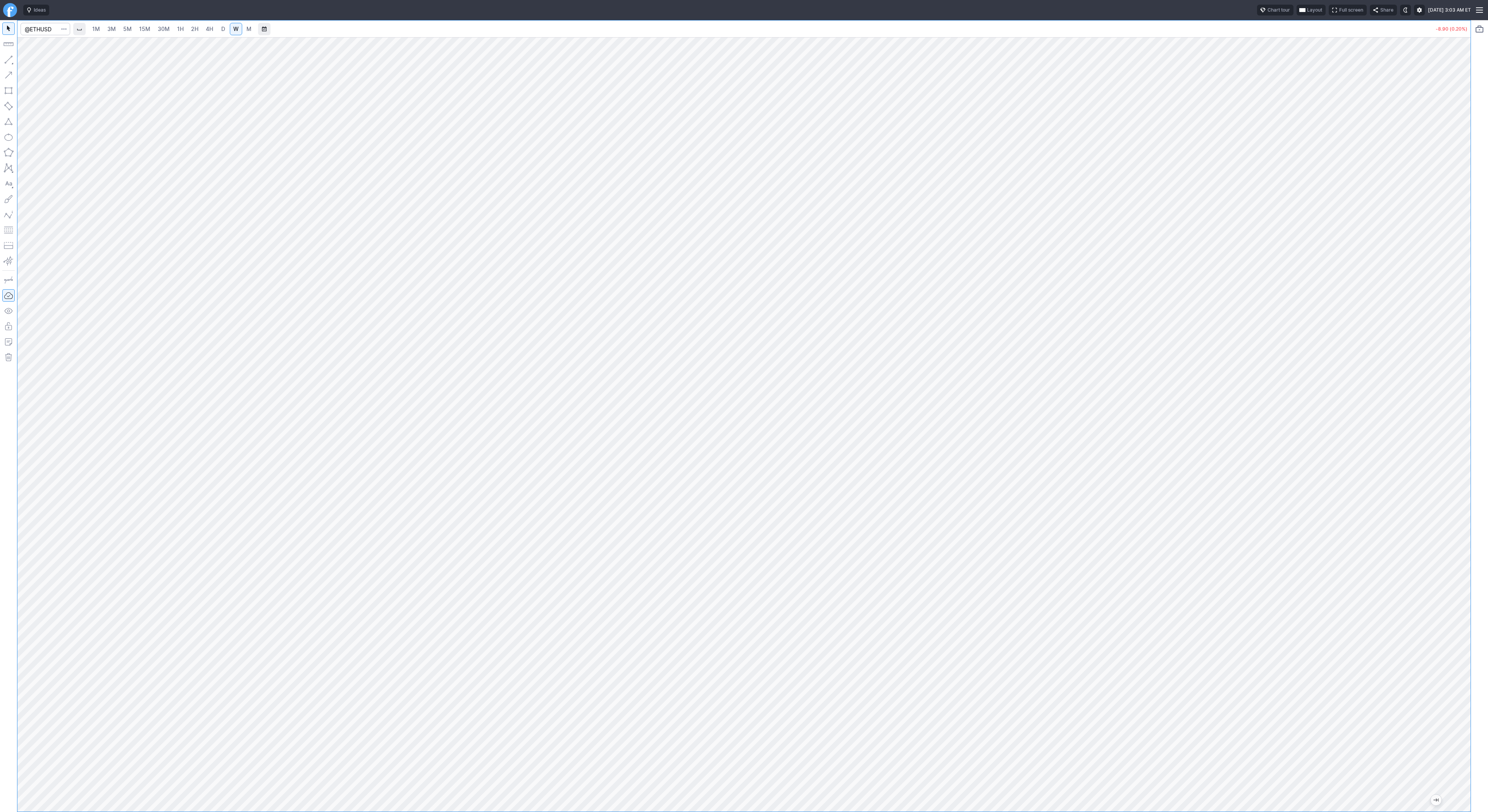
click at [116, 27] on link "3M" at bounding box center [112, 29] width 16 height 13
click at [147, 28] on span "15M" at bounding box center [144, 28] width 11 height 7
click at [173, 27] on link "1H" at bounding box center [180, 29] width 13 height 13
click at [39, 61] on span "Line" at bounding box center [45, 62] width 31 height 8
click at [10, 58] on button "button" at bounding box center [8, 59] width 13 height 13
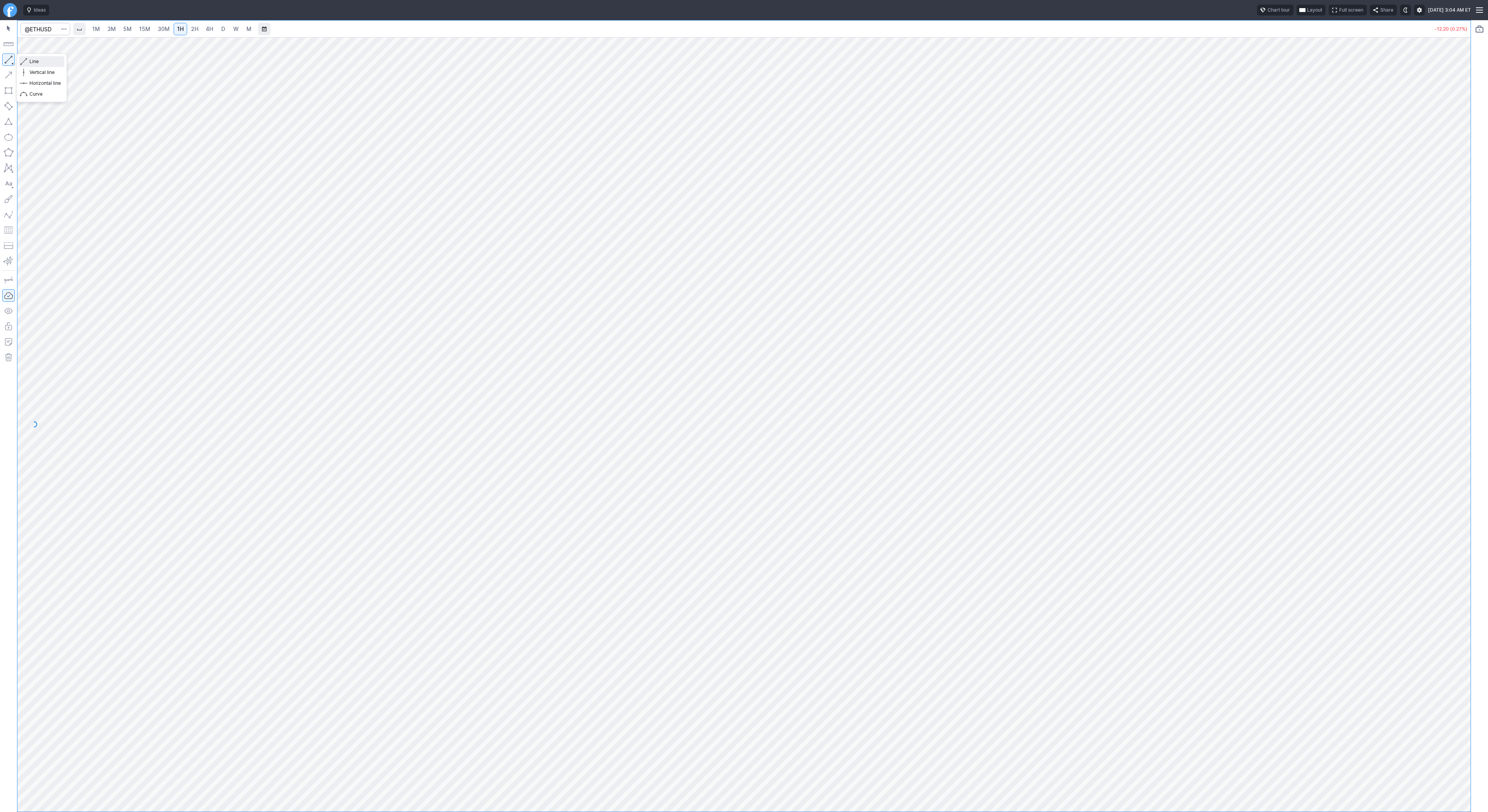
click at [27, 62] on span "button" at bounding box center [25, 62] width 5 height 11
click at [25, 62] on span "button" at bounding box center [25, 62] width 5 height 11
click at [205, 28] on span "4H" at bounding box center [209, 28] width 7 height 7
click at [8, 59] on button "button" at bounding box center [8, 59] width 13 height 13
click at [10, 62] on button "button" at bounding box center [8, 59] width 13 height 13
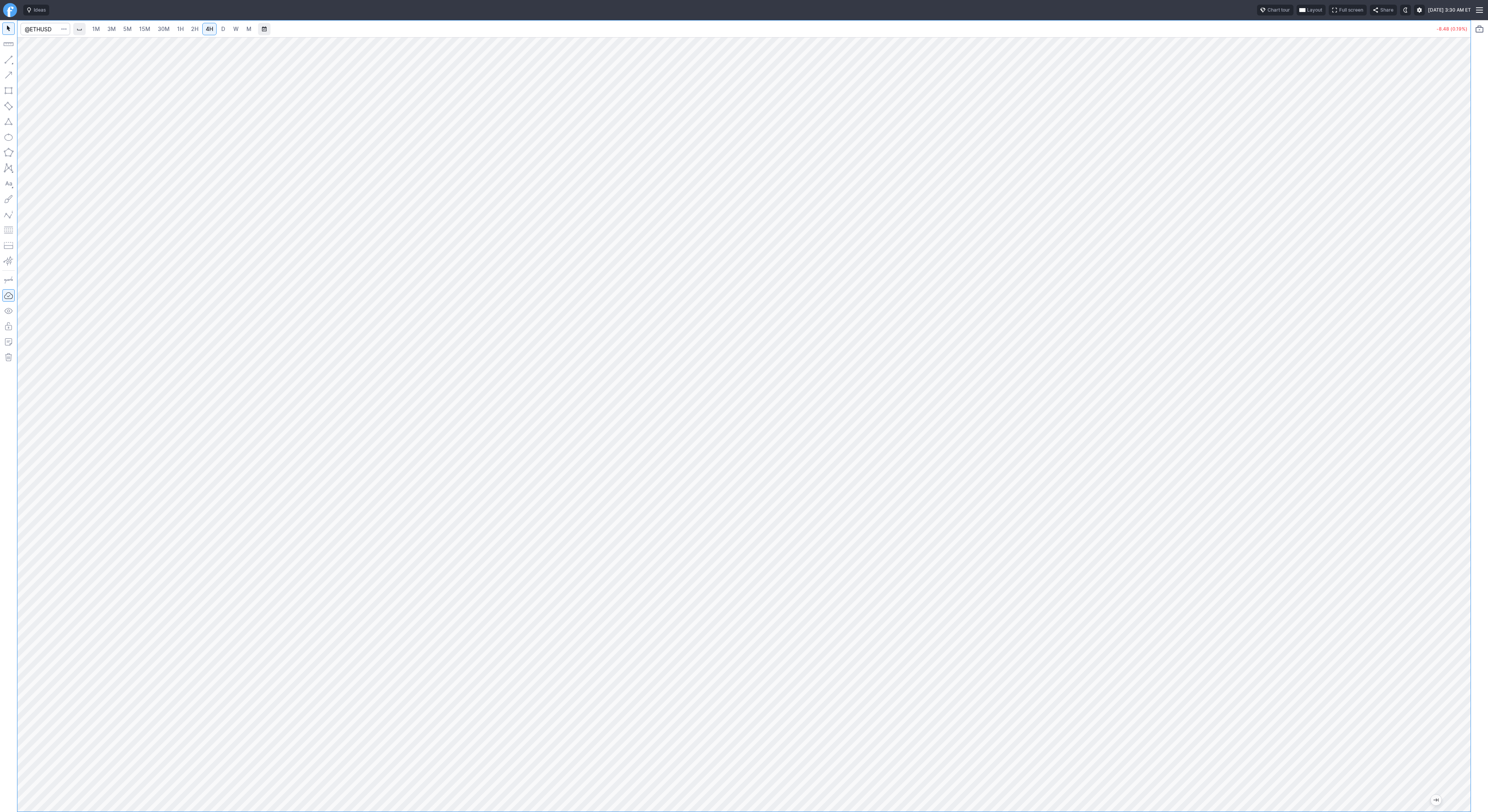
click at [221, 31] on span "D" at bounding box center [223, 29] width 5 height 8
click at [228, 26] on link "D" at bounding box center [223, 29] width 13 height 13
click at [235, 27] on span "W" at bounding box center [236, 28] width 5 height 7
click at [34, 61] on span "Line" at bounding box center [45, 62] width 31 height 8
click at [10, 58] on button "button" at bounding box center [8, 59] width 13 height 13
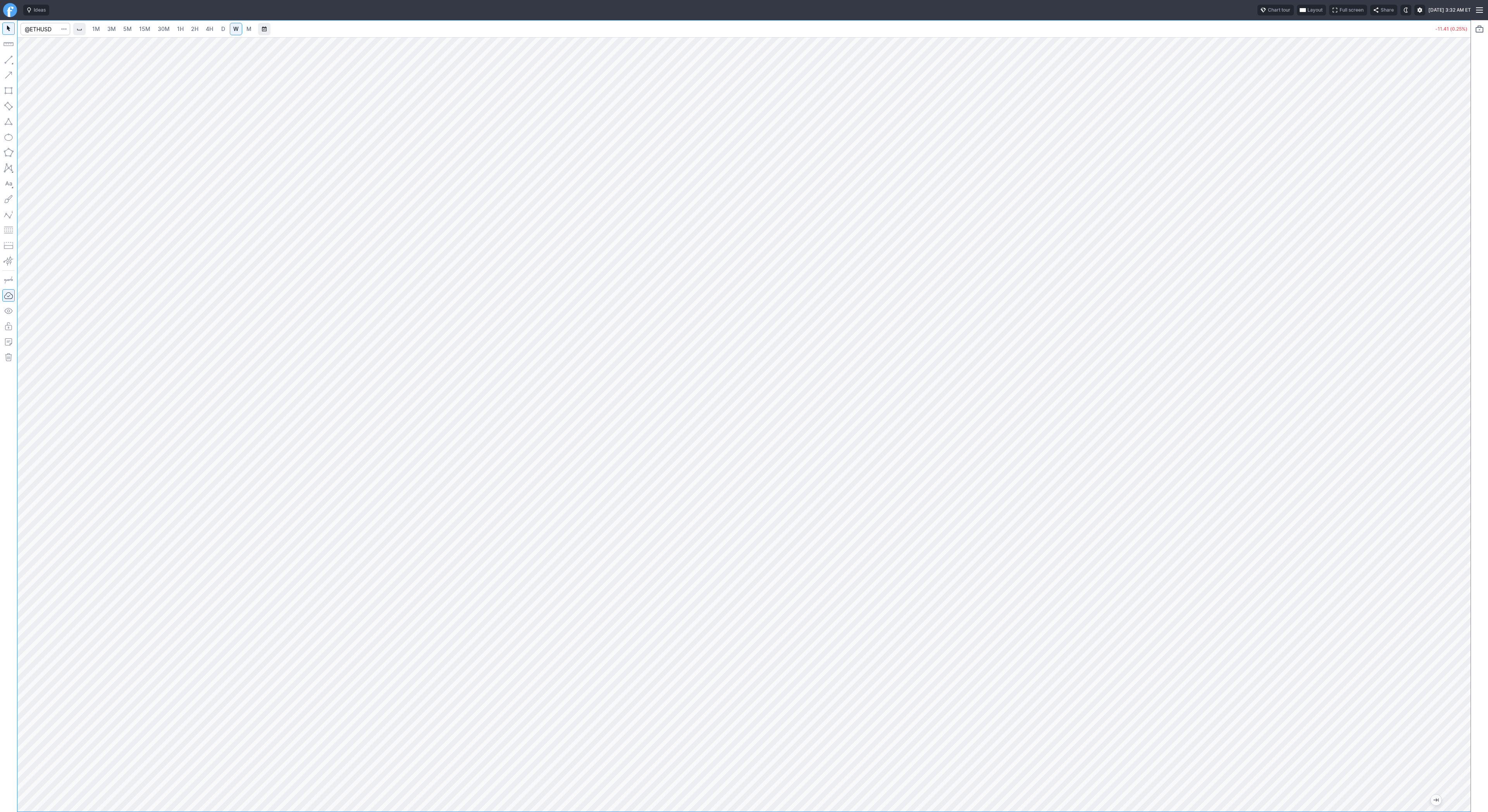
click at [1447, 308] on div at bounding box center [744, 425] width 1453 height 775
click at [1430, 475] on div at bounding box center [744, 425] width 1453 height 775
click at [8, 60] on button "button" at bounding box center [8, 59] width 13 height 13
click at [1236, 33] on div "1M 3M 5M 15M 30M 1H 2H 4H D W M" at bounding box center [751, 29] width 1357 height 19
click at [112, 30] on span "3M" at bounding box center [112, 28] width 8 height 7
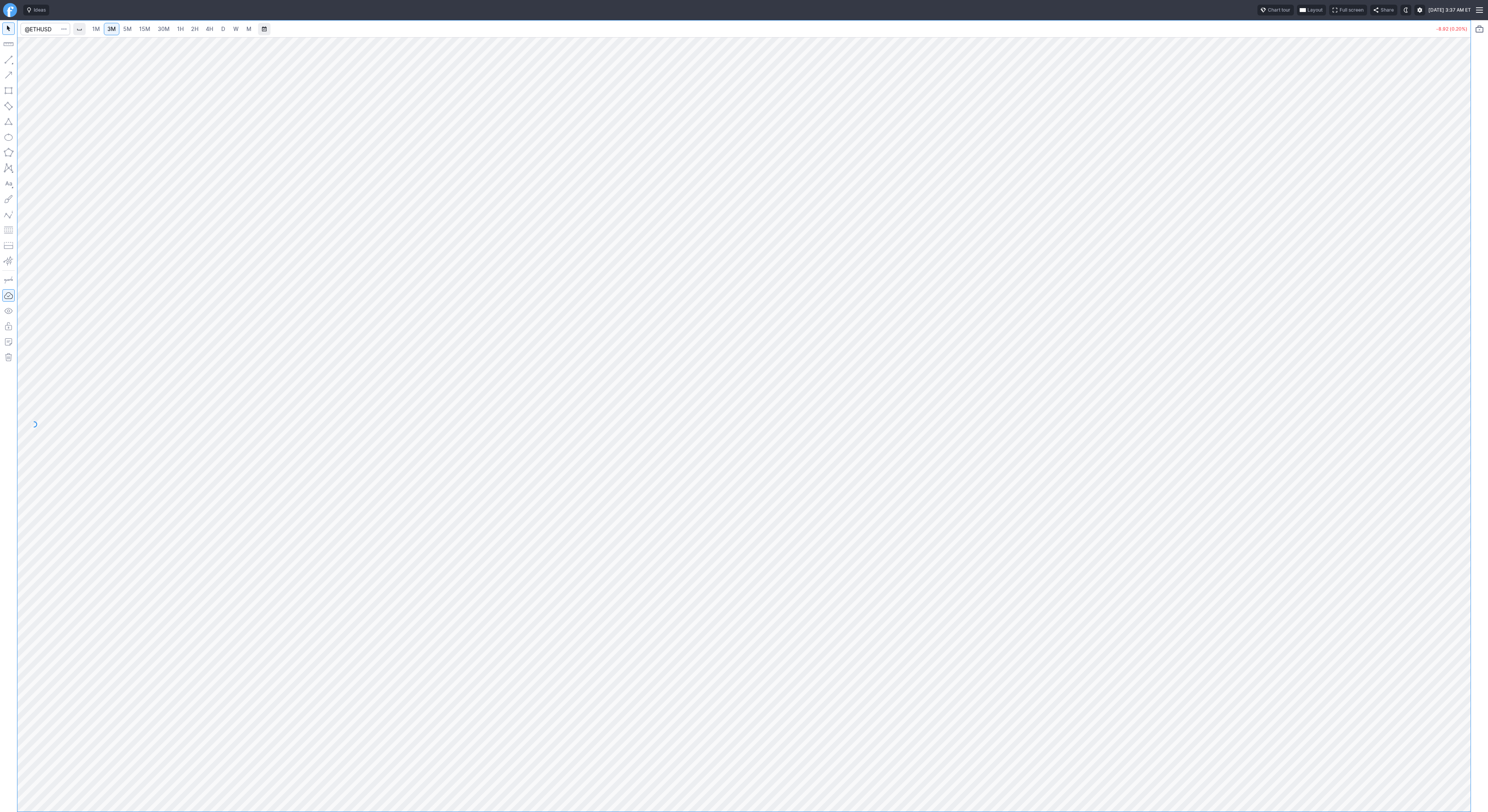
click at [143, 31] on span "15M" at bounding box center [144, 28] width 11 height 7
click at [160, 27] on span "30M" at bounding box center [164, 28] width 12 height 7
click at [32, 62] on span "Line" at bounding box center [45, 62] width 31 height 8
click at [37, 62] on span "Line" at bounding box center [45, 62] width 31 height 8
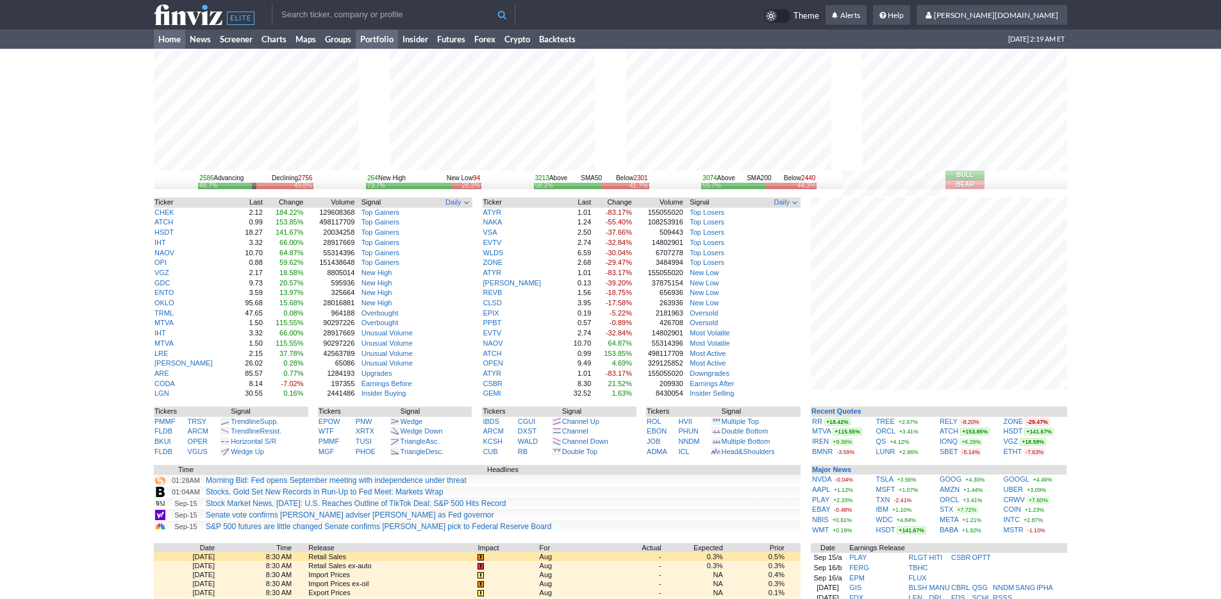
click at [387, 40] on link "Portfolio" at bounding box center [377, 38] width 42 height 19
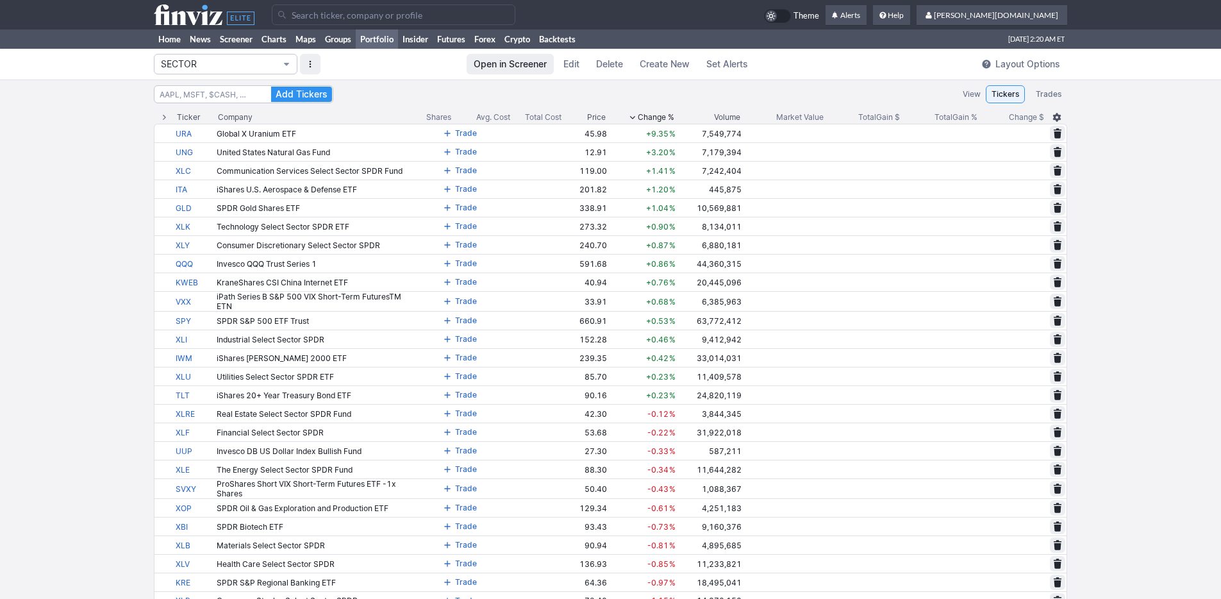
click at [273, 65] on span "SECTOR" at bounding box center [219, 64] width 117 height 13
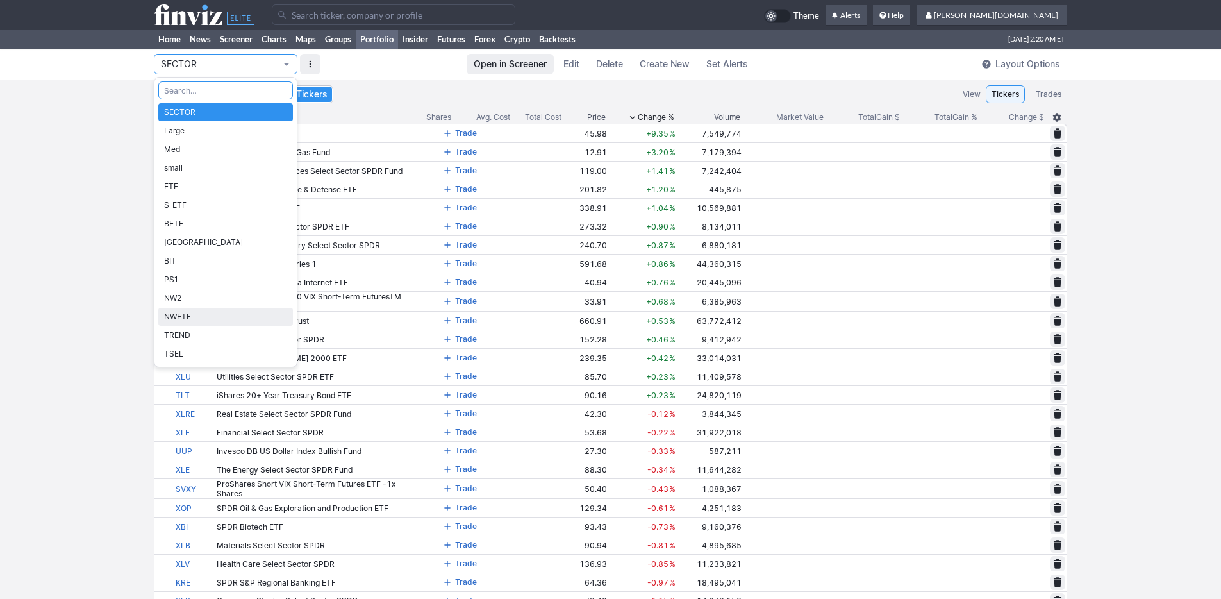
click at [214, 331] on span "TREND" at bounding box center [225, 335] width 123 height 13
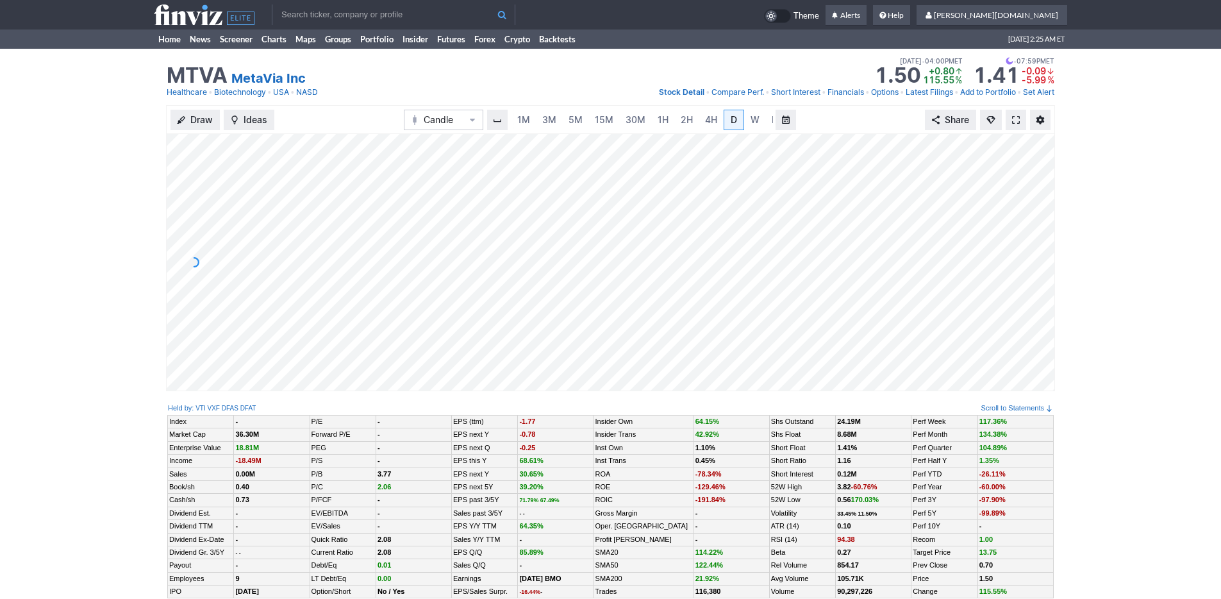
scroll to position [0, 13]
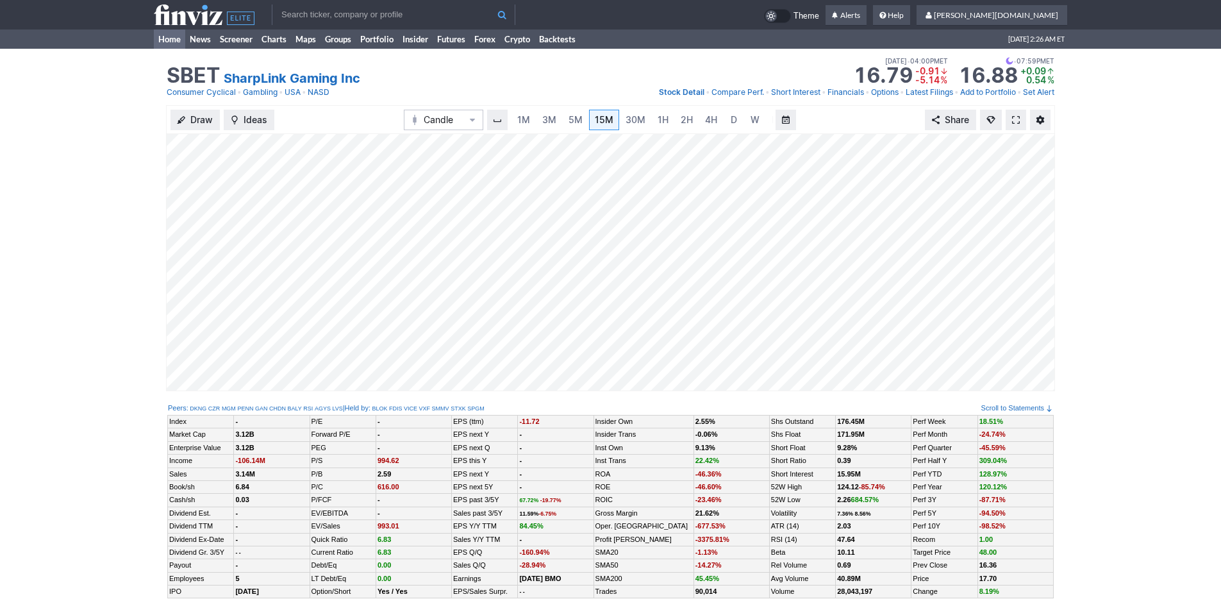
click at [172, 40] on link "Home" at bounding box center [169, 38] width 31 height 19
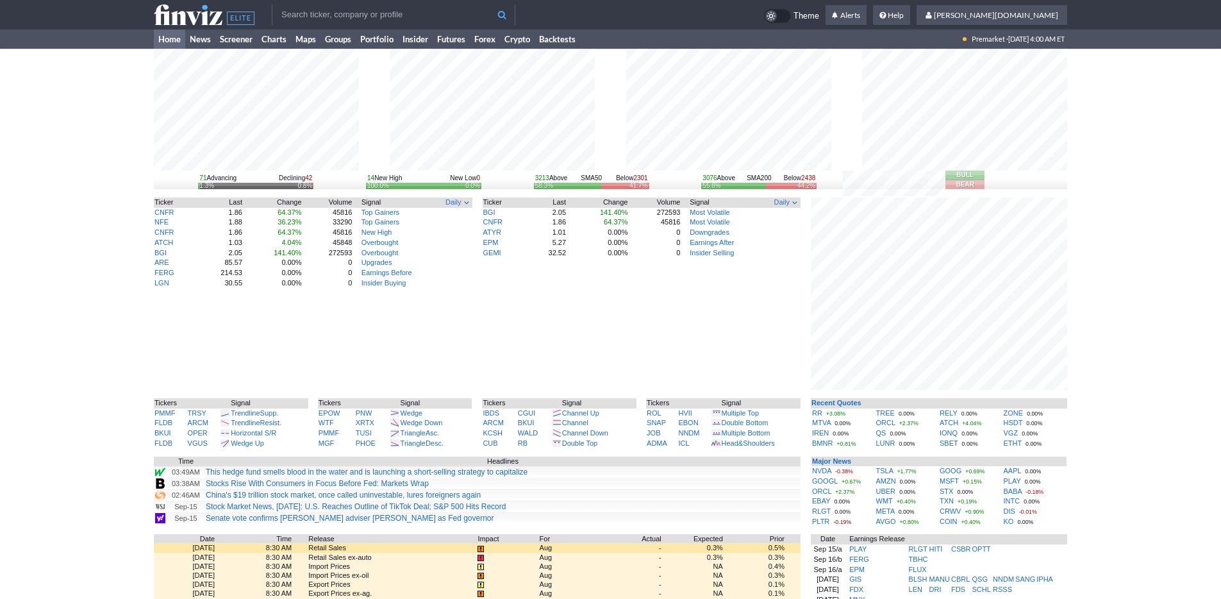
click at [78, 157] on div "71 Advancing Declining 42 1.3% 0.8% 14 New High New Low 0 100.0% 0.0% 3213 Abov…" at bounding box center [610, 431] width 1221 height 764
